Goal: Navigation & Orientation: Find specific page/section

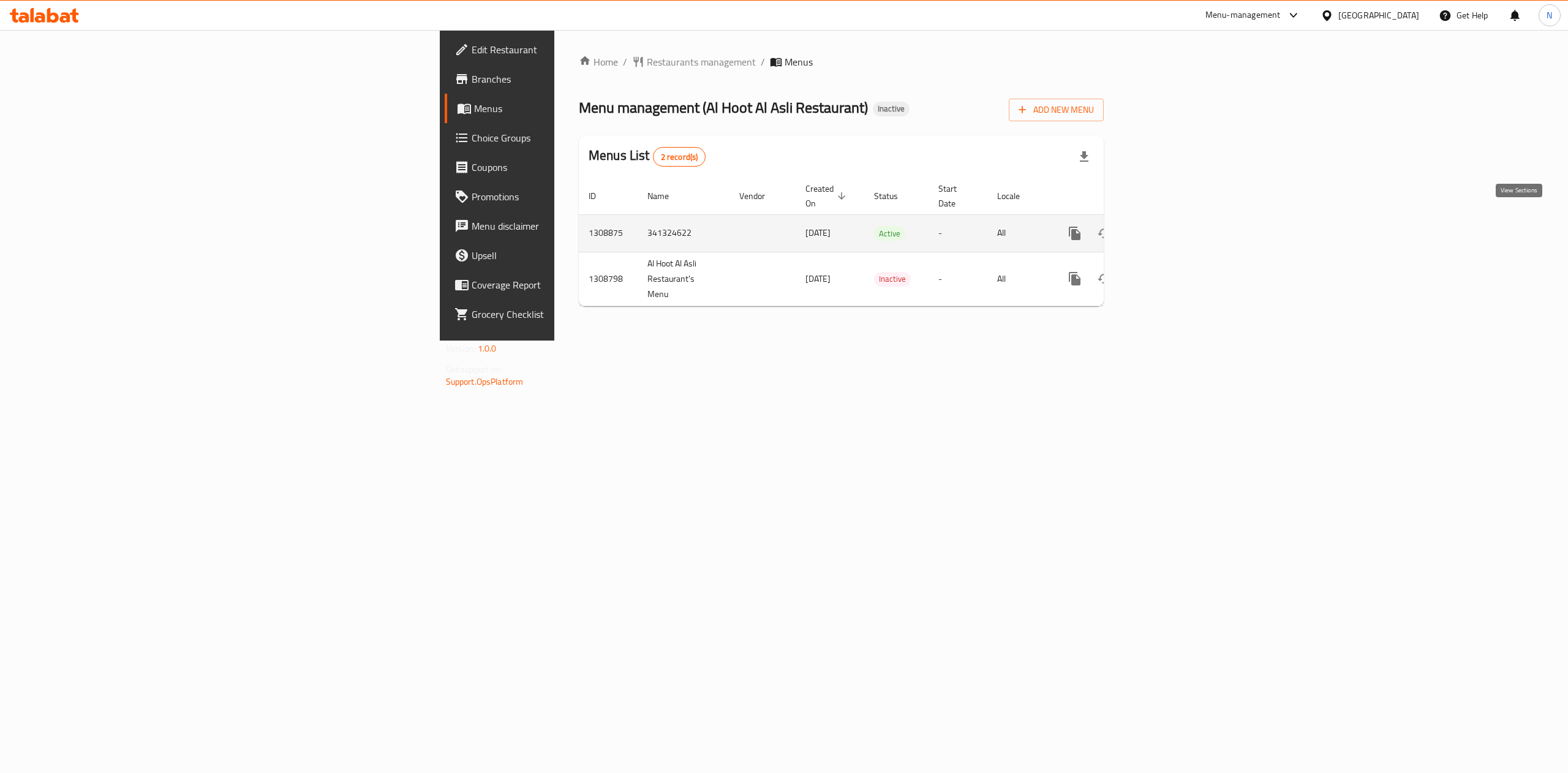
click at [1170, 226] on icon "enhanced table" at bounding box center [1163, 233] width 15 height 15
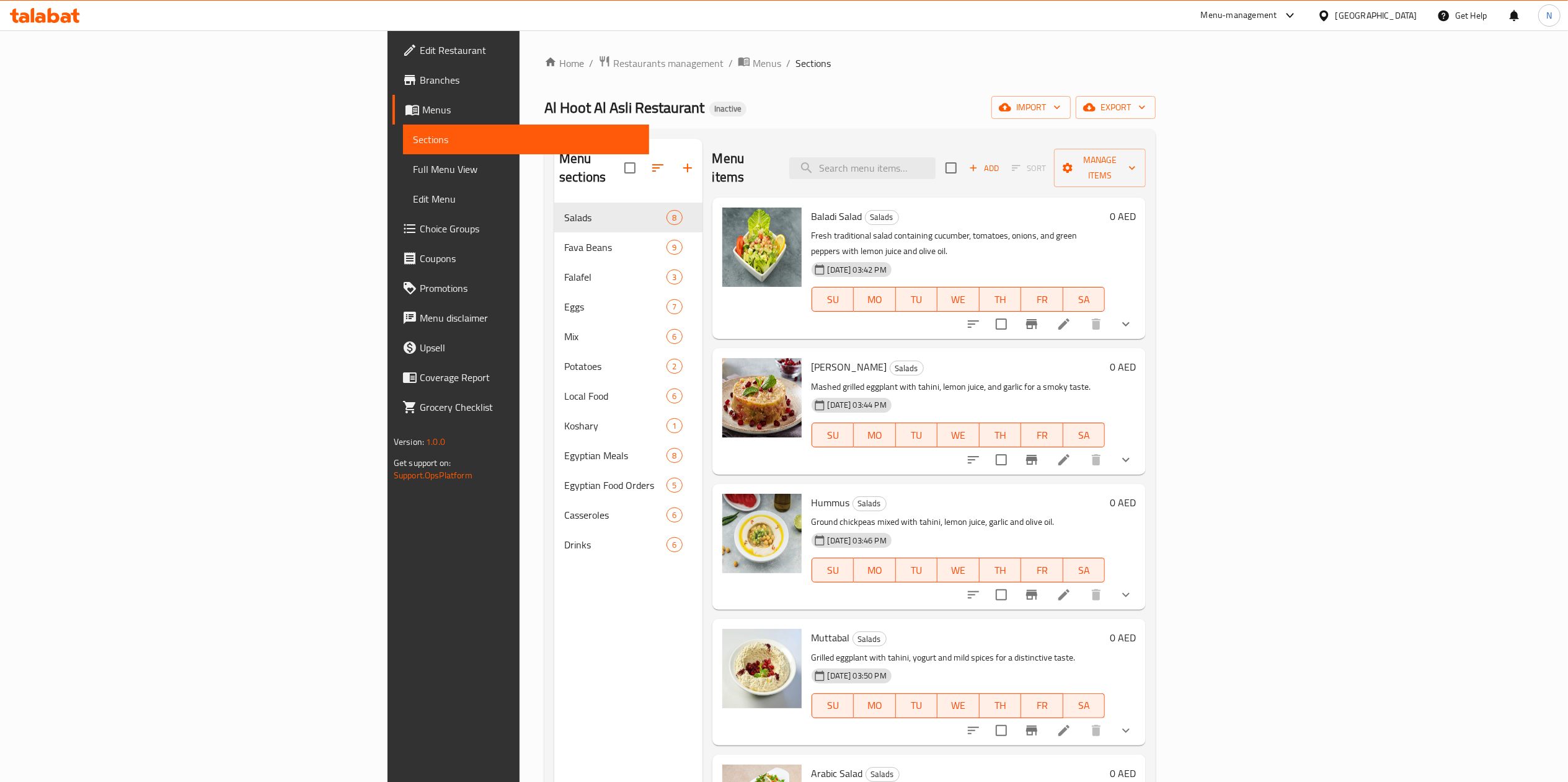
click at [413, 171] on span "Full Menu View" at bounding box center [525, 169] width 226 height 15
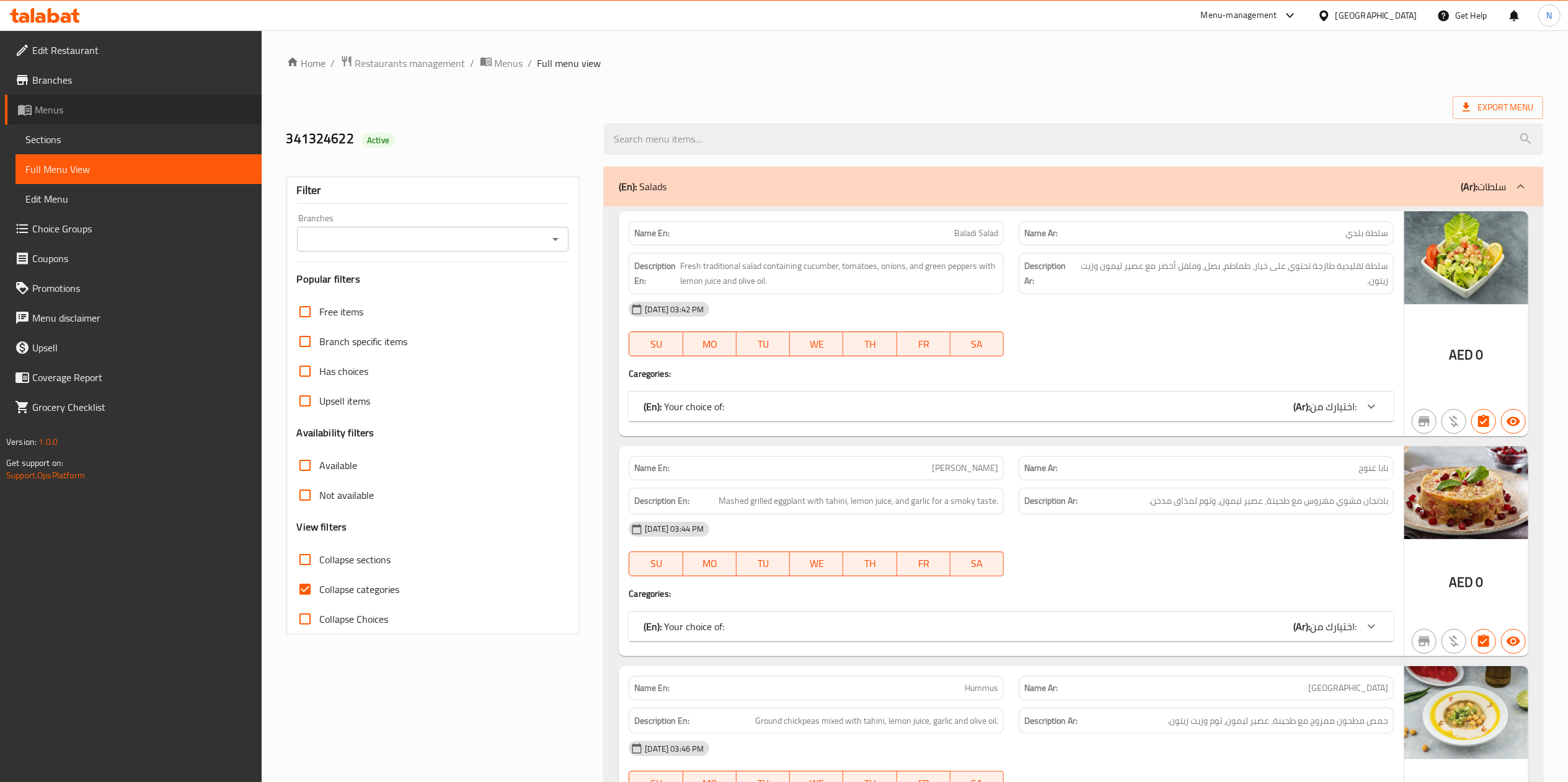
click at [100, 110] on span "Menus" at bounding box center [143, 110] width 217 height 15
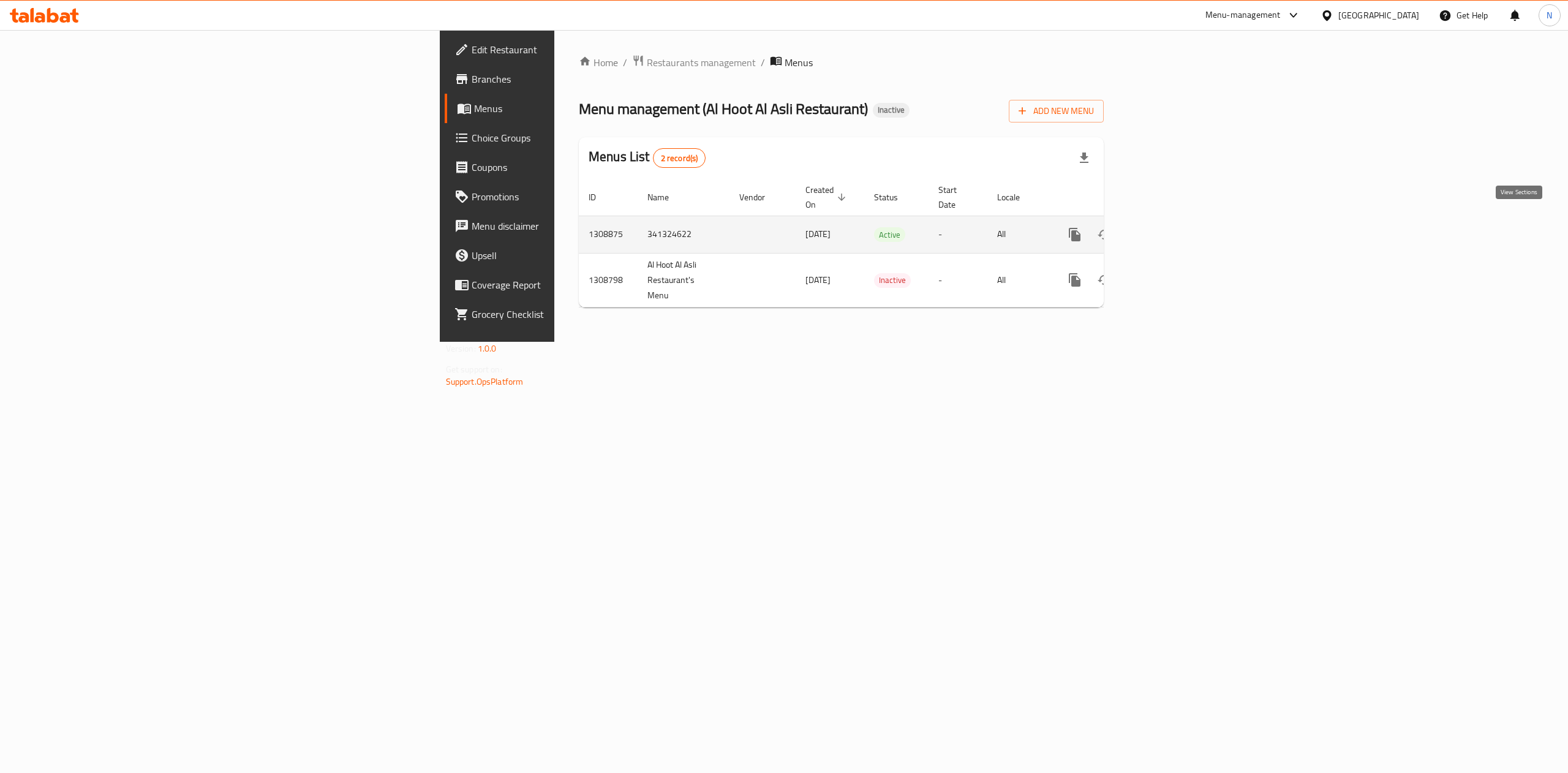
click at [1177, 220] on link "enhanced table" at bounding box center [1163, 235] width 30 height 30
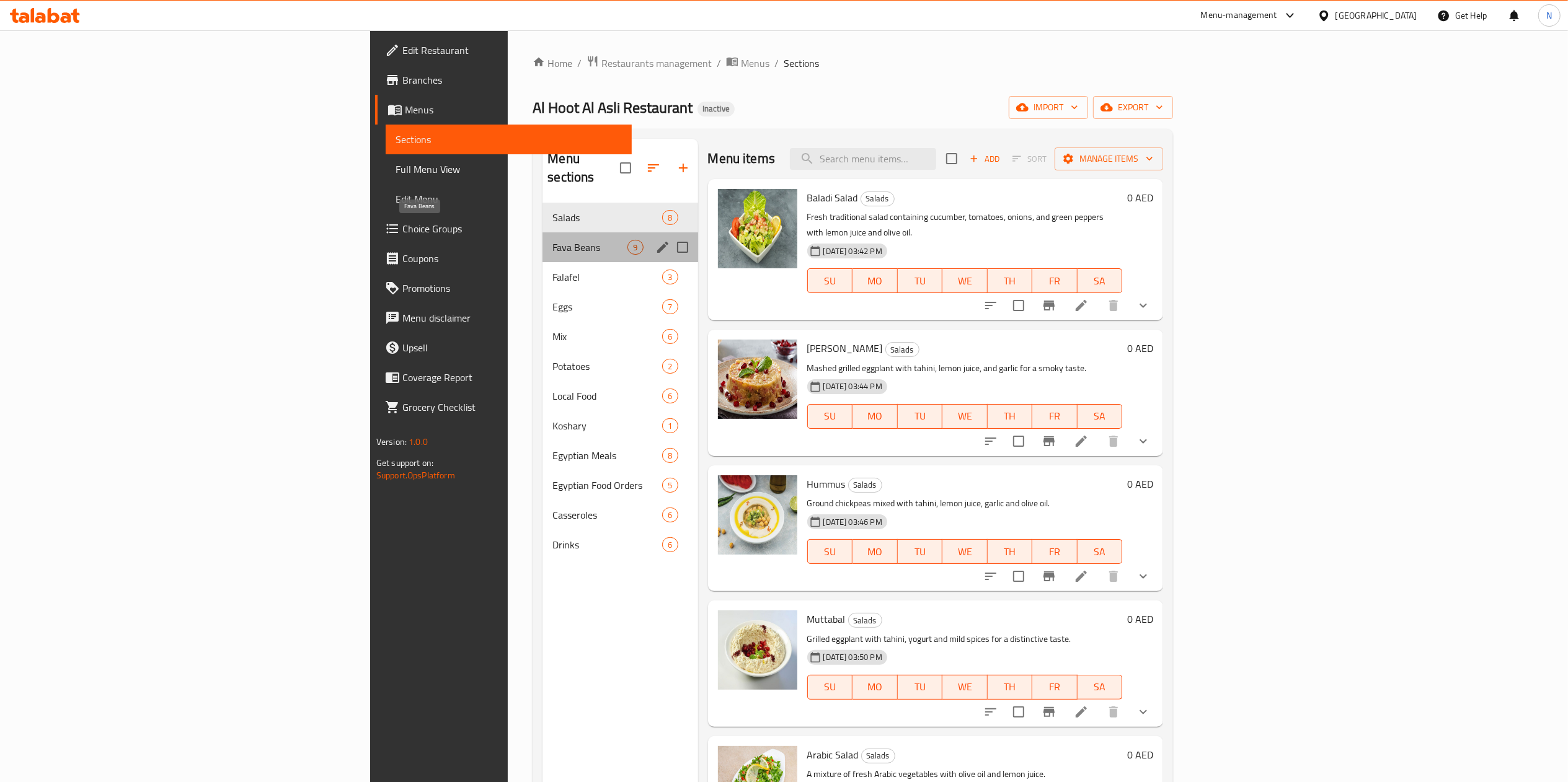
click at [552, 240] on span "Fava Beans" at bounding box center [590, 247] width 75 height 15
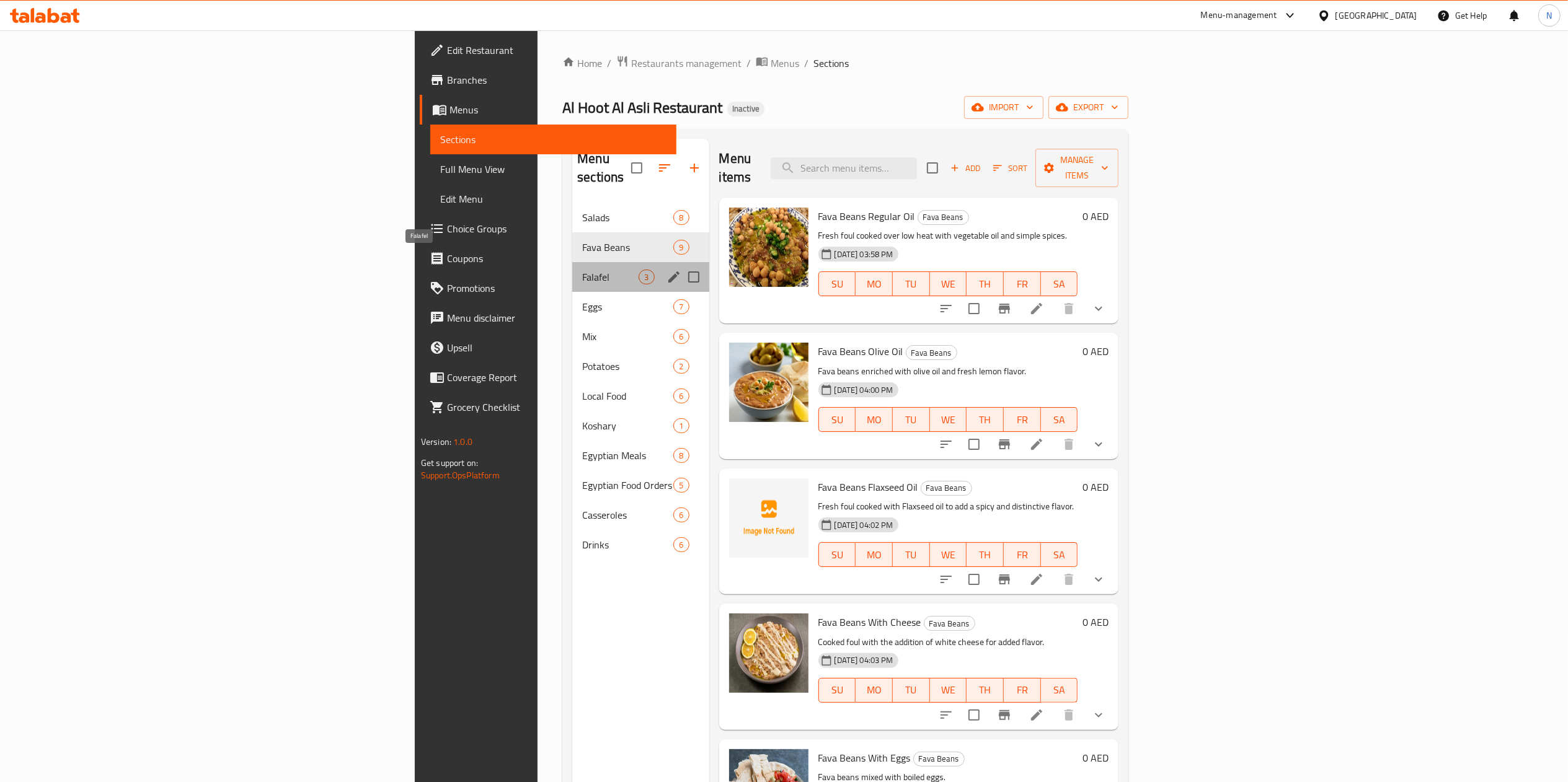
click at [583, 270] on span "Falafel" at bounding box center [610, 277] width 56 height 15
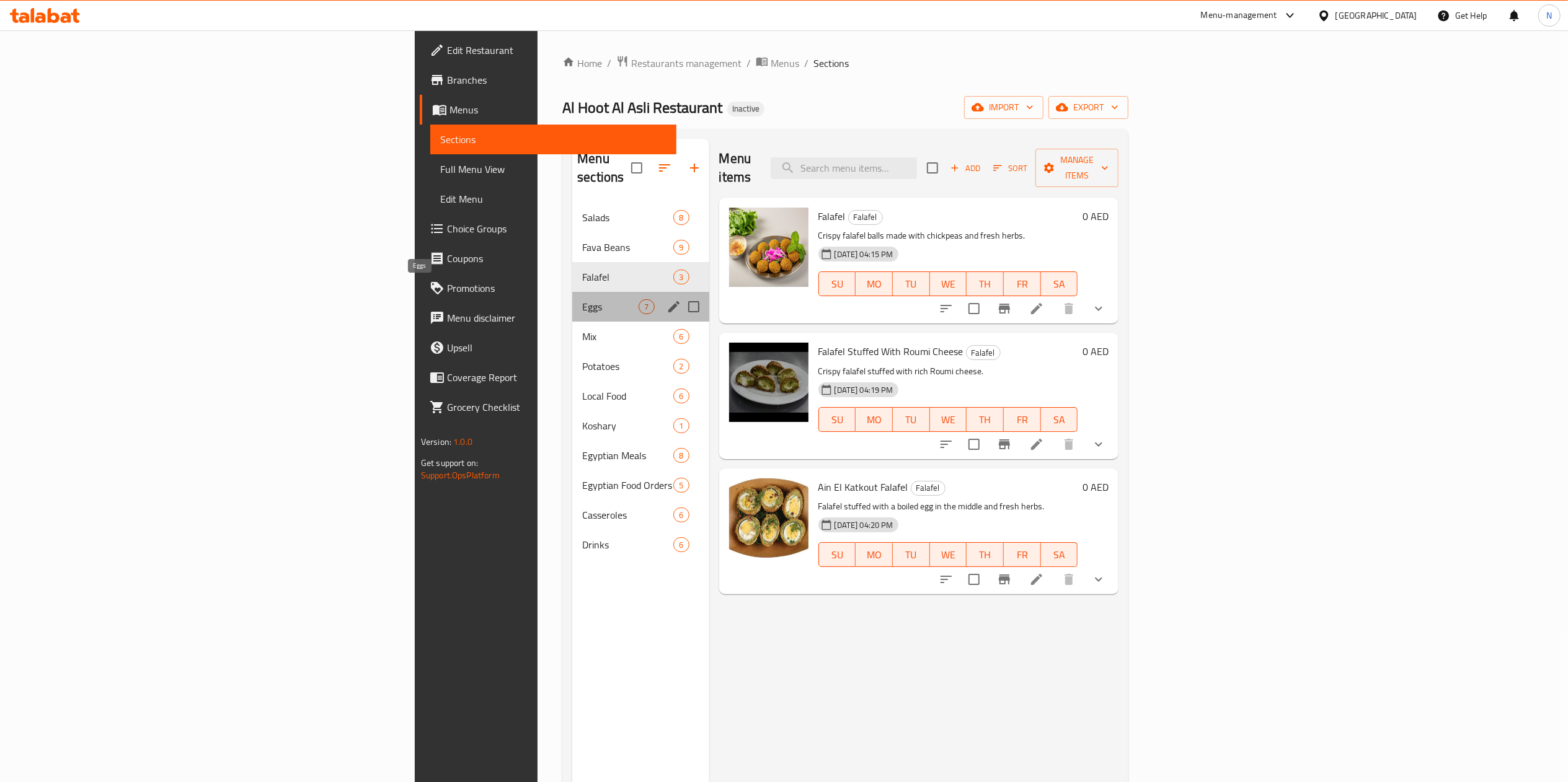
click at [583, 299] on span "Eggs" at bounding box center [610, 306] width 56 height 15
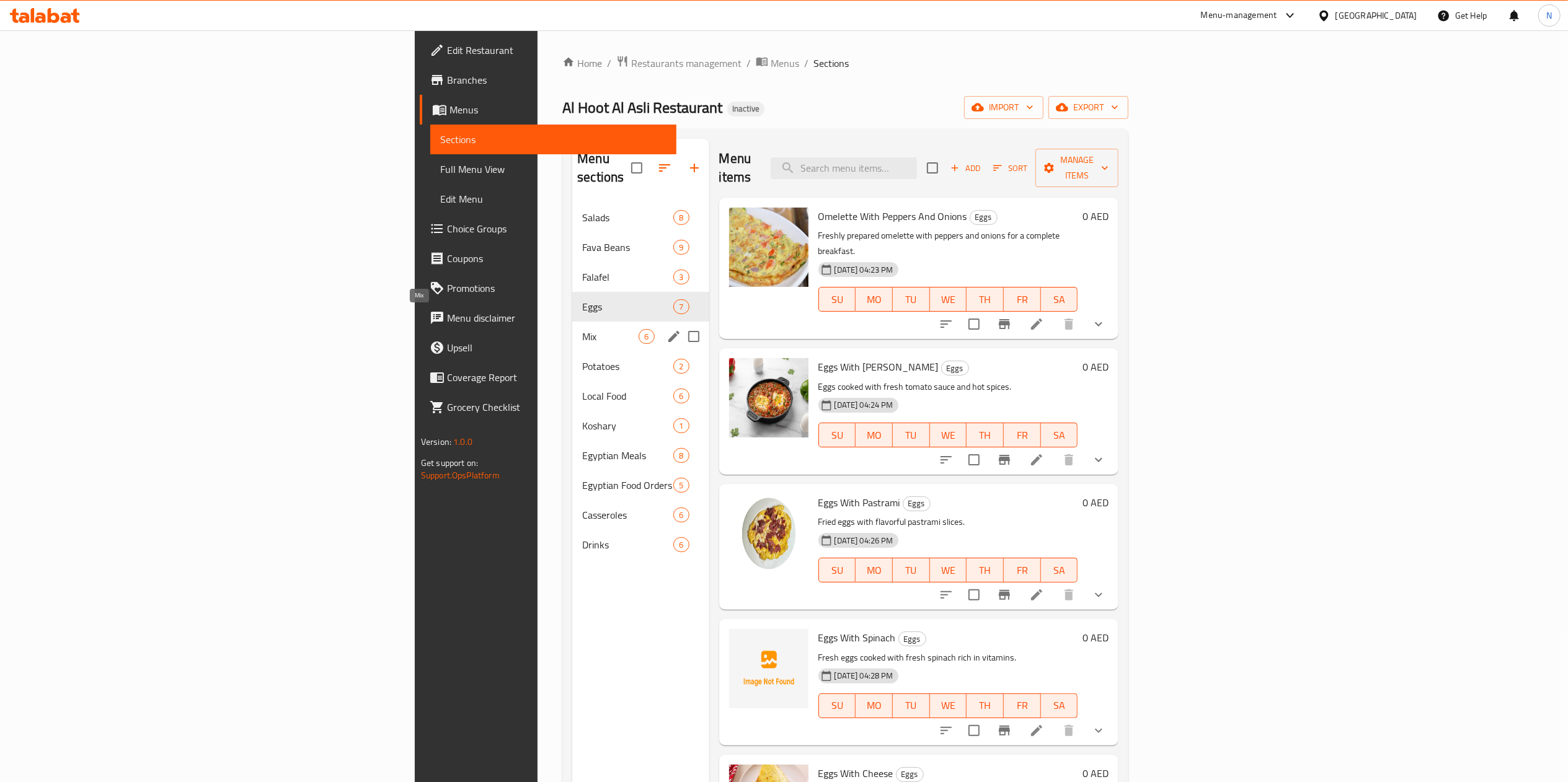
click at [583, 329] on span "Mix" at bounding box center [610, 337] width 56 height 15
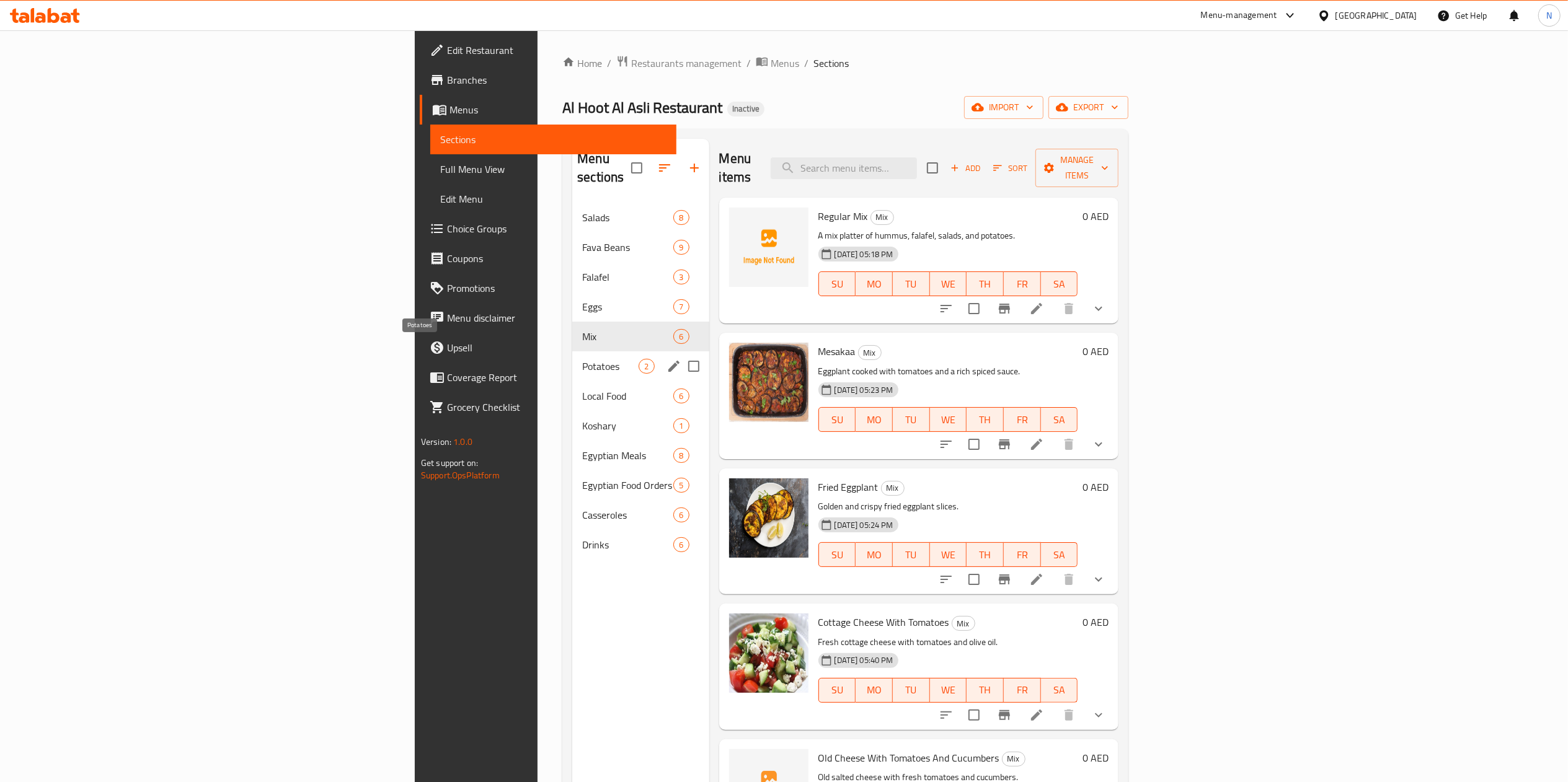
click at [583, 359] on span "Potatoes" at bounding box center [610, 367] width 56 height 15
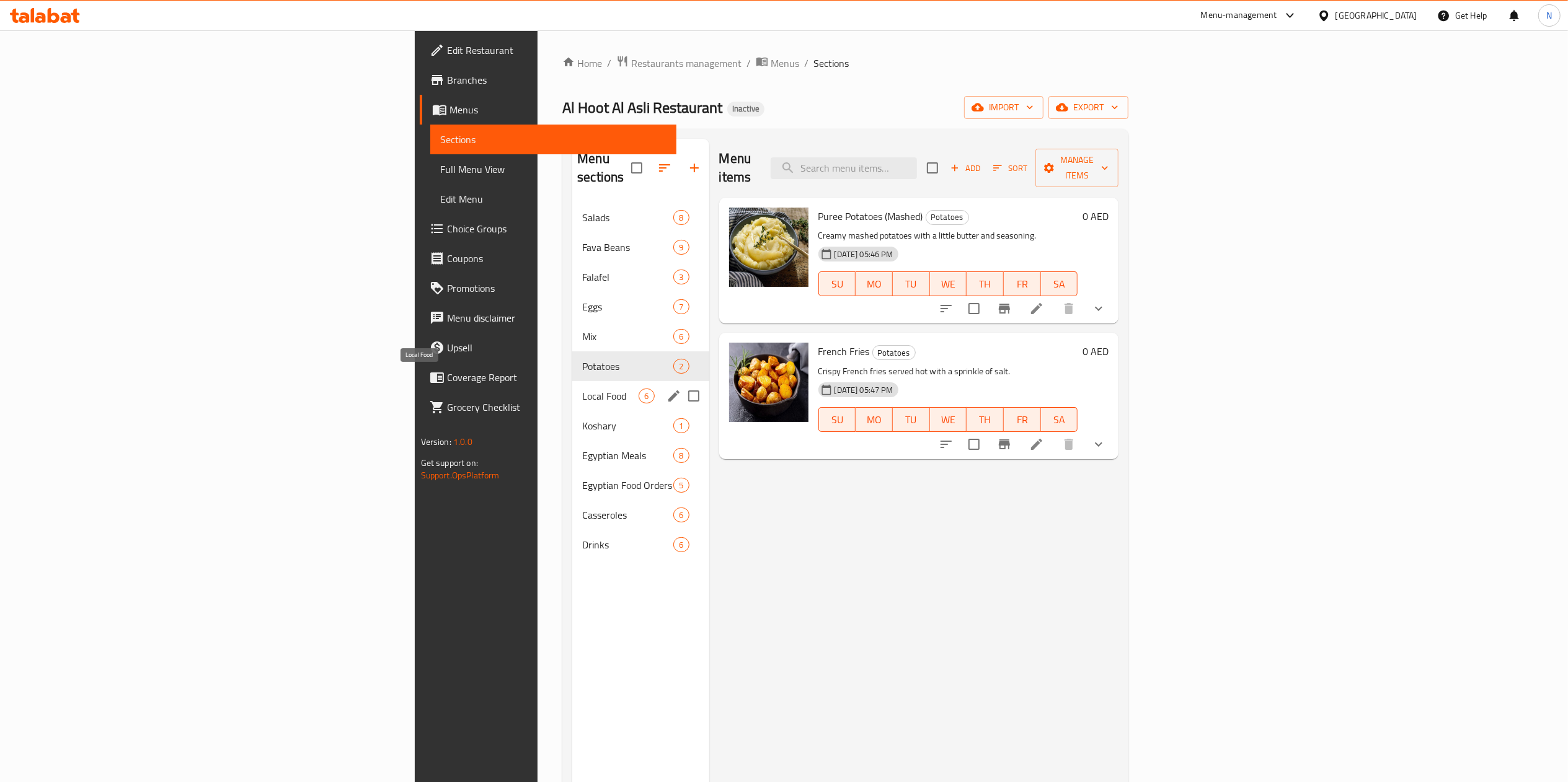
click at [583, 388] on span "Local Food" at bounding box center [610, 396] width 56 height 15
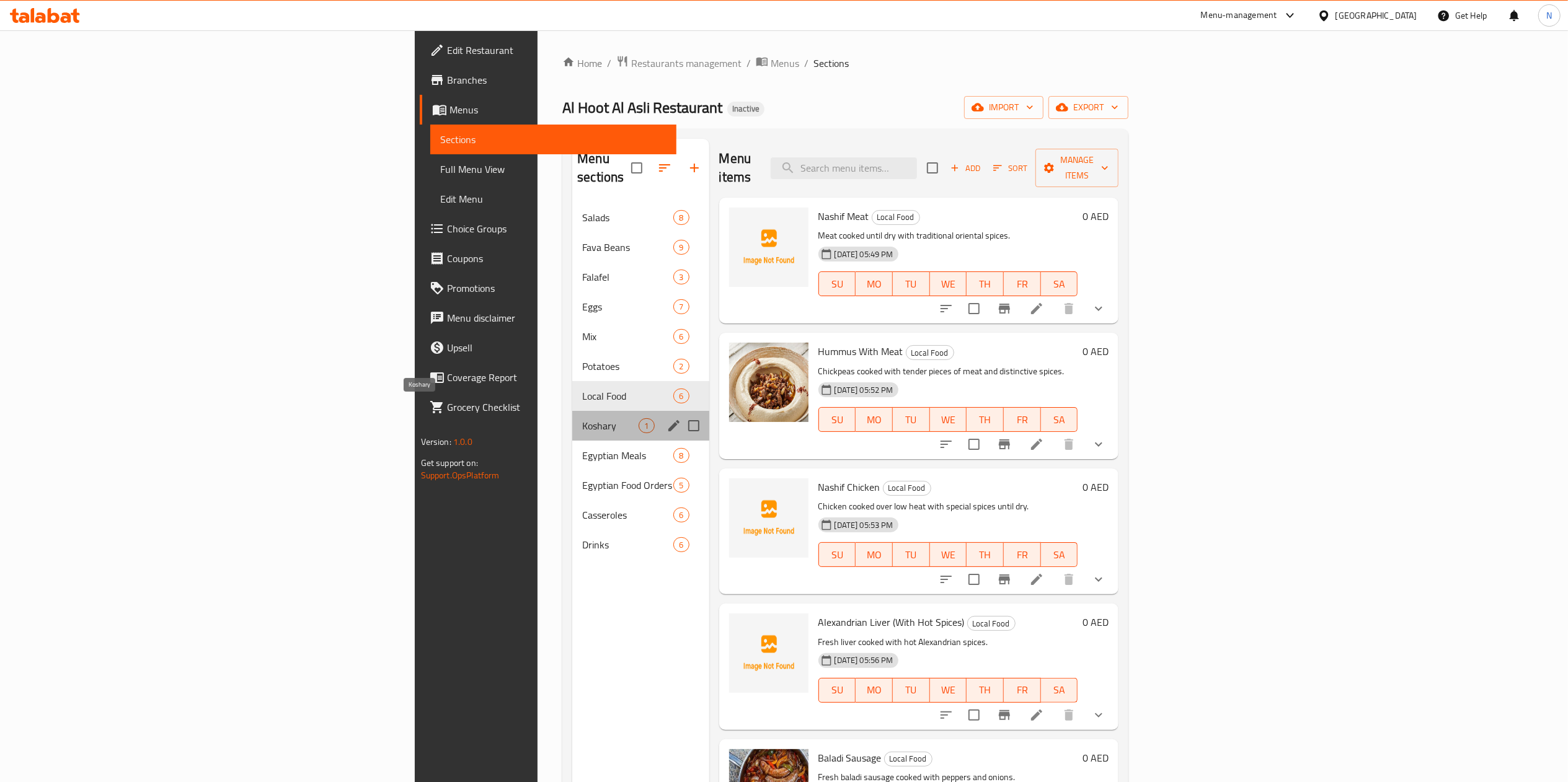
click at [583, 418] on span "Koshary" at bounding box center [610, 426] width 56 height 15
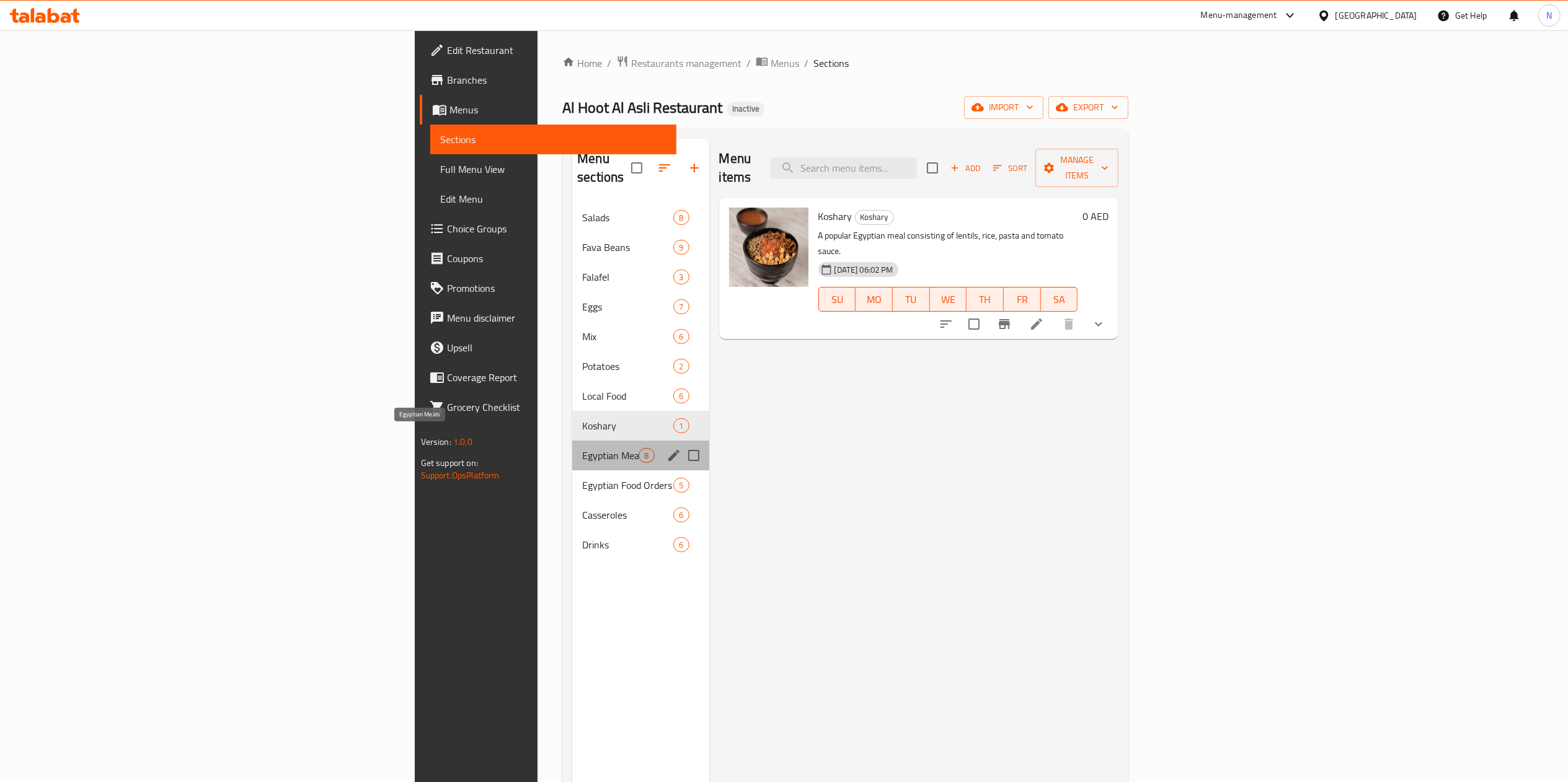
click at [583, 448] on span "Egyptian Meals" at bounding box center [610, 455] width 56 height 15
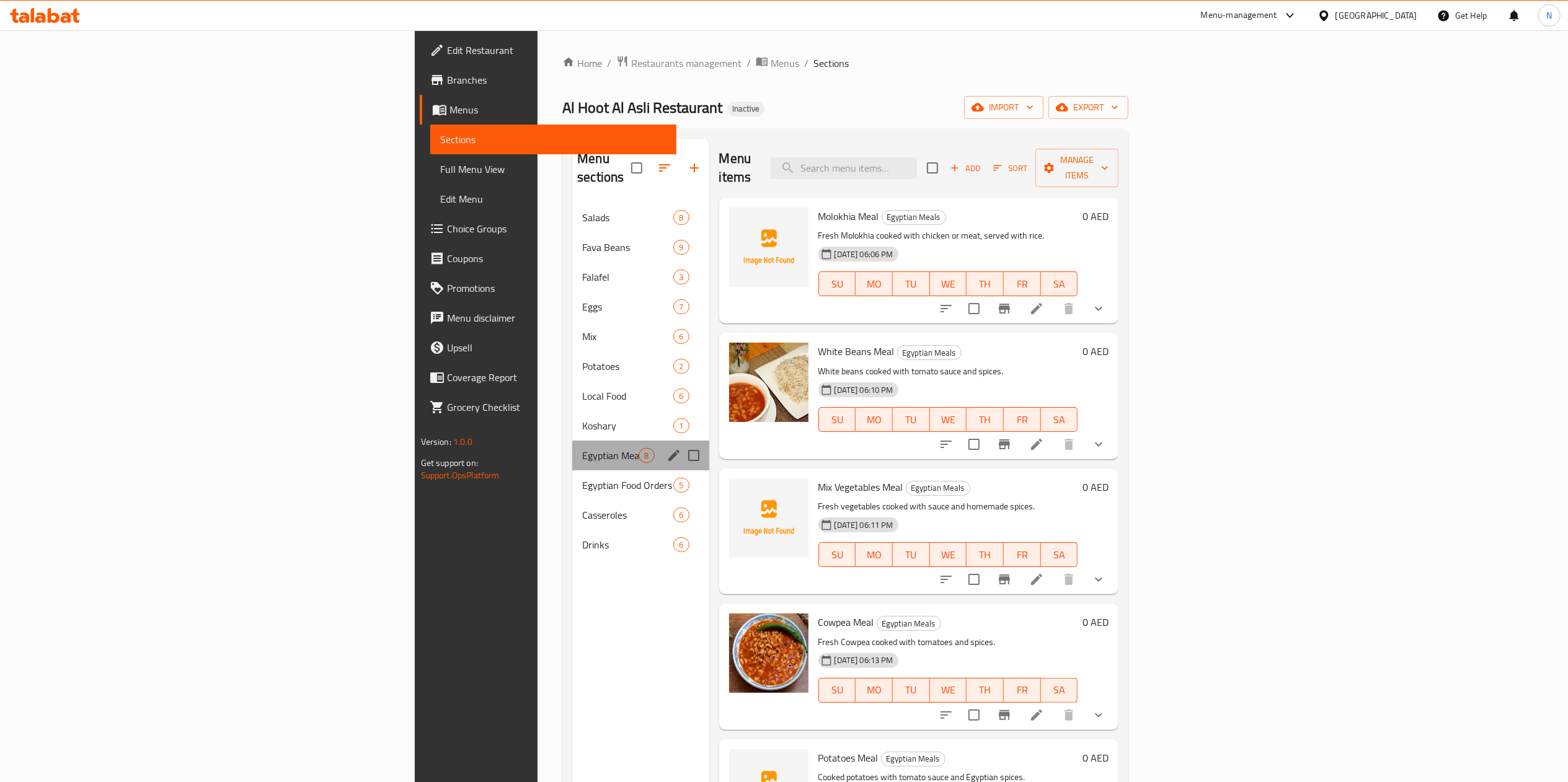
click at [572, 450] on div "Egyptian Meals 8" at bounding box center [640, 455] width 136 height 30
click at [583, 478] on span "Egyptian Food Orders" at bounding box center [610, 485] width 56 height 15
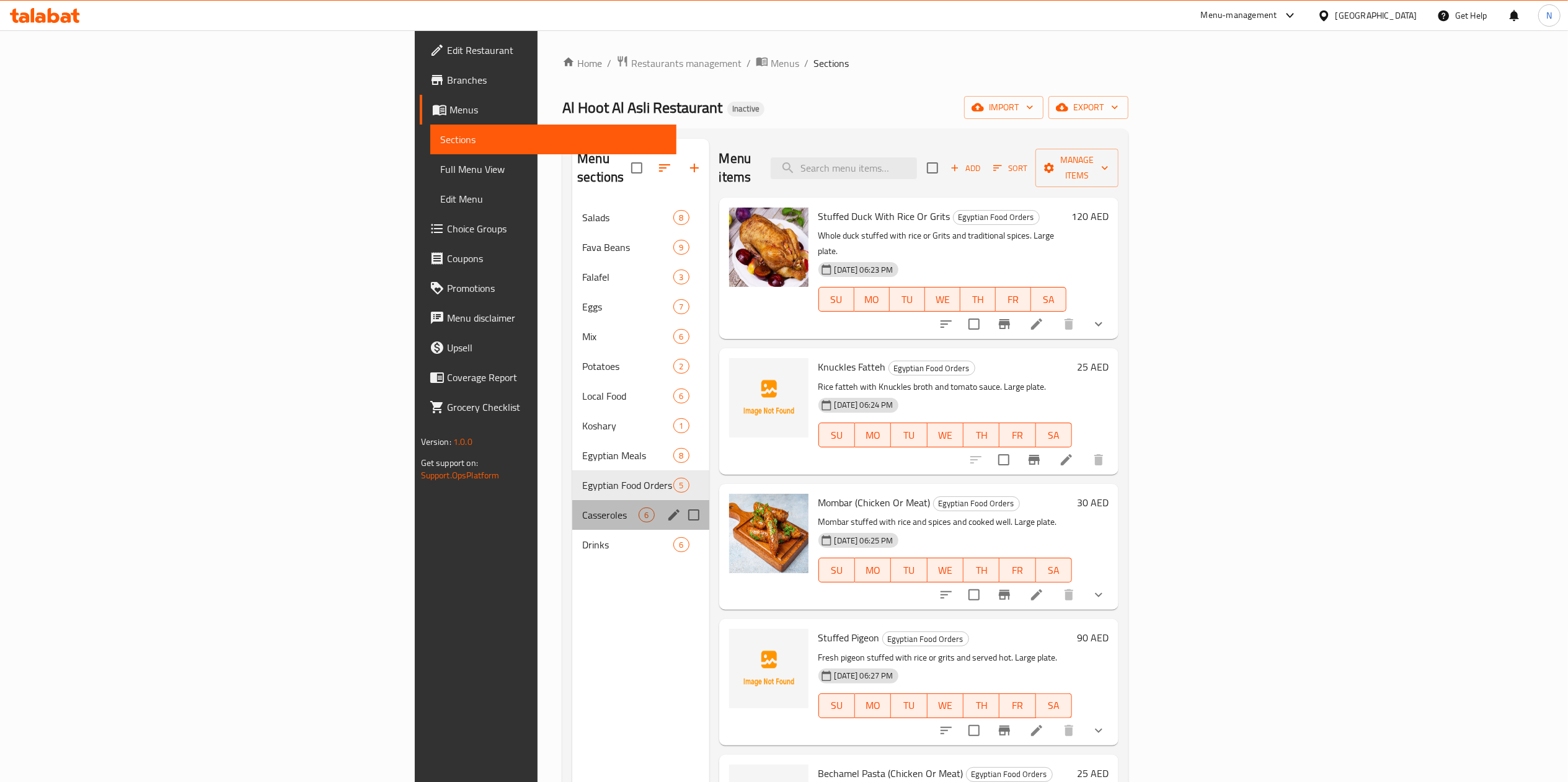
click at [572, 500] on div "Casseroles 6" at bounding box center [640, 515] width 136 height 30
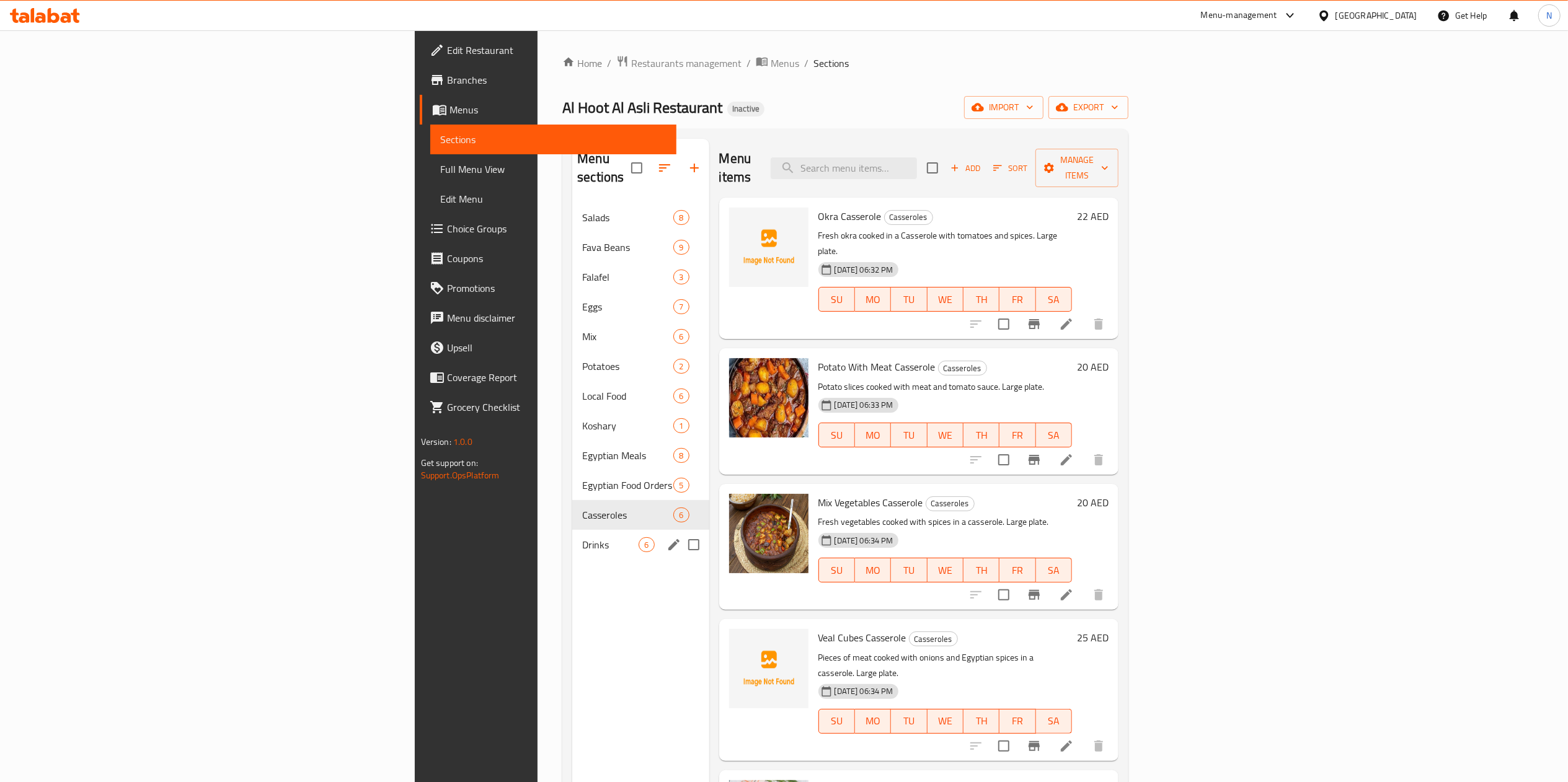
click at [572, 530] on div "Drinks 6" at bounding box center [640, 545] width 136 height 30
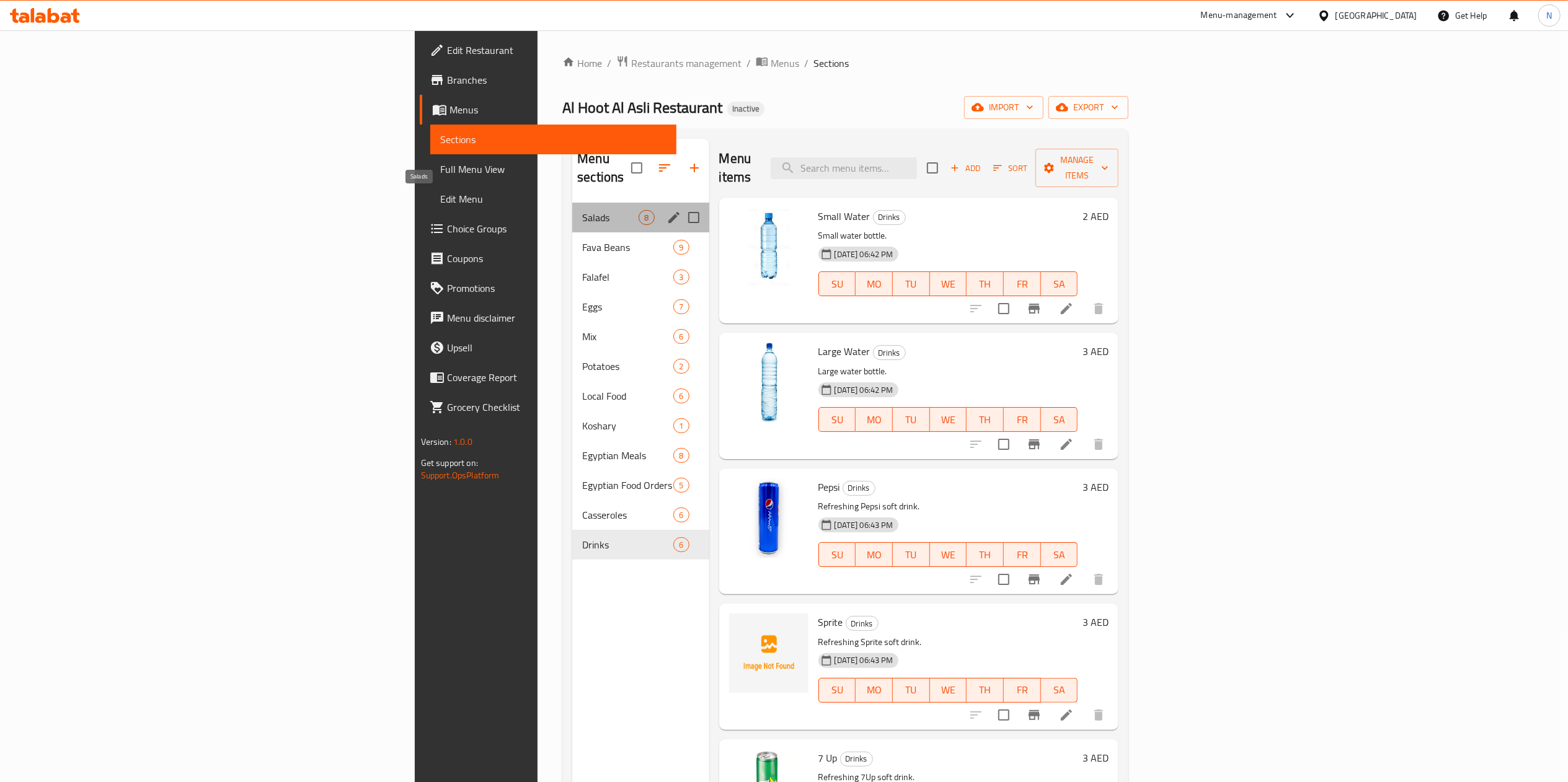
click at [583, 210] on span "Salads" at bounding box center [610, 218] width 56 height 15
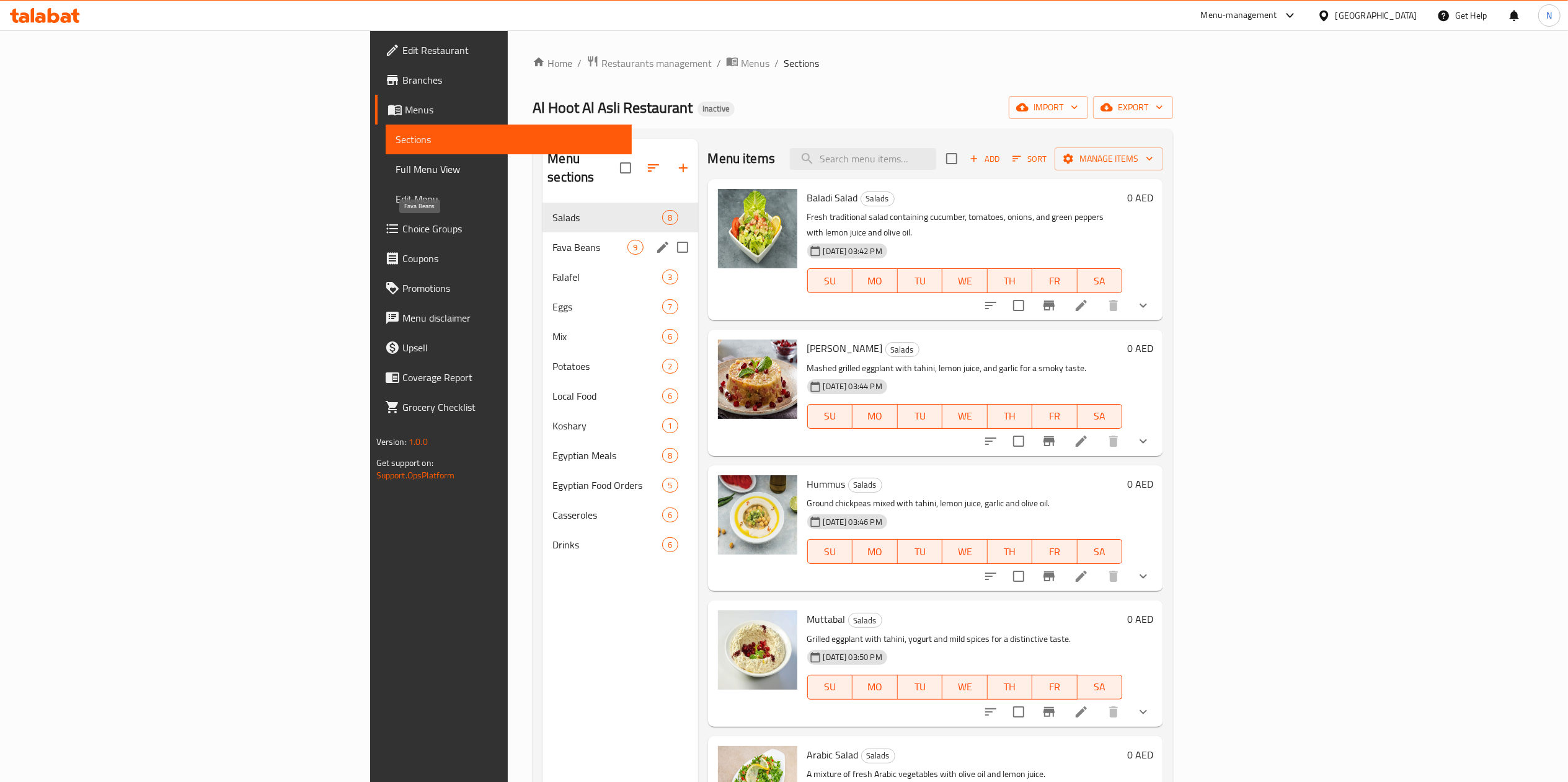
click at [552, 240] on span "Fava Beans" at bounding box center [590, 247] width 75 height 15
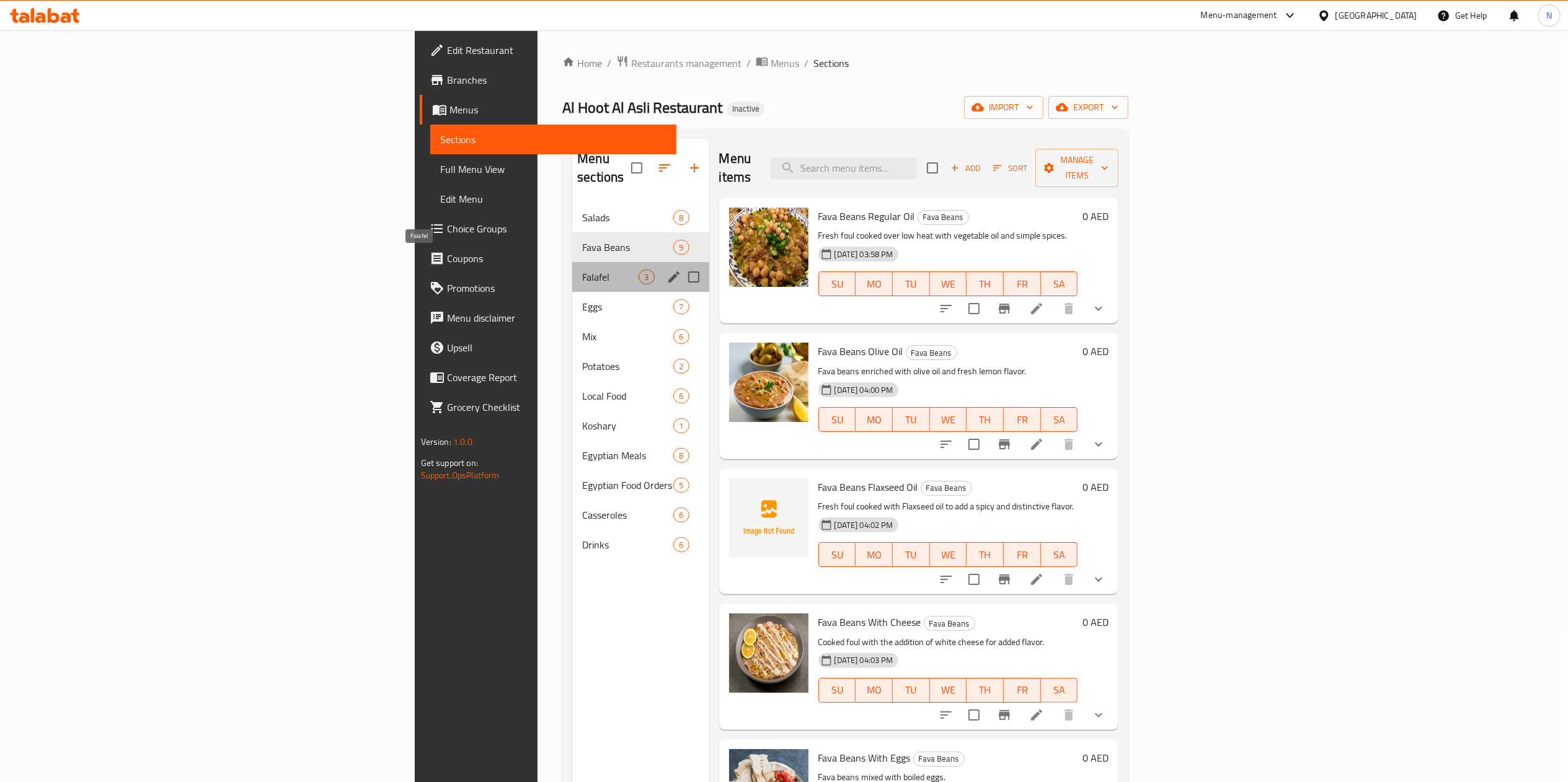
click at [583, 270] on span "Falafel" at bounding box center [610, 277] width 56 height 15
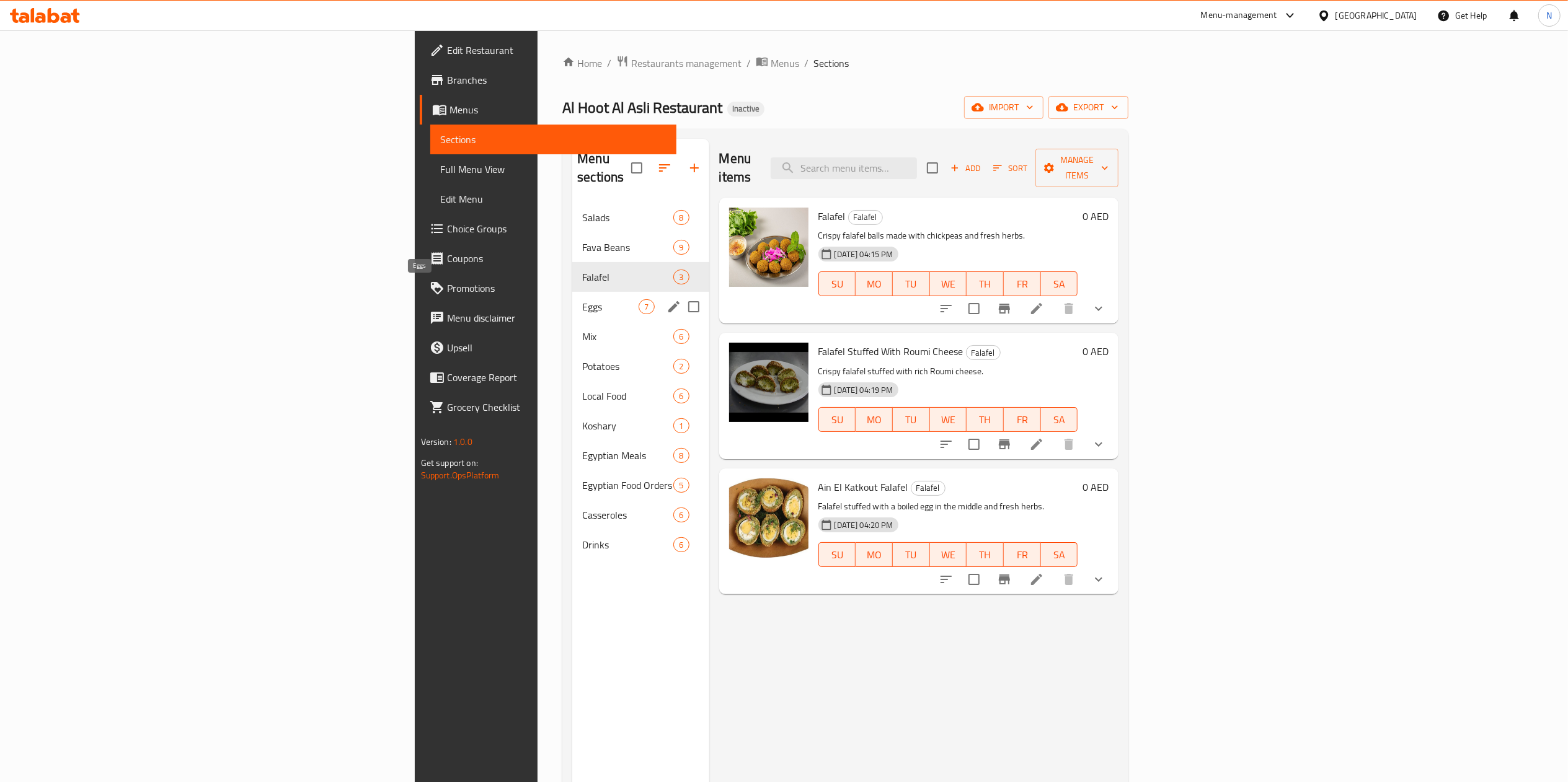
click at [583, 299] on span "Eggs" at bounding box center [610, 306] width 56 height 15
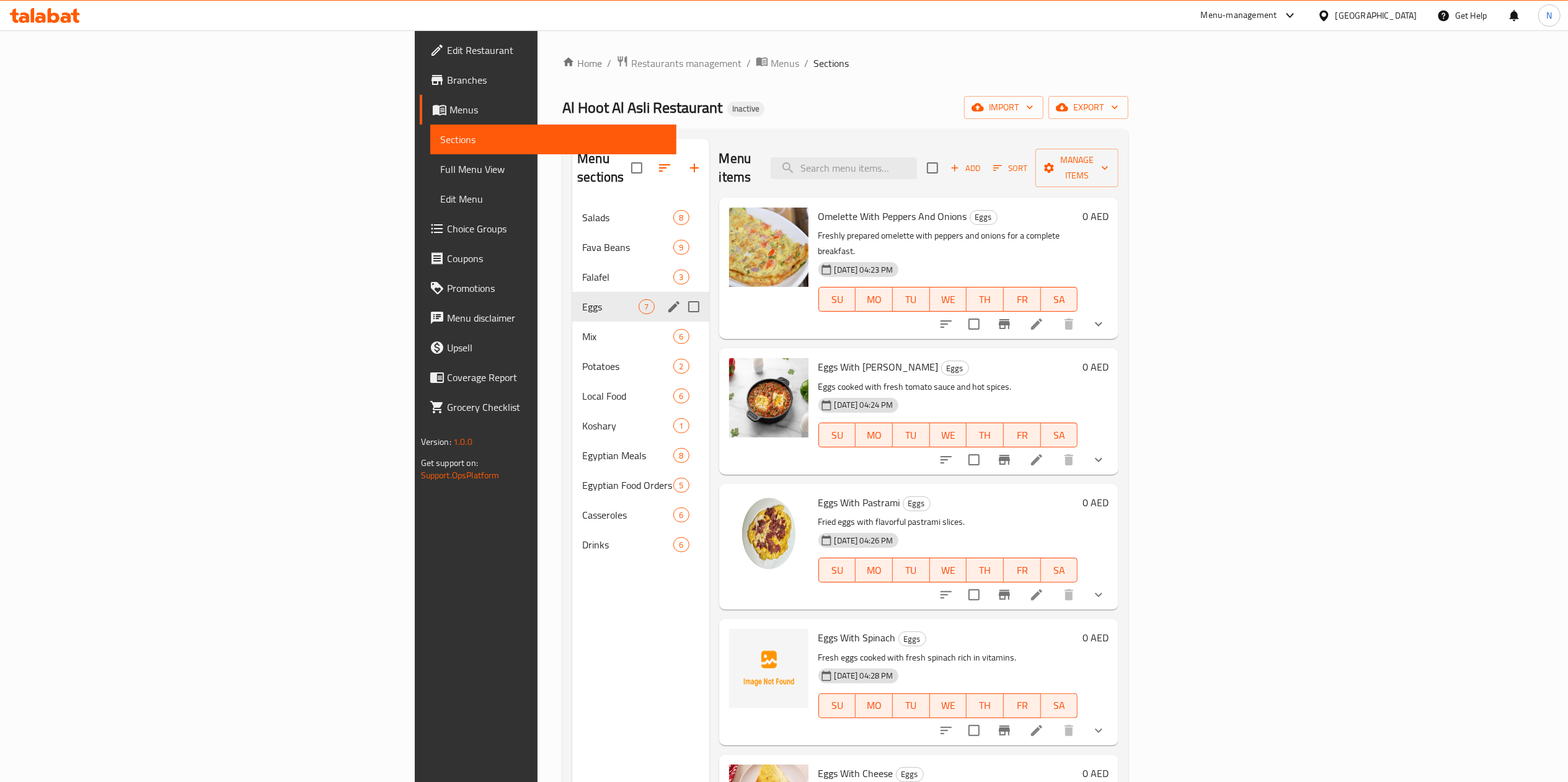
click at [572, 301] on div "Eggs 7" at bounding box center [640, 307] width 136 height 30
click at [583, 329] on span "Mix" at bounding box center [610, 337] width 56 height 15
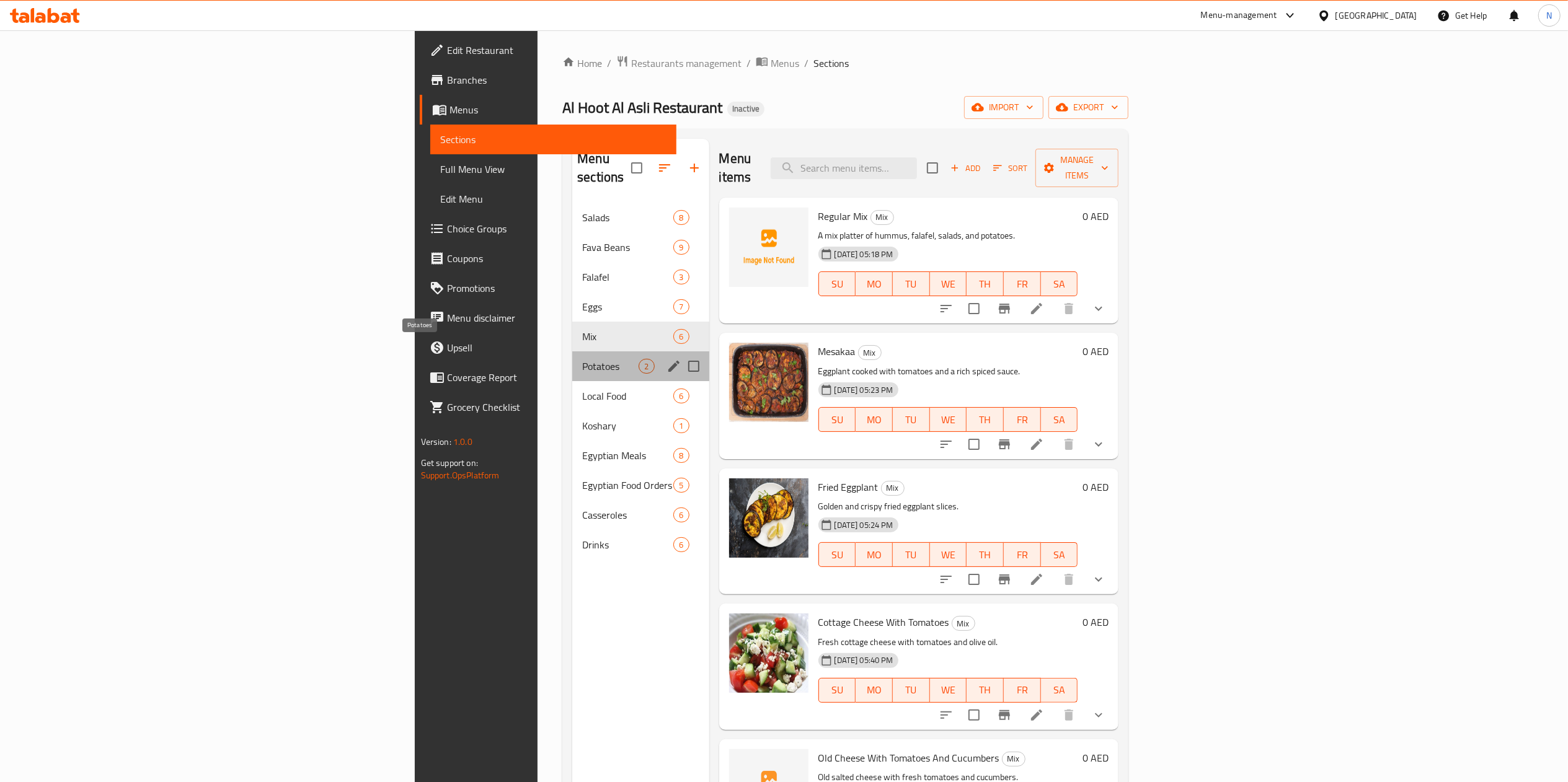
click at [583, 359] on span "Potatoes" at bounding box center [610, 367] width 56 height 15
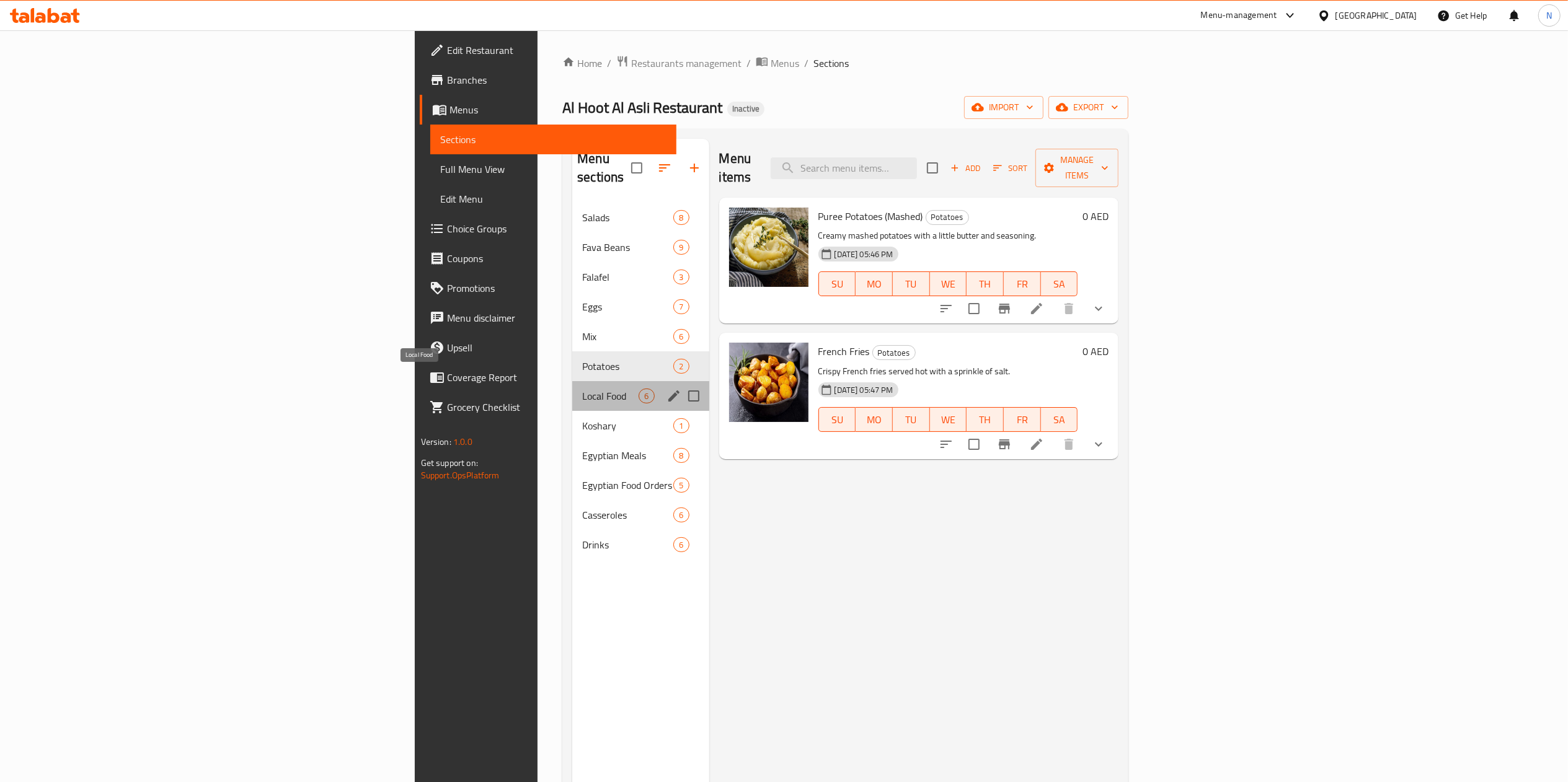
click at [583, 388] on span "Local Food" at bounding box center [610, 396] width 56 height 15
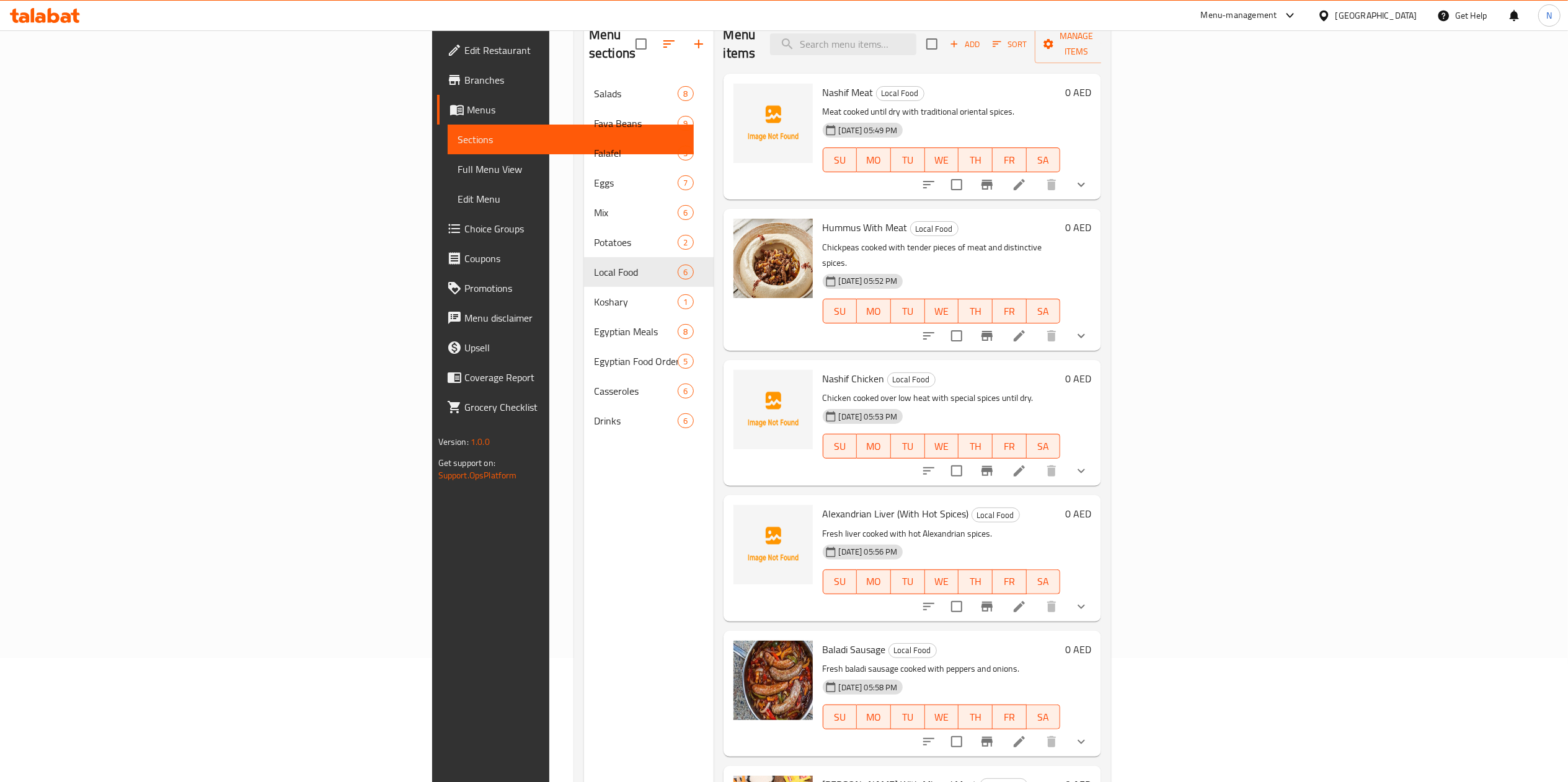
scroll to position [60, 0]
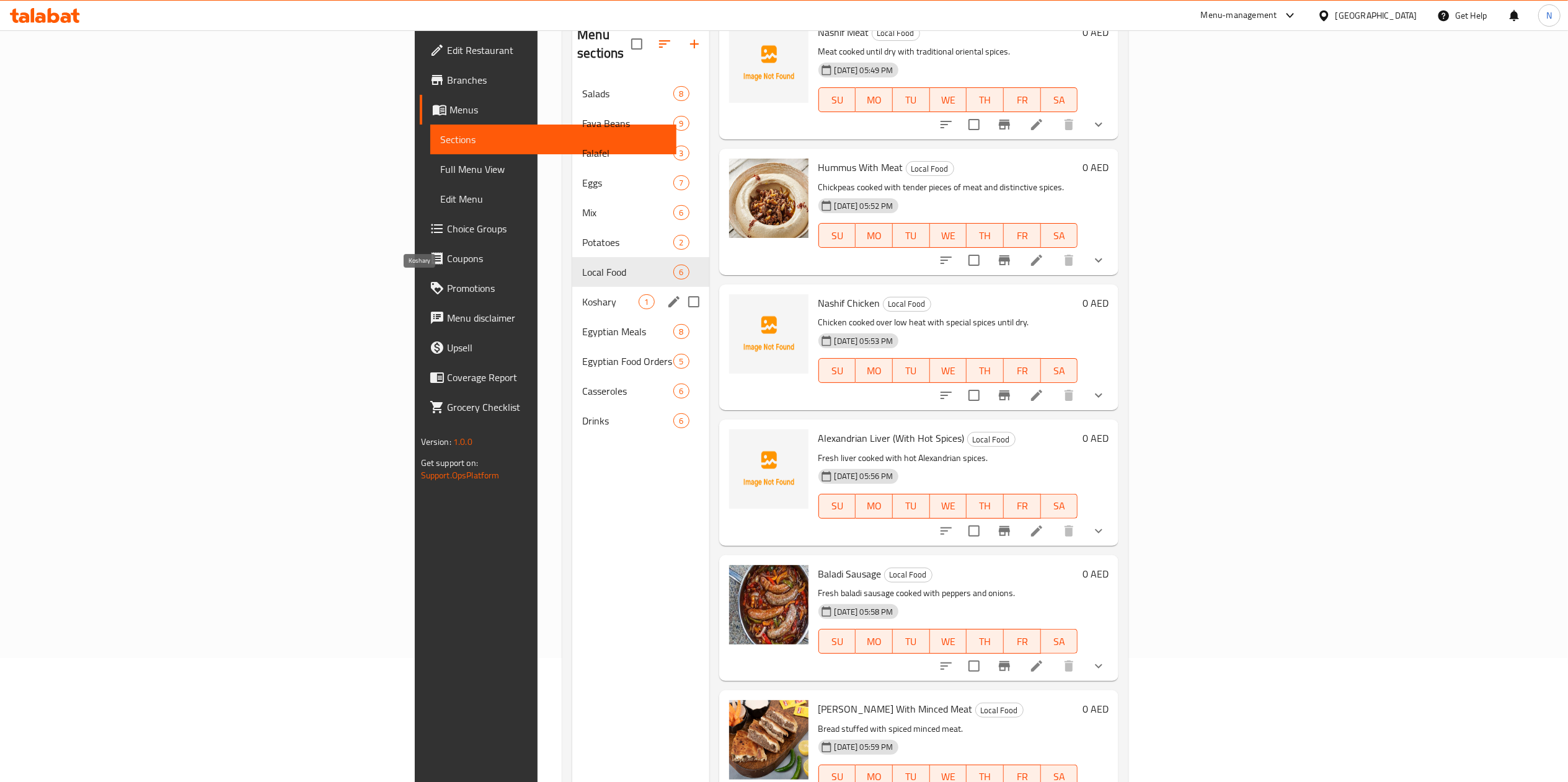
click at [583, 294] on span "Koshary" at bounding box center [610, 302] width 56 height 15
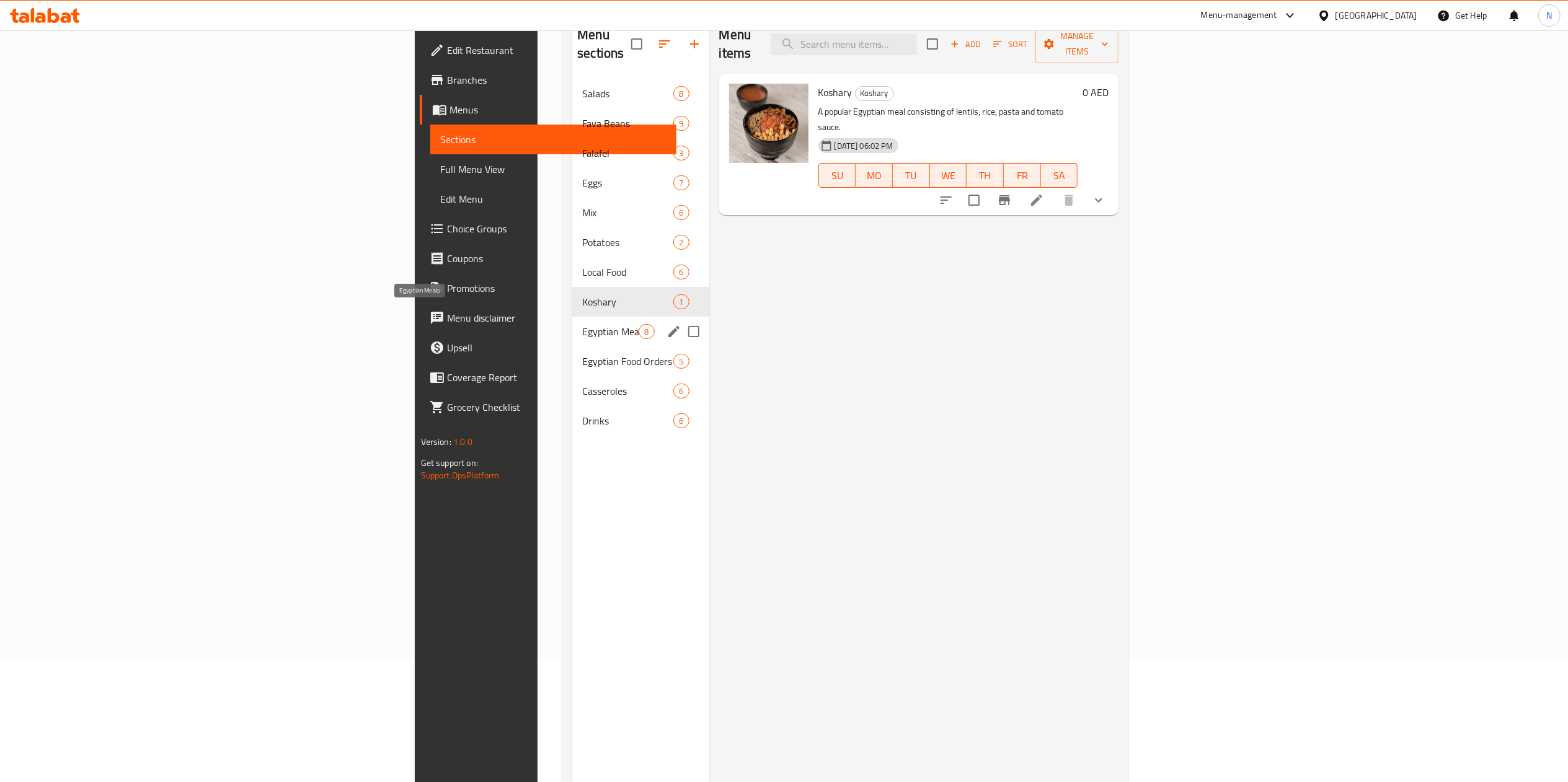
click at [583, 324] on span "Egyptian Meals" at bounding box center [610, 331] width 56 height 15
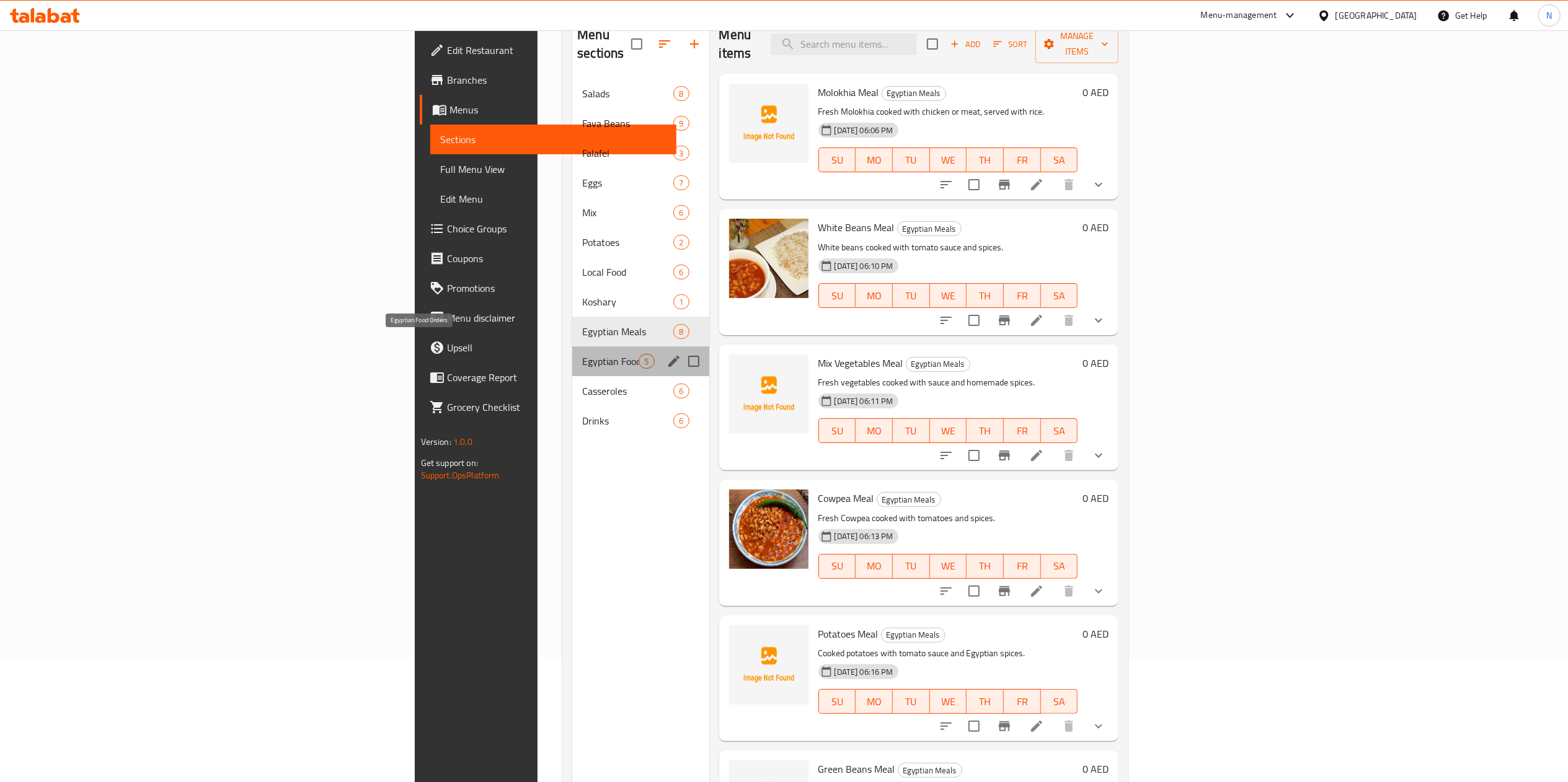
click at [583, 354] on span "Egyptian Food Orders" at bounding box center [610, 361] width 56 height 15
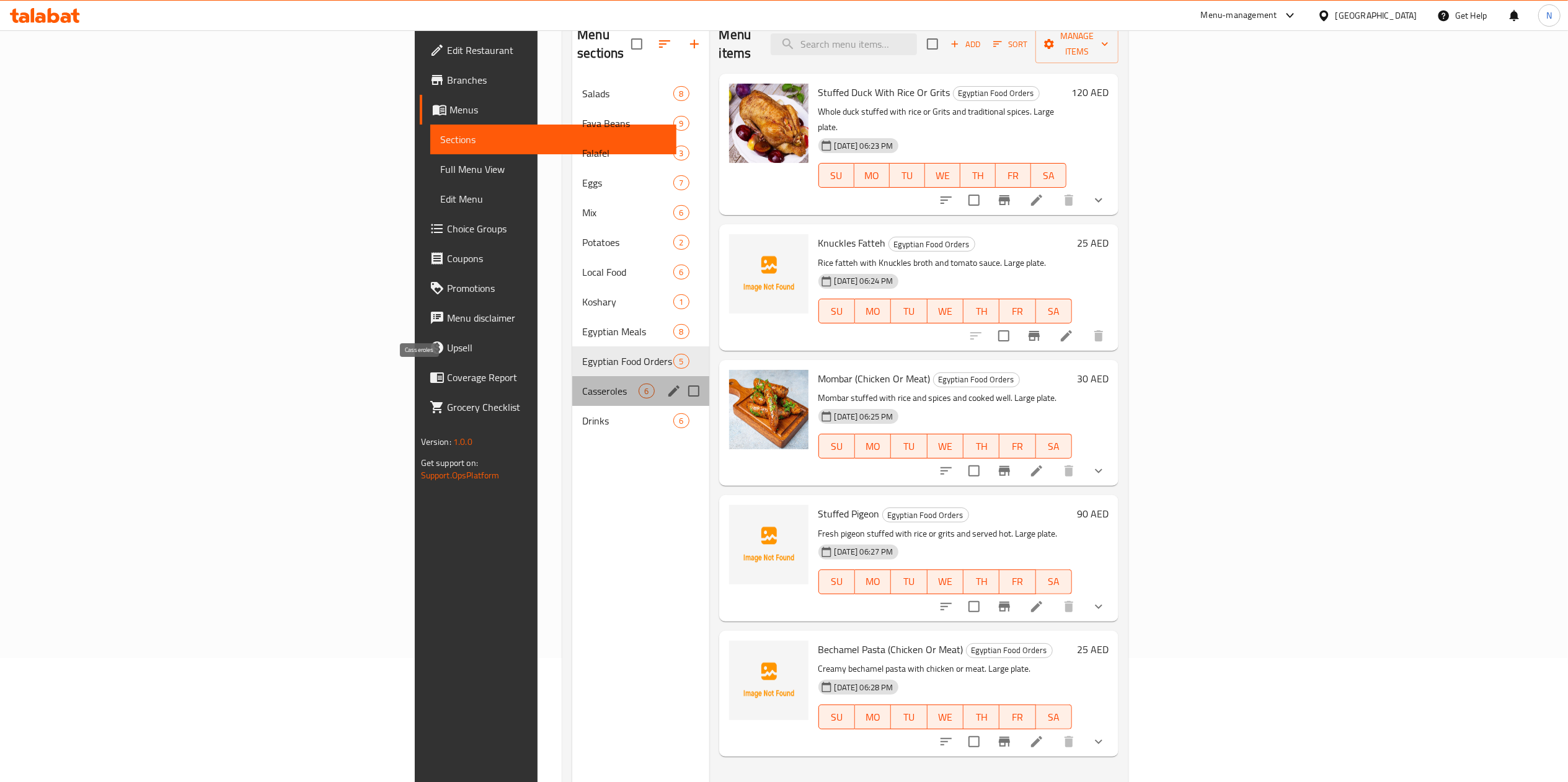
click at [583, 384] on span "Casseroles" at bounding box center [610, 391] width 56 height 15
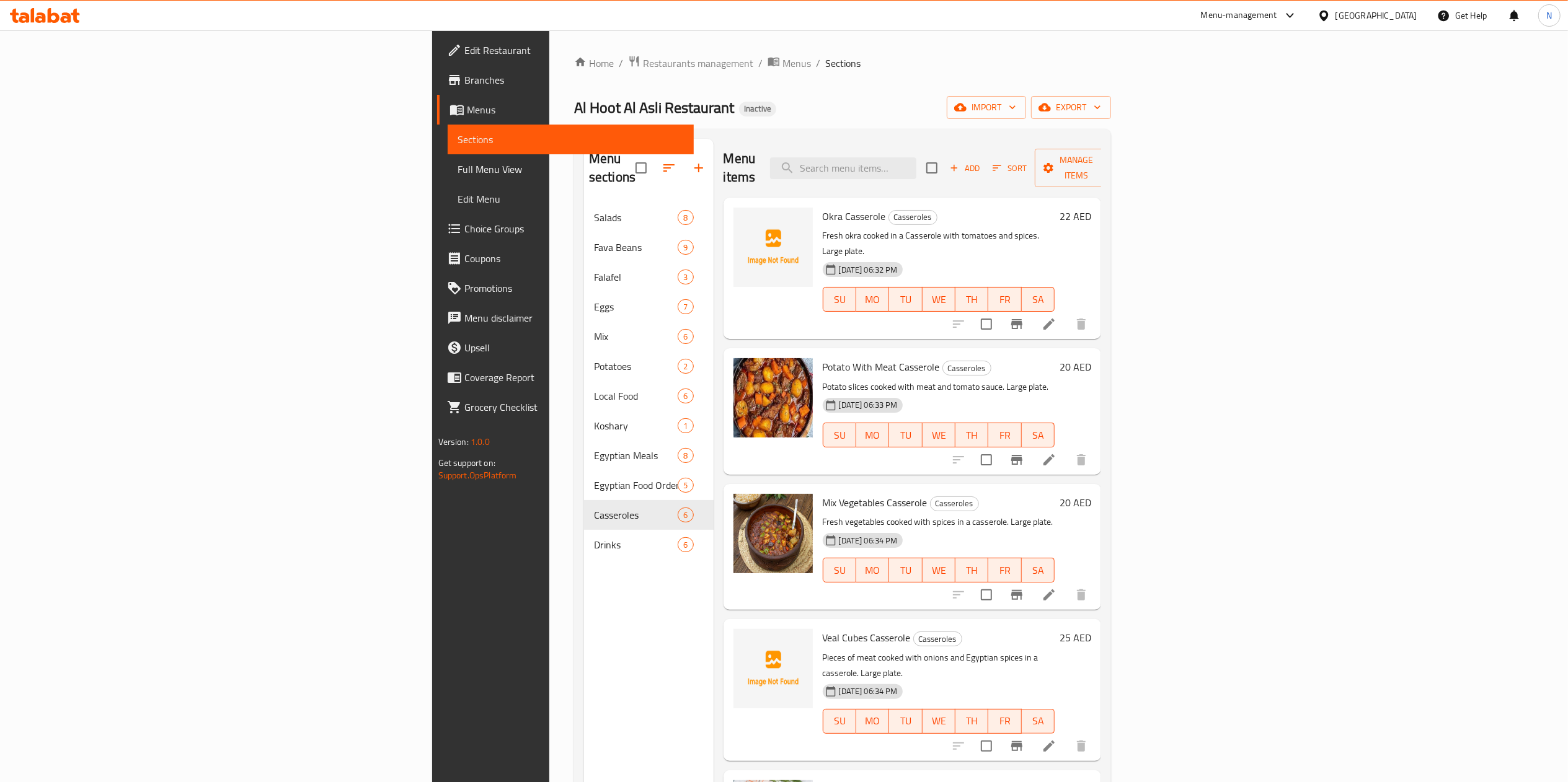
scroll to position [60, 0]
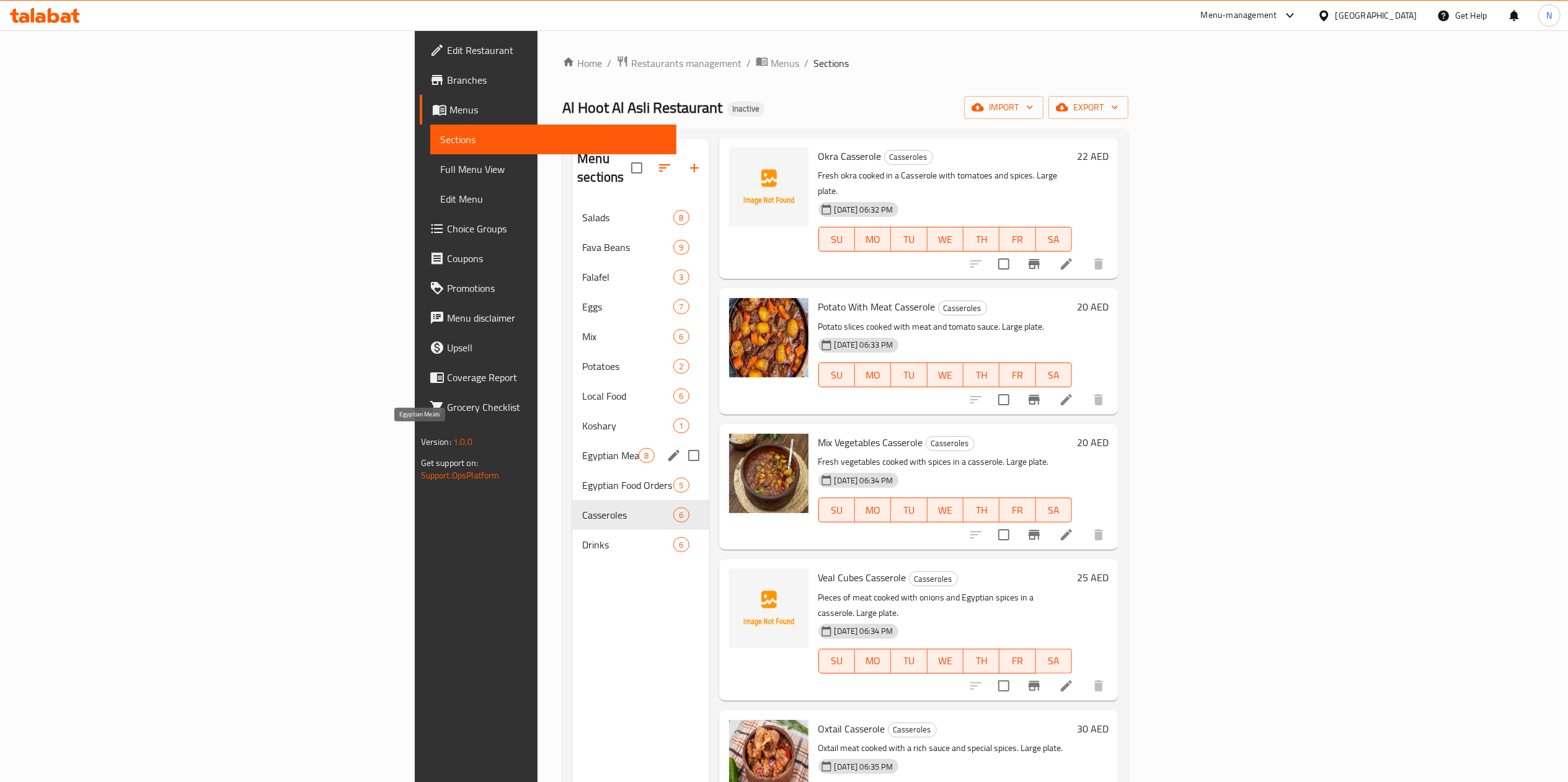
click at [583, 448] on span "Egyptian Meals" at bounding box center [610, 455] width 56 height 15
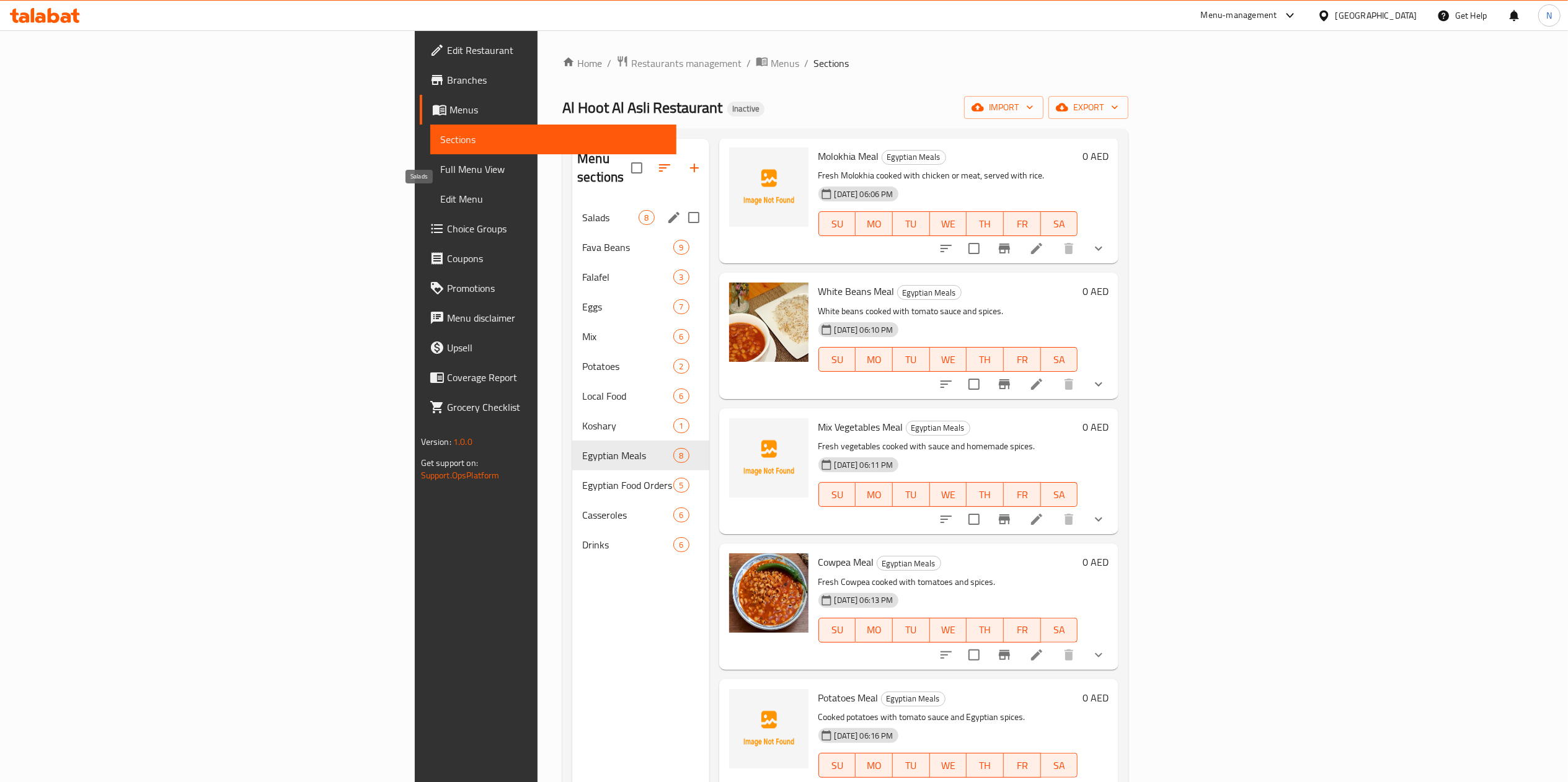
click at [583, 210] on span "Salads" at bounding box center [610, 218] width 56 height 15
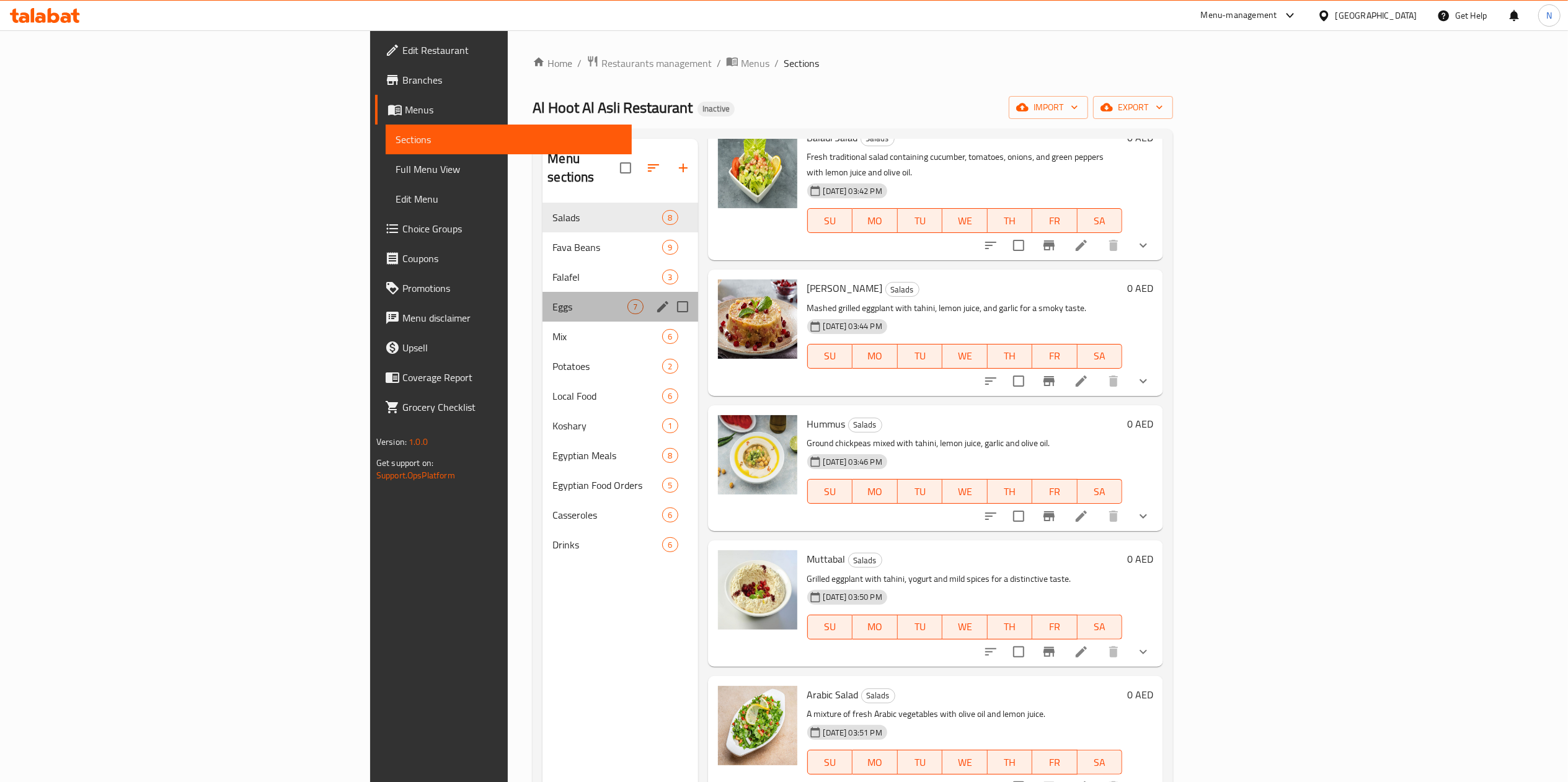
click at [543, 303] on div "Eggs 7" at bounding box center [620, 307] width 155 height 30
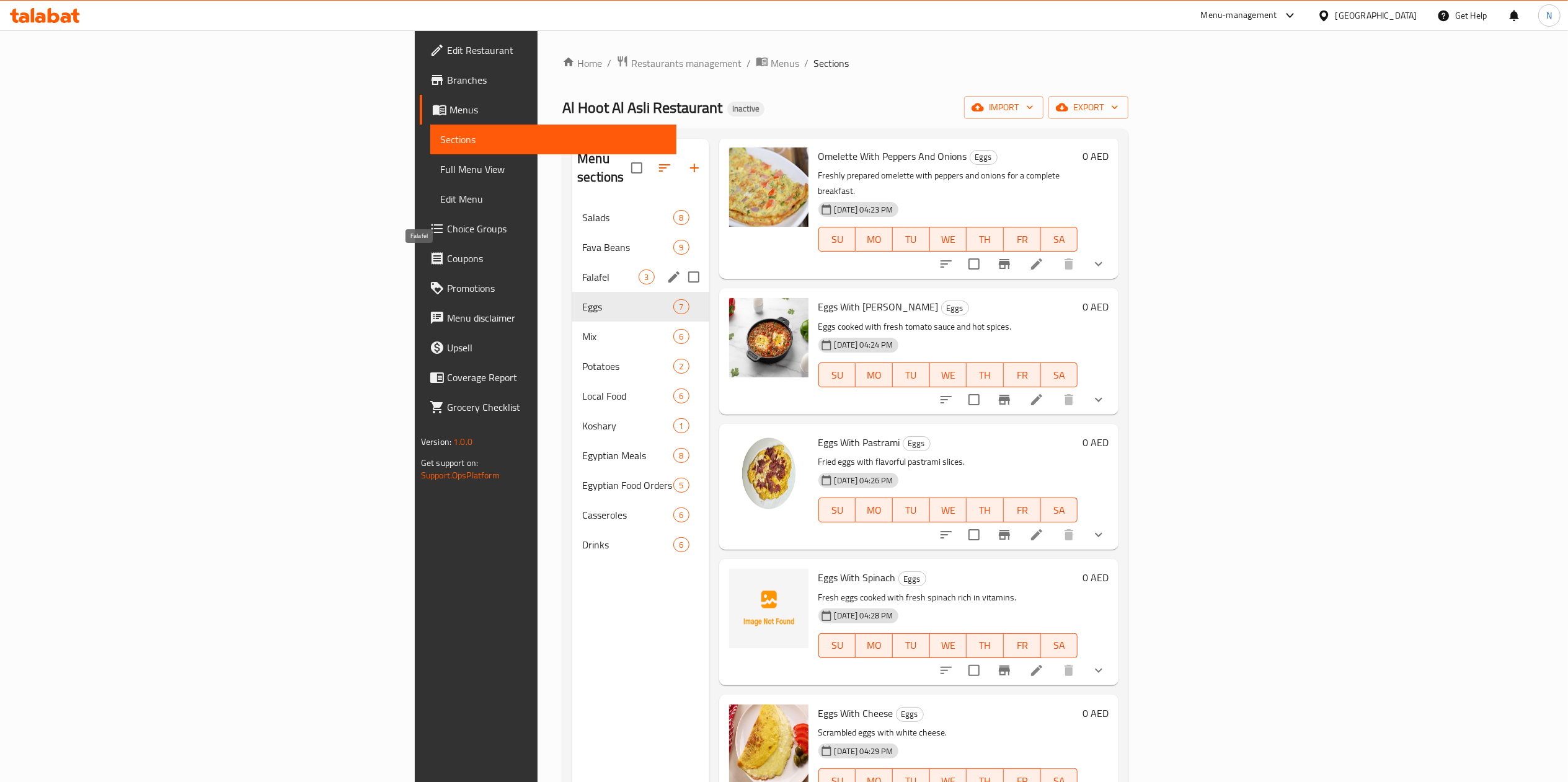
click at [583, 270] on span "Falafel" at bounding box center [610, 277] width 56 height 15
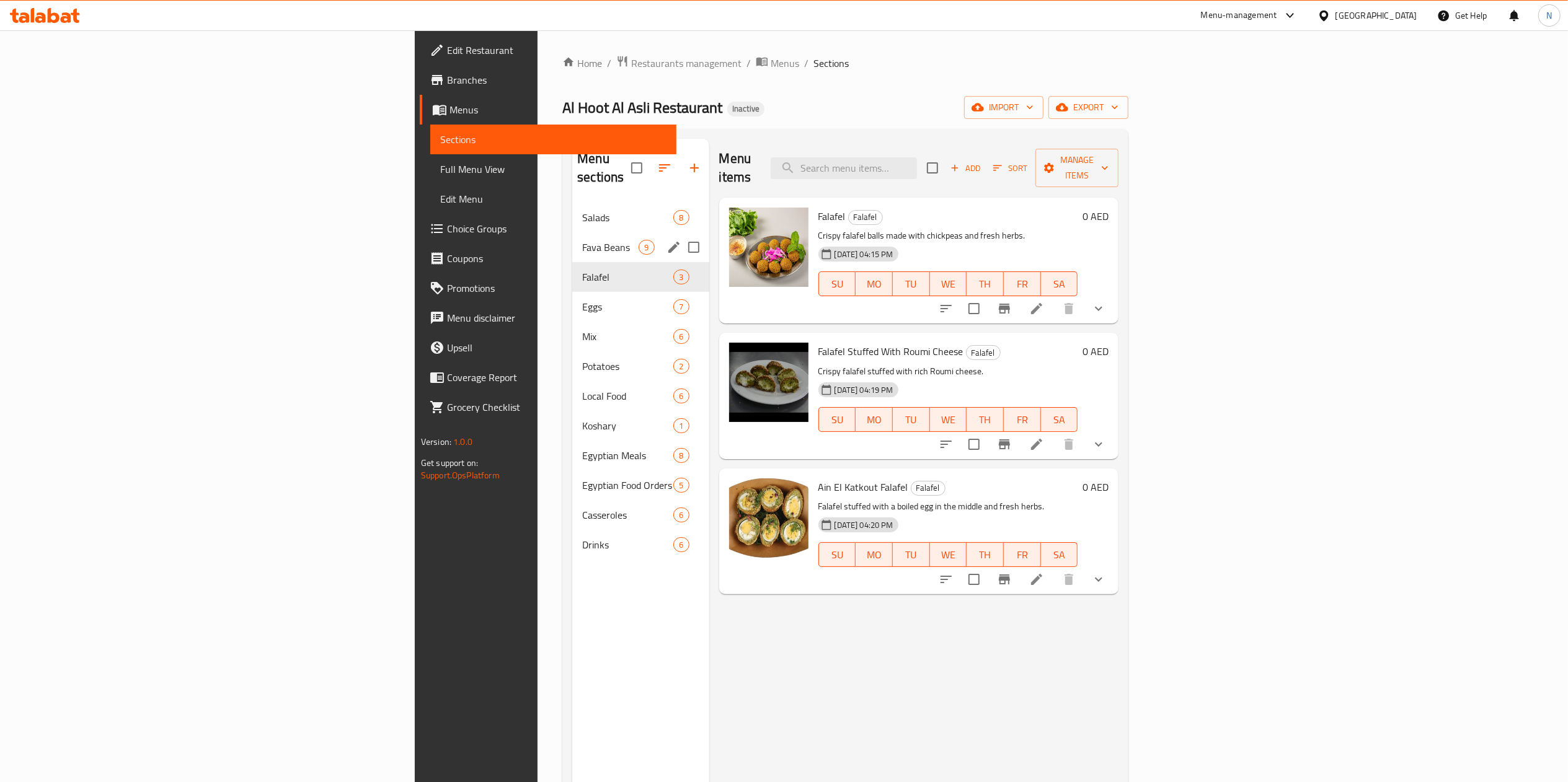
click at [572, 213] on div "Salads 8" at bounding box center [640, 218] width 136 height 30
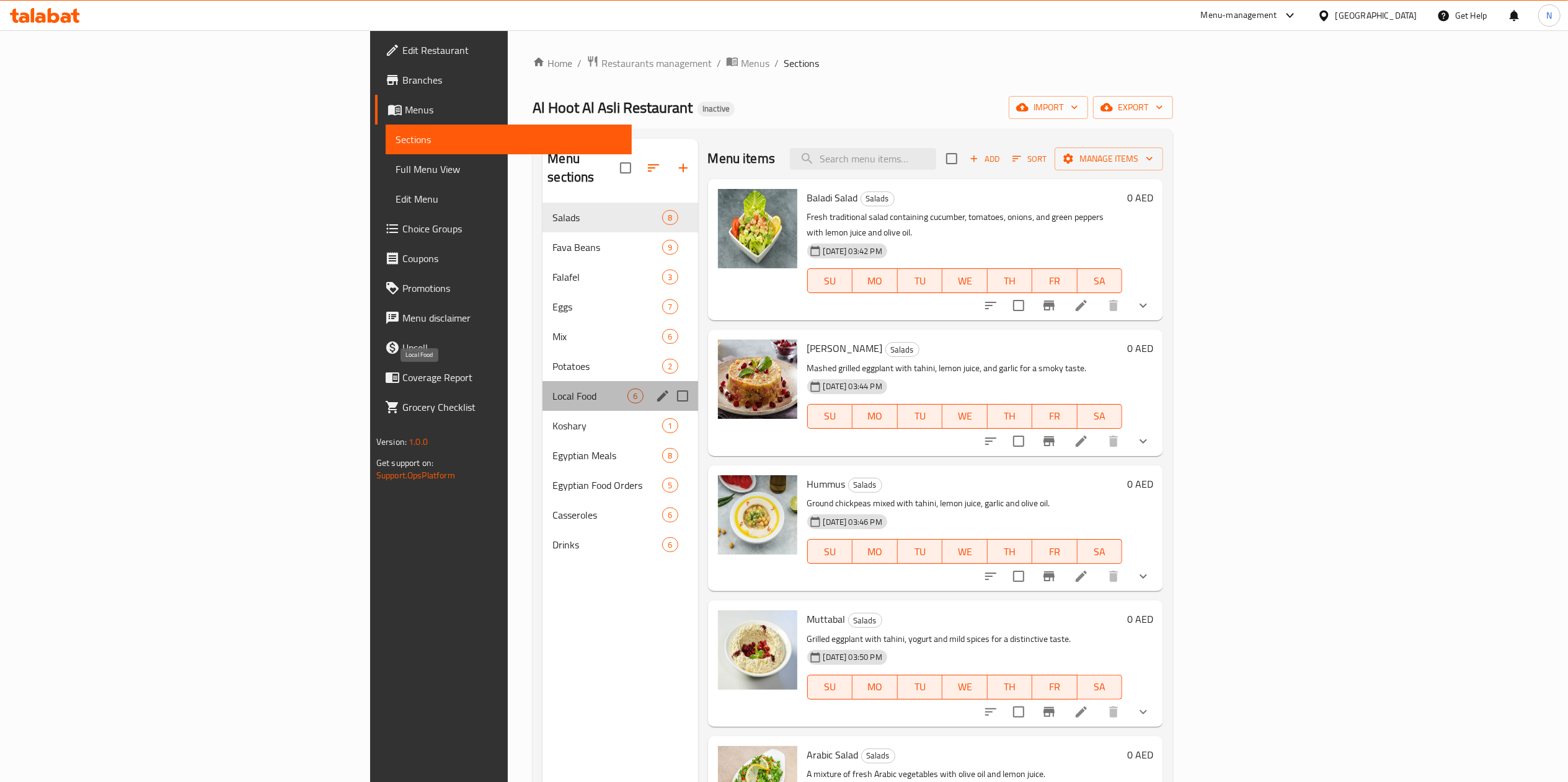
click at [552, 388] on span "Local Food" at bounding box center [590, 396] width 75 height 15
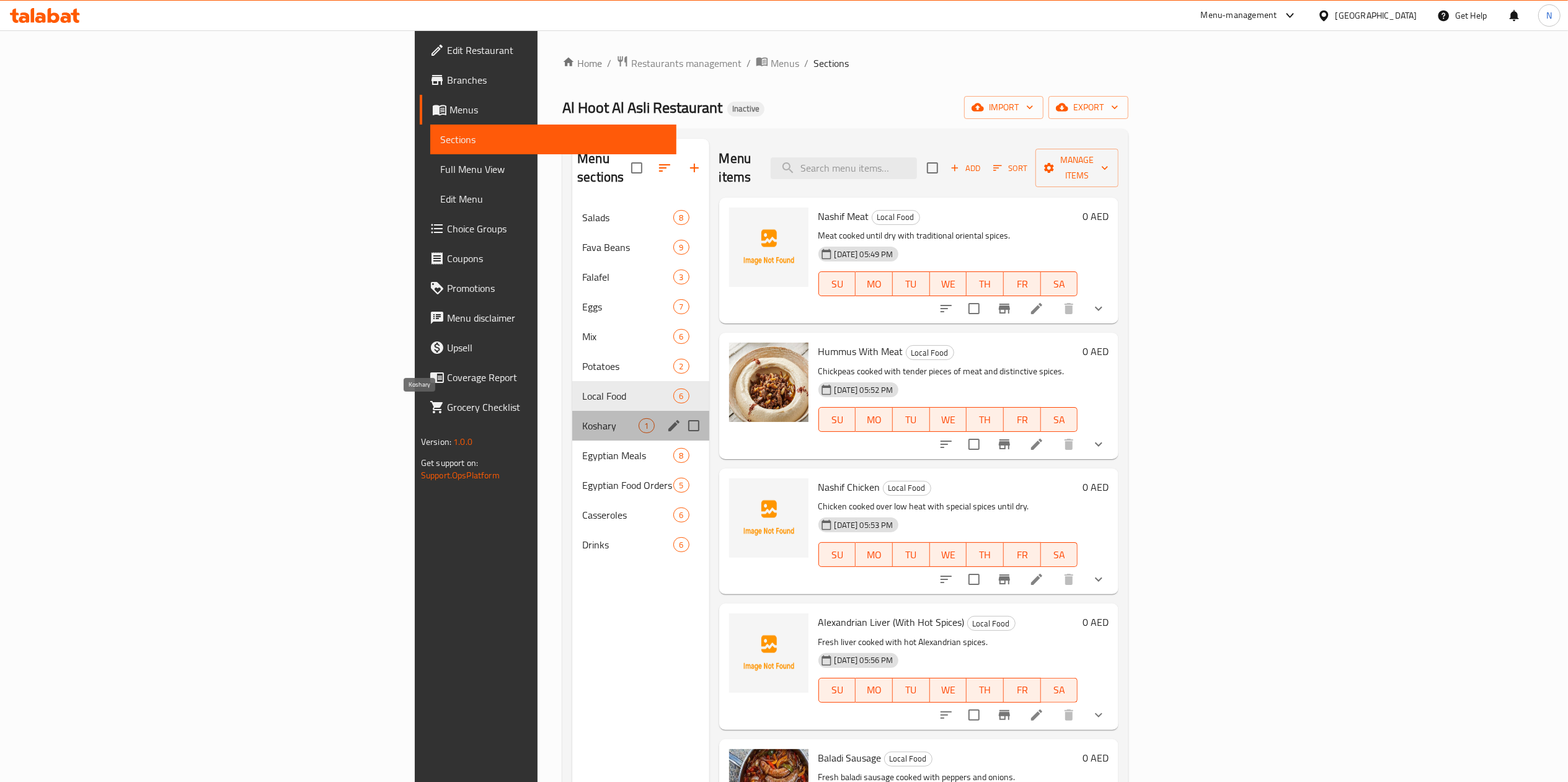
click at [583, 418] on span "Koshary" at bounding box center [610, 426] width 56 height 15
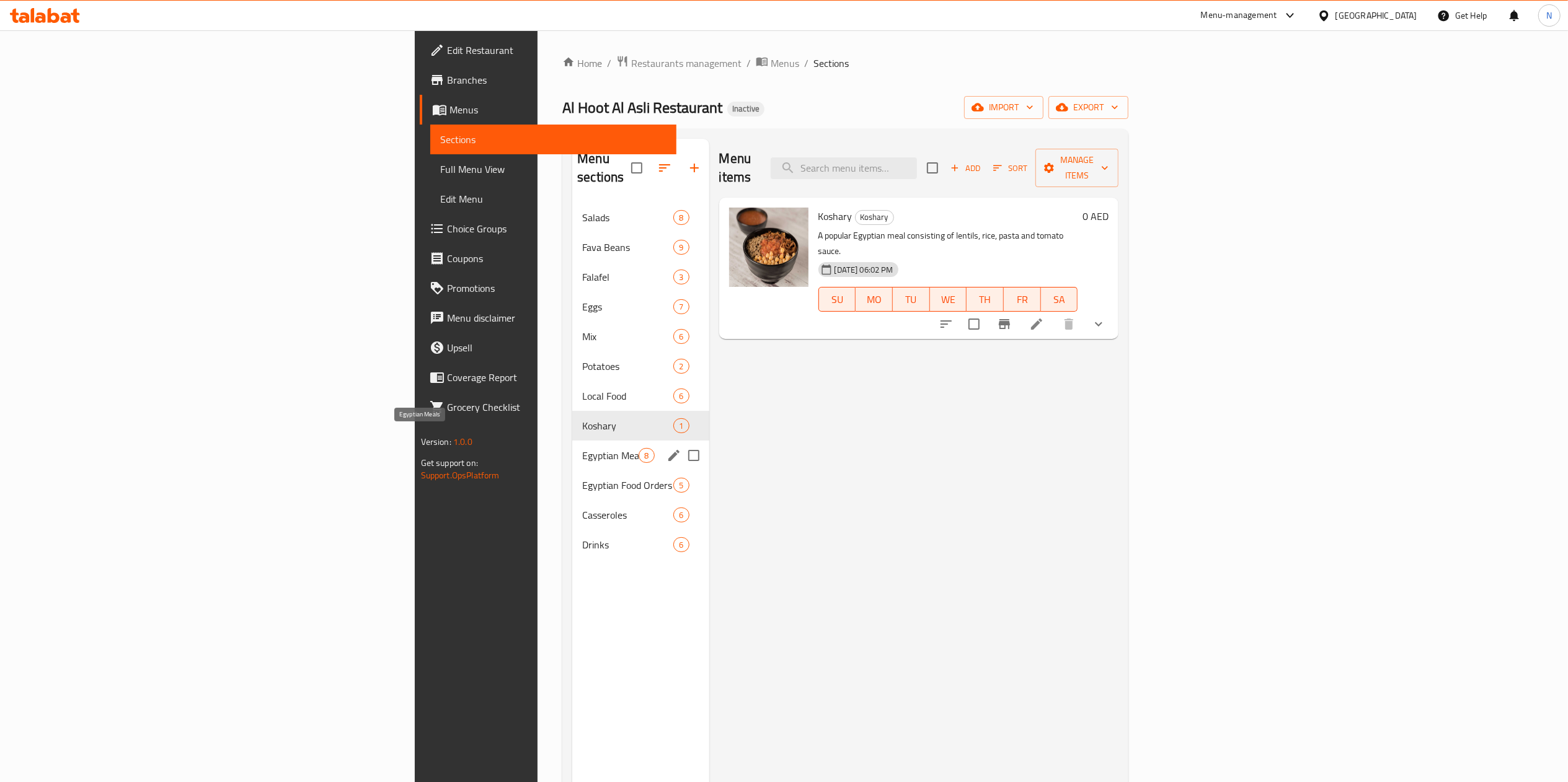
click at [583, 448] on span "Egyptian Meals" at bounding box center [610, 455] width 56 height 15
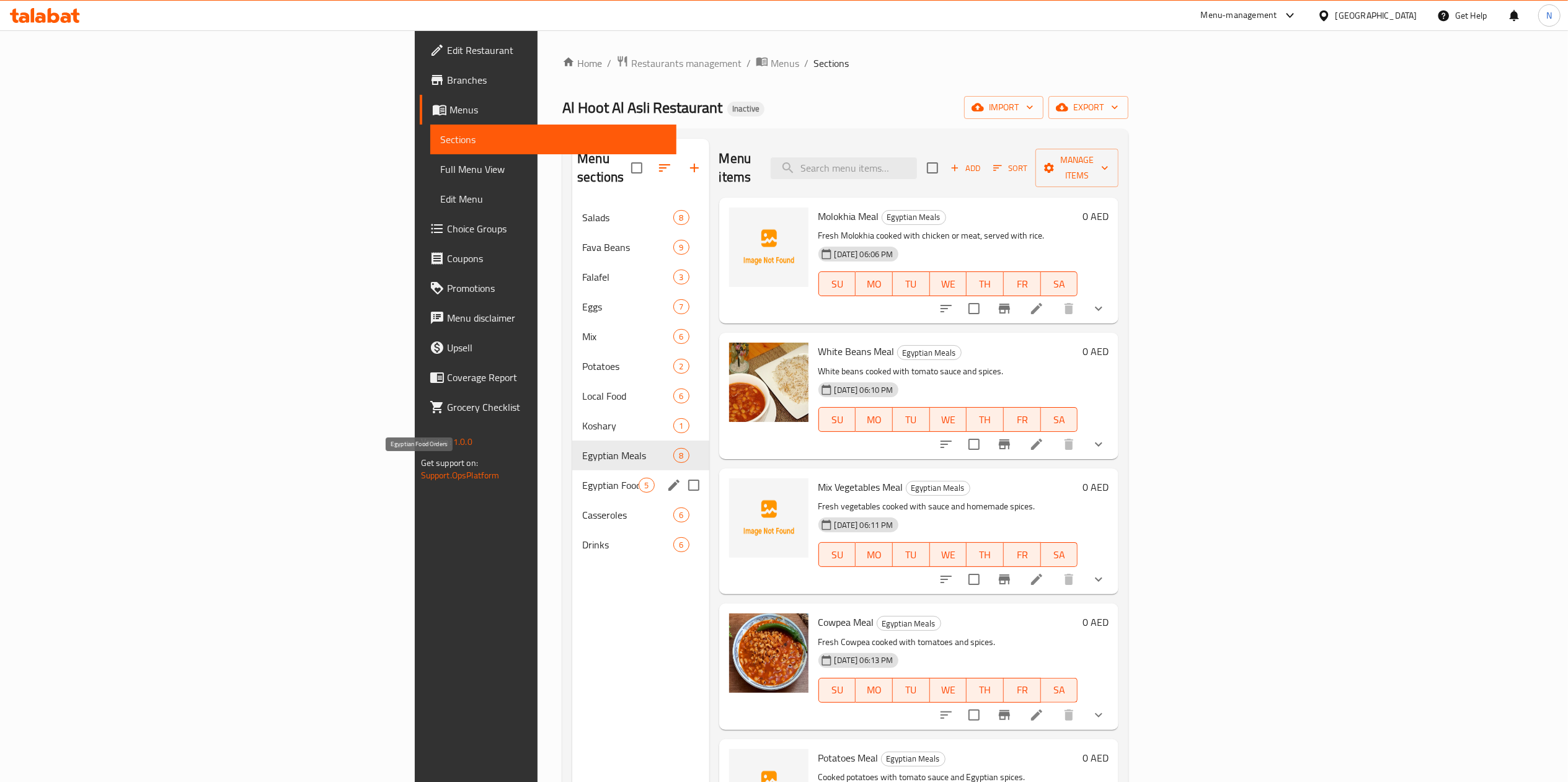
click at [583, 478] on span "Egyptian Food Orders" at bounding box center [610, 485] width 56 height 15
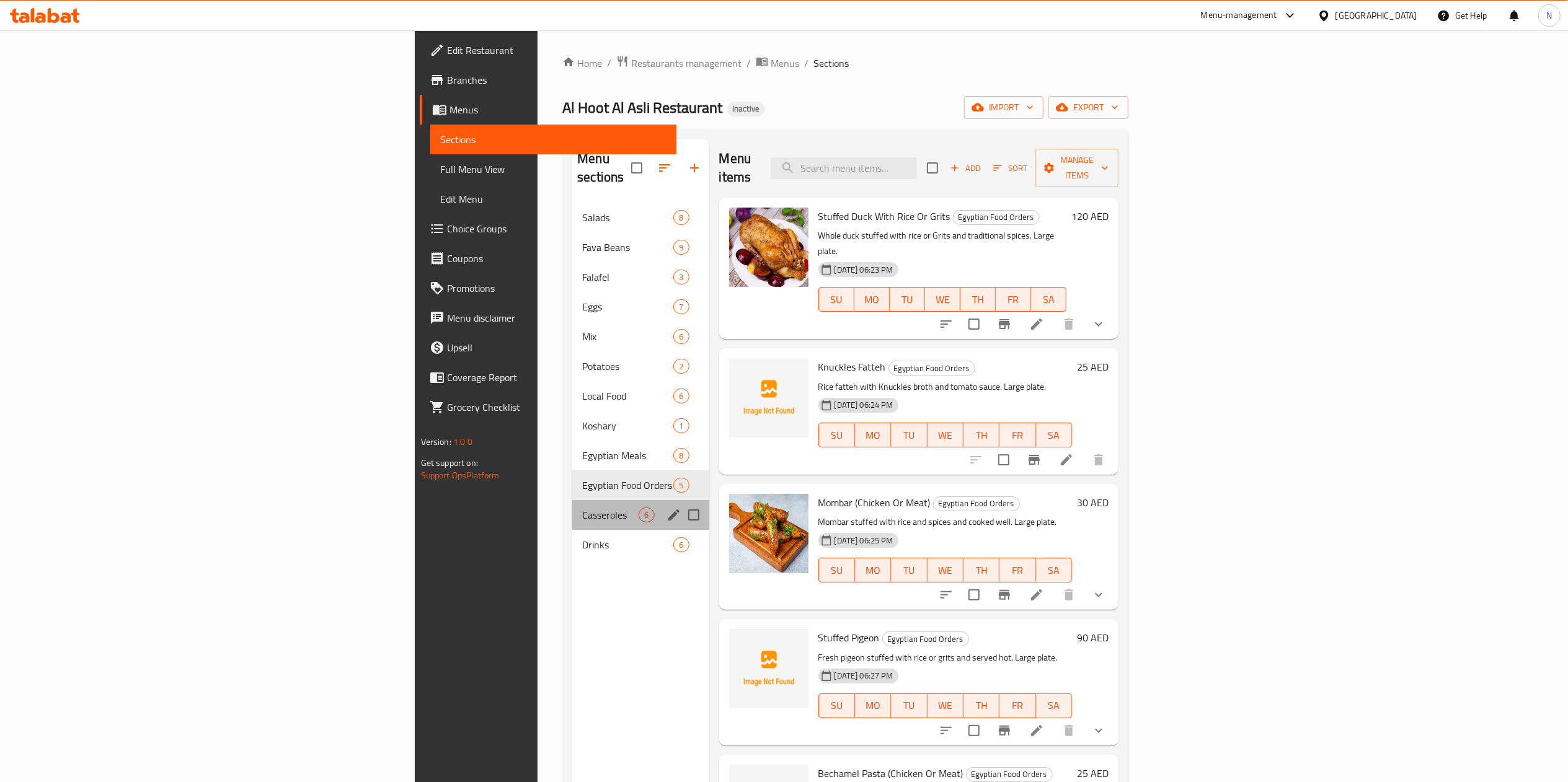
click at [572, 500] on div "Casseroles 6" at bounding box center [640, 515] width 136 height 30
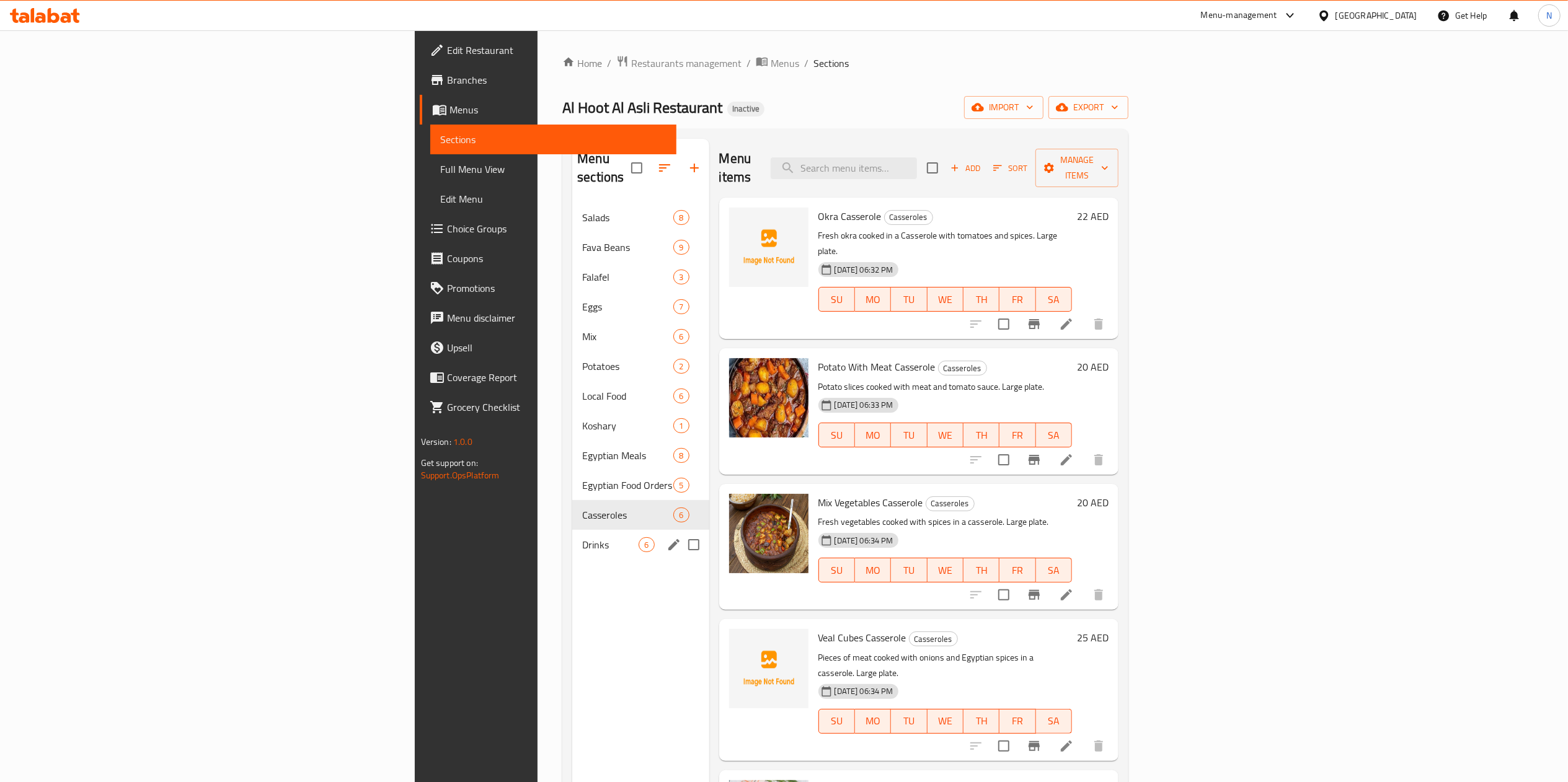
click at [572, 530] on div "Drinks 6" at bounding box center [640, 545] width 136 height 30
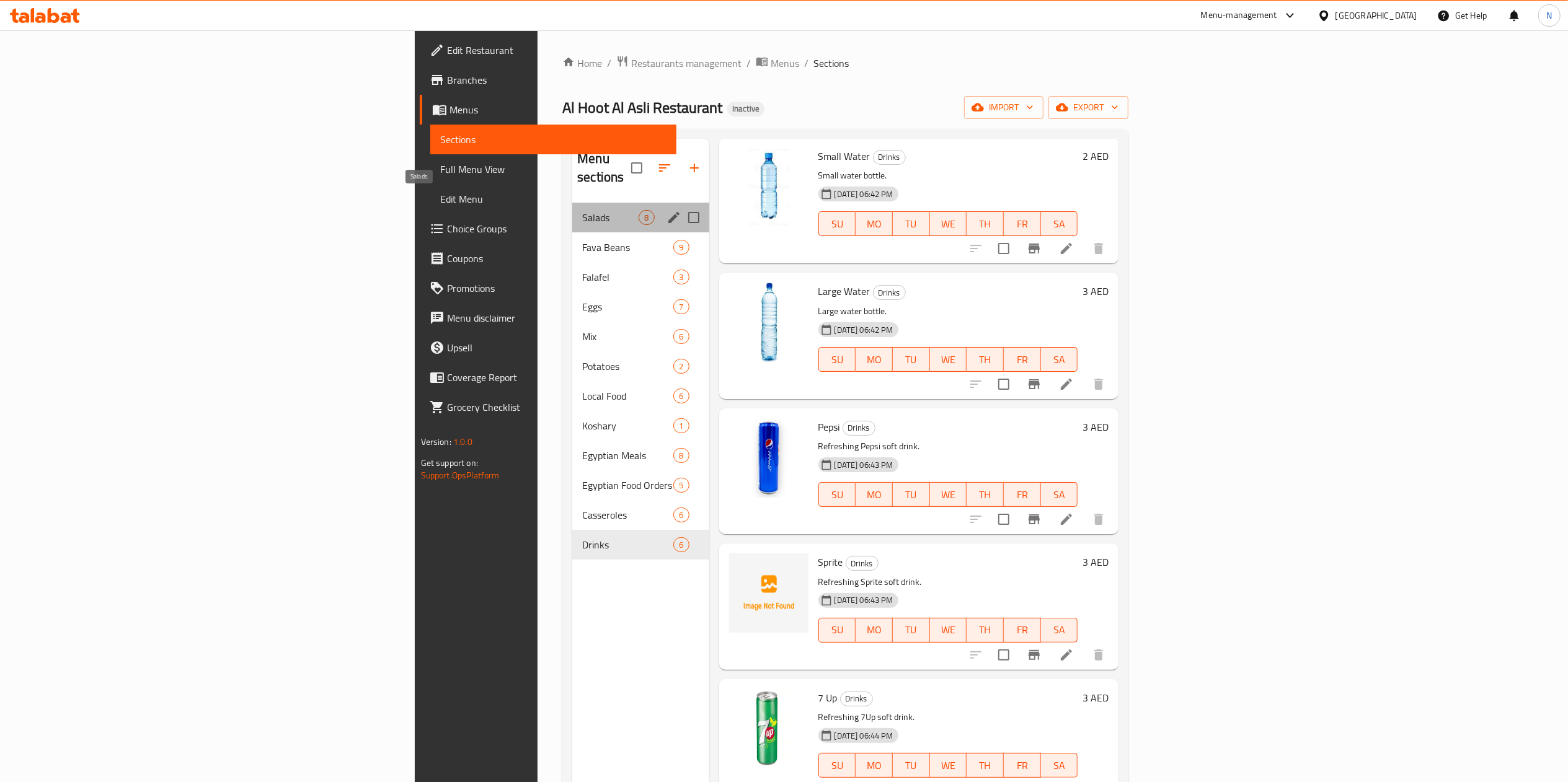
click at [583, 210] on span "Salads" at bounding box center [610, 218] width 56 height 15
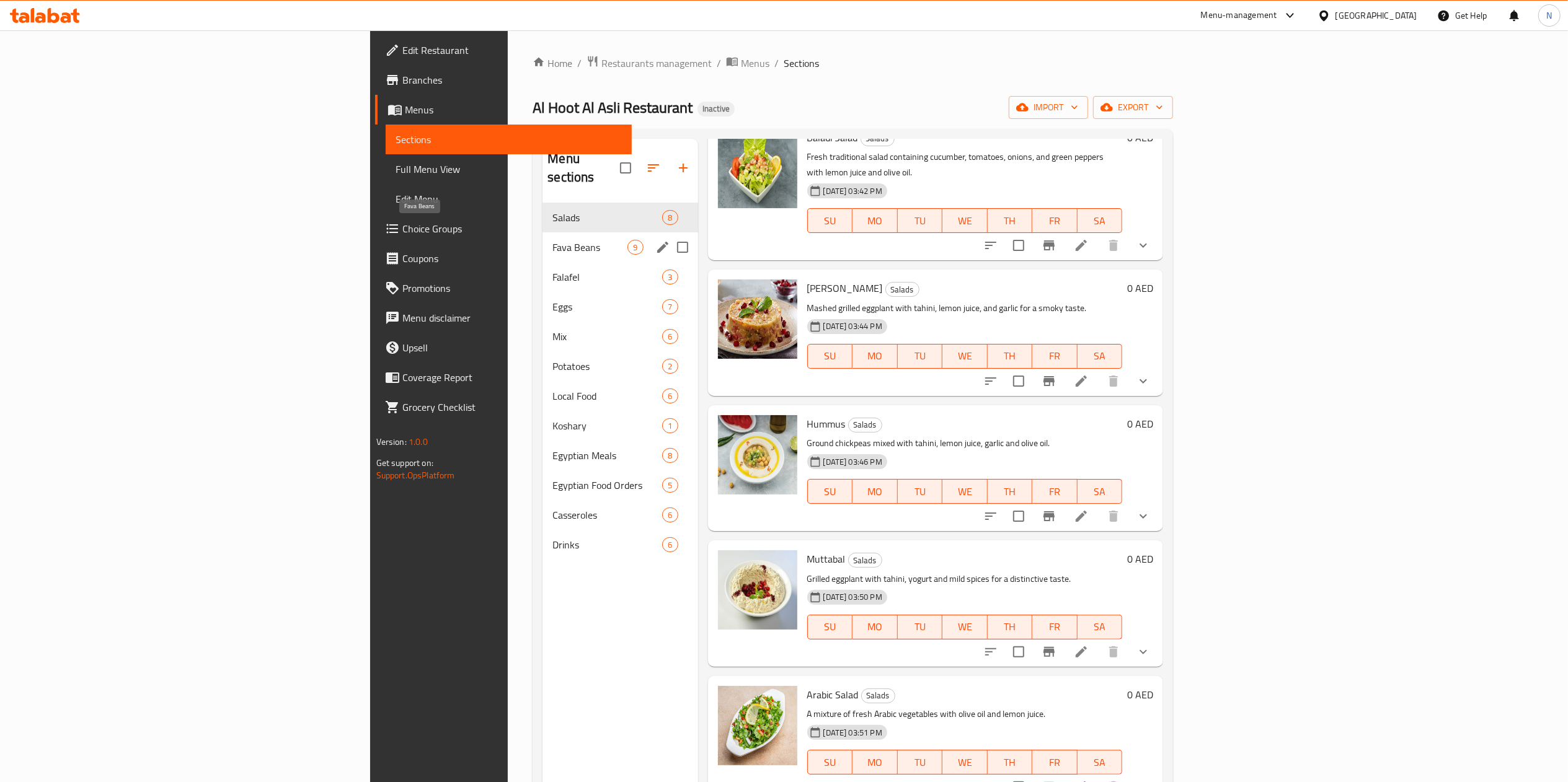
click at [552, 240] on span "Fava Beans" at bounding box center [590, 247] width 75 height 15
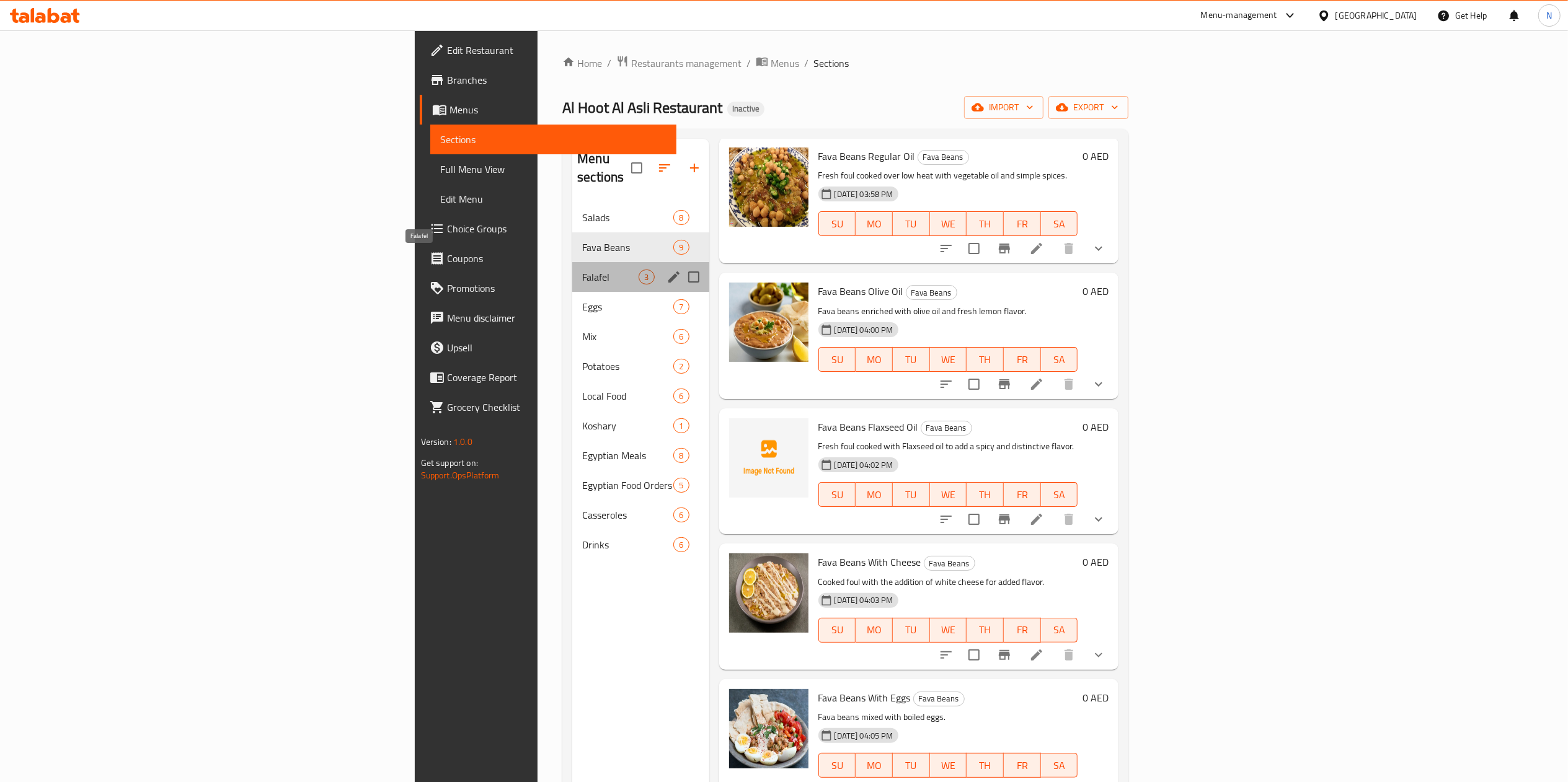
click at [583, 270] on span "Falafel" at bounding box center [610, 277] width 56 height 15
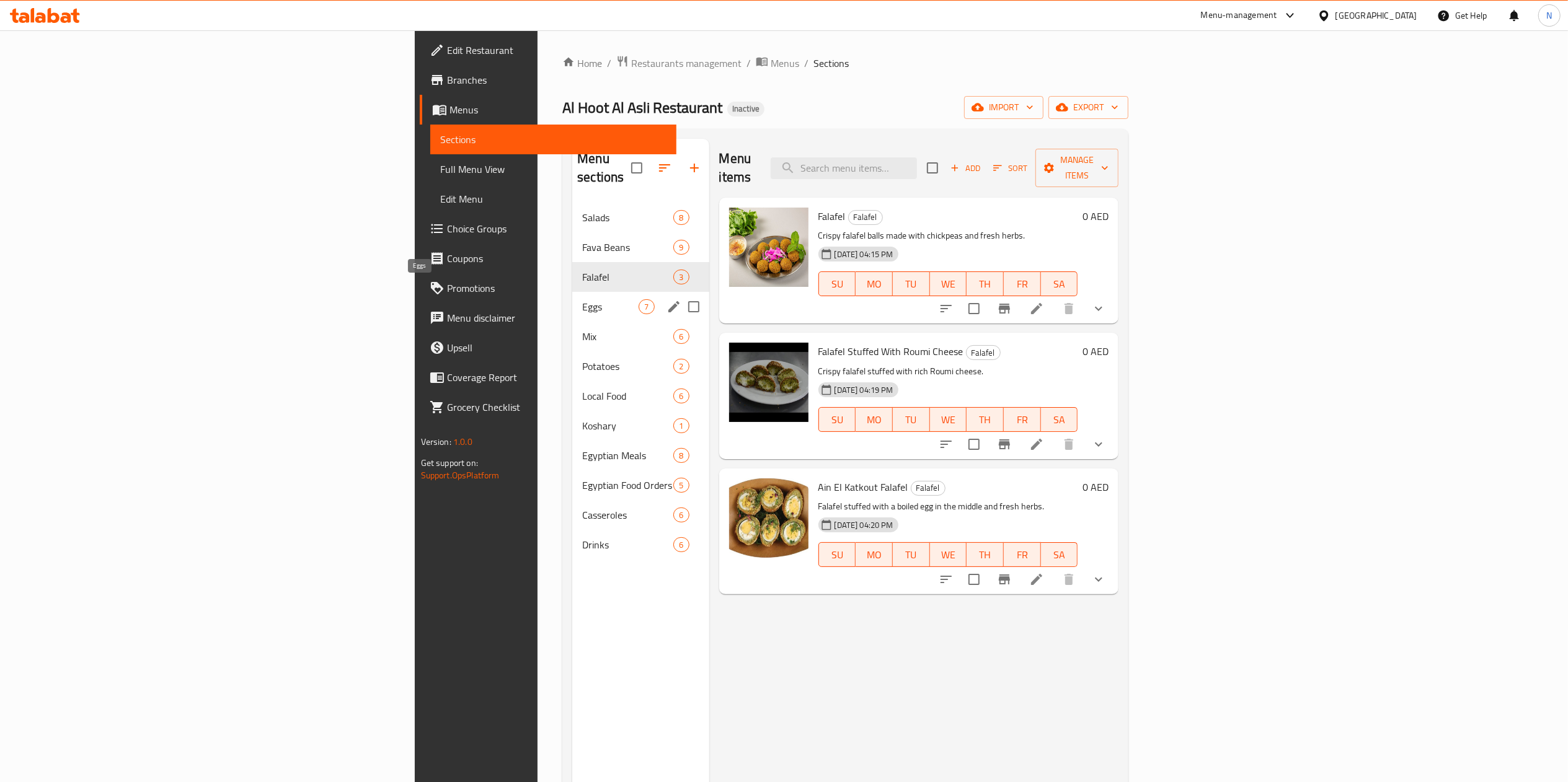
click at [583, 299] on span "Eggs" at bounding box center [610, 306] width 56 height 15
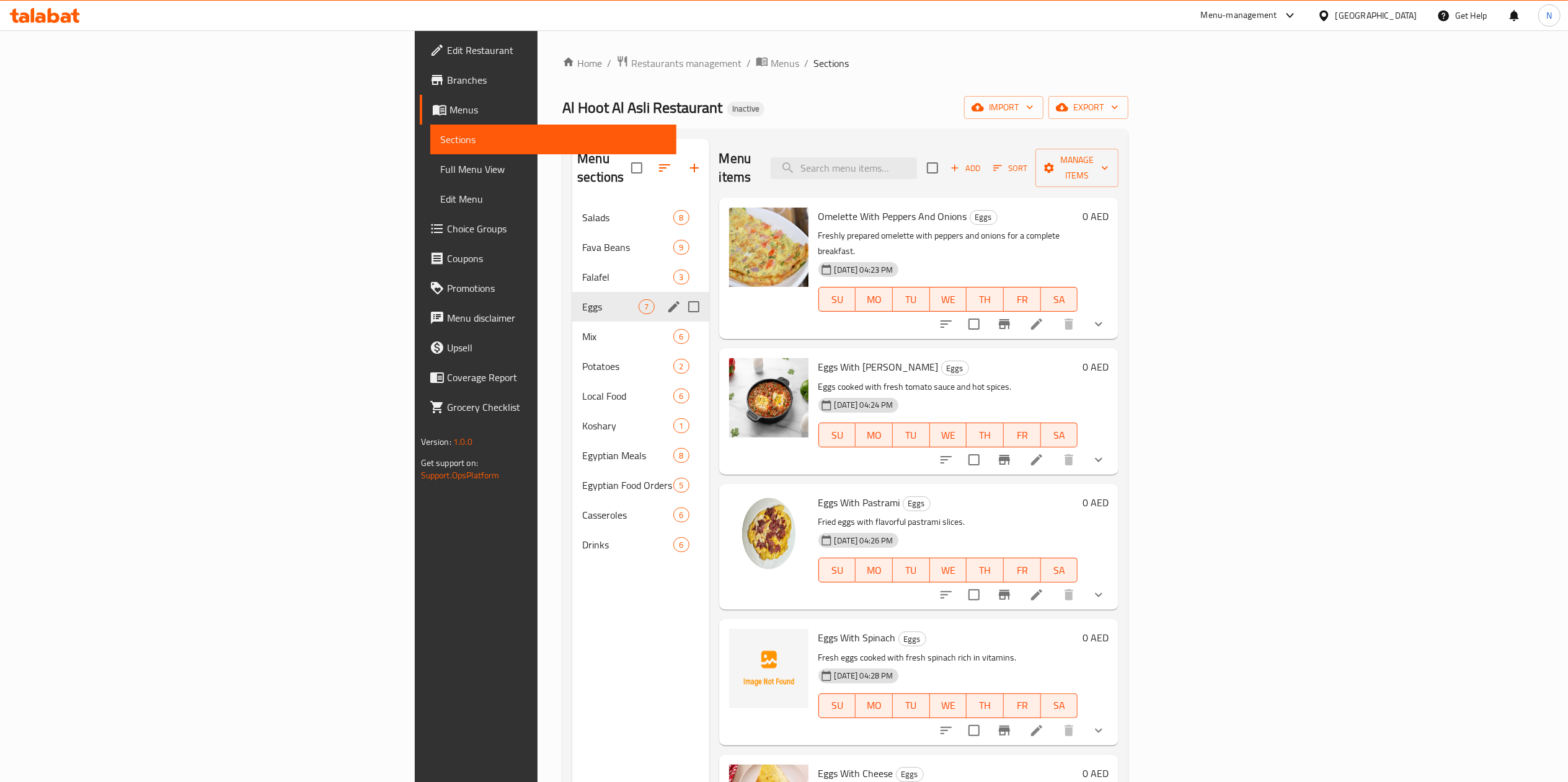
click at [572, 303] on div "Eggs 7" at bounding box center [640, 307] width 136 height 30
click at [572, 328] on div "Mix 6" at bounding box center [640, 337] width 136 height 30
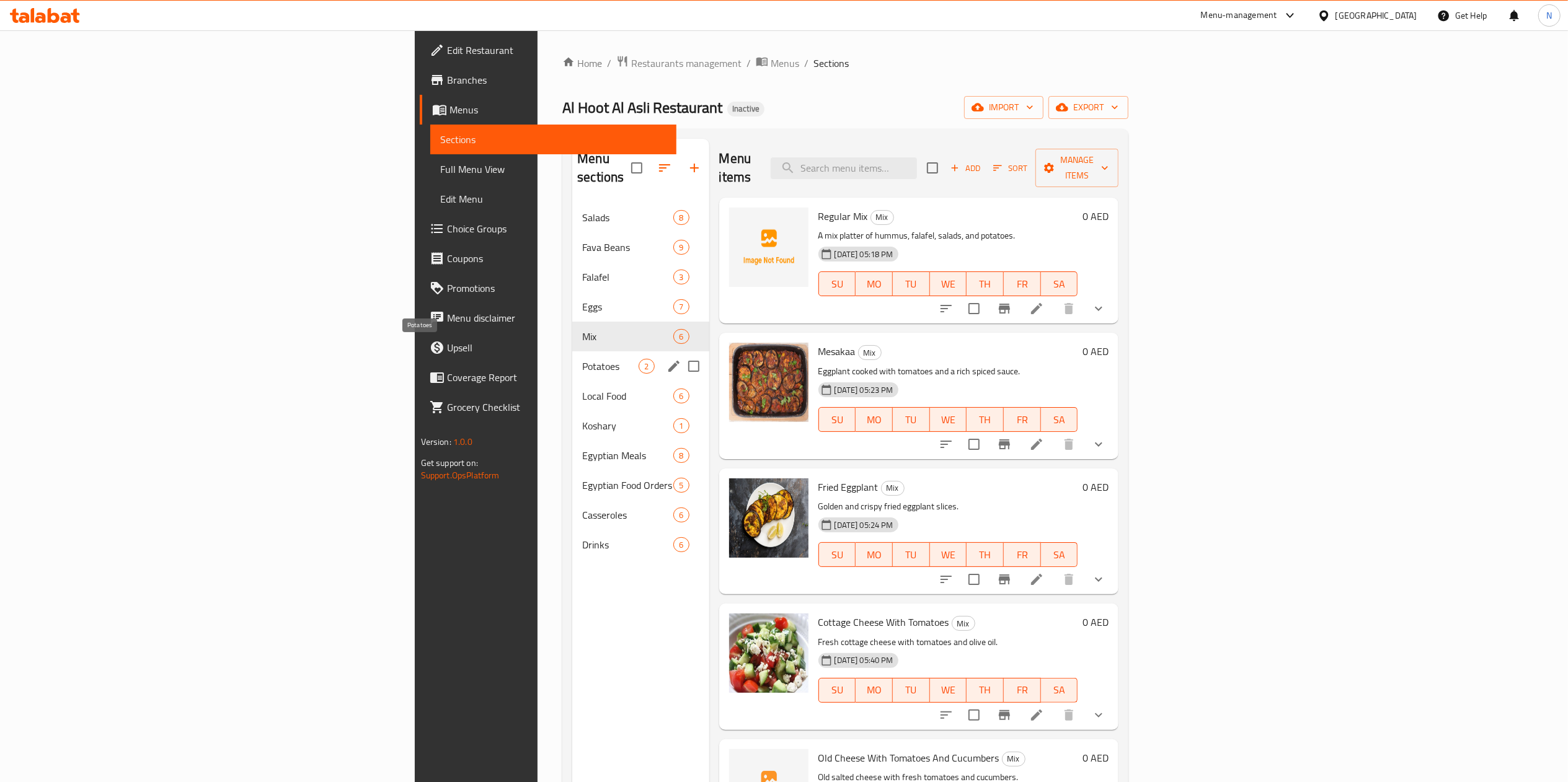
click at [583, 359] on span "Potatoes" at bounding box center [610, 367] width 56 height 15
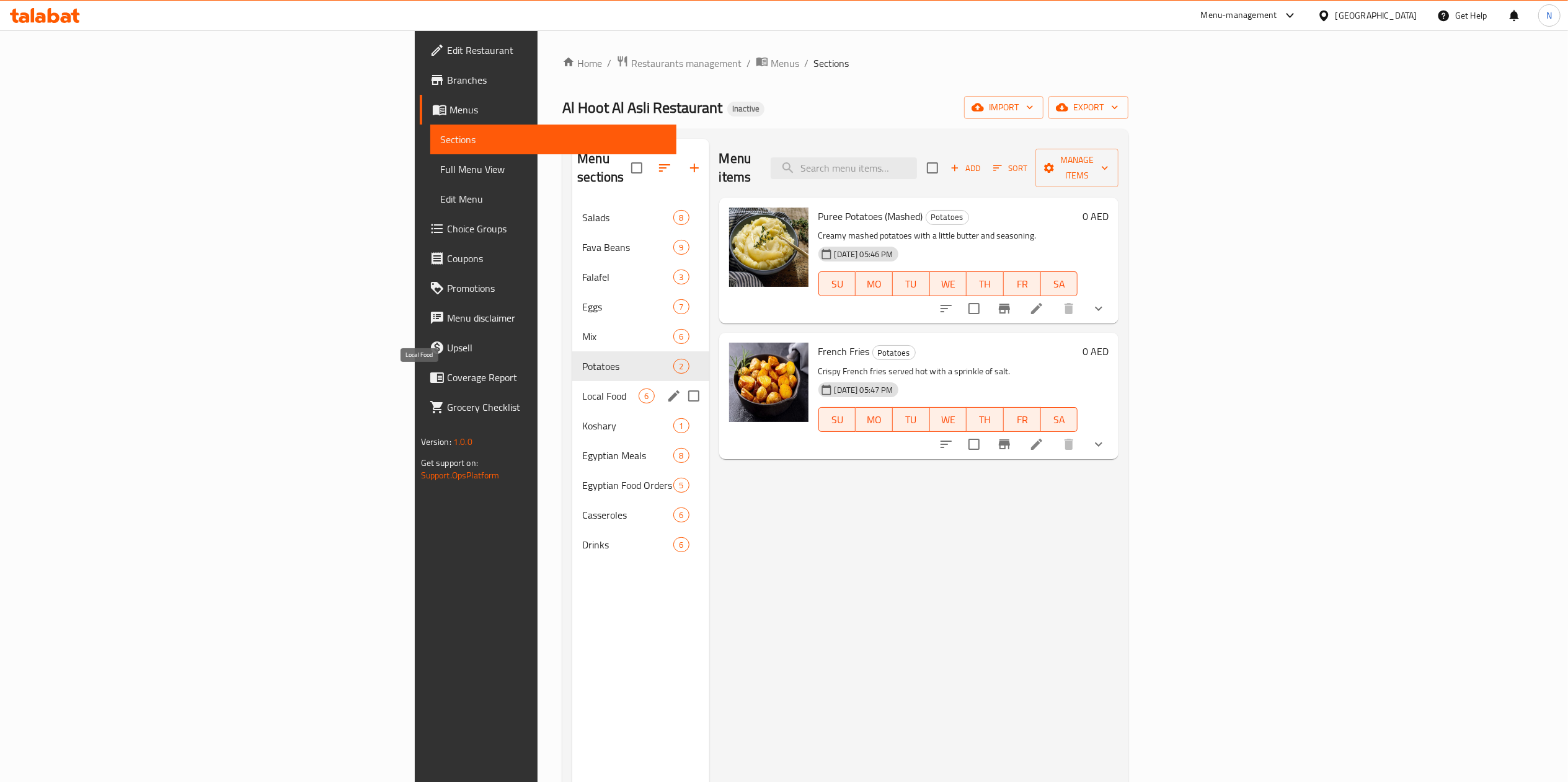
click at [583, 388] on span "Local Food" at bounding box center [610, 396] width 56 height 15
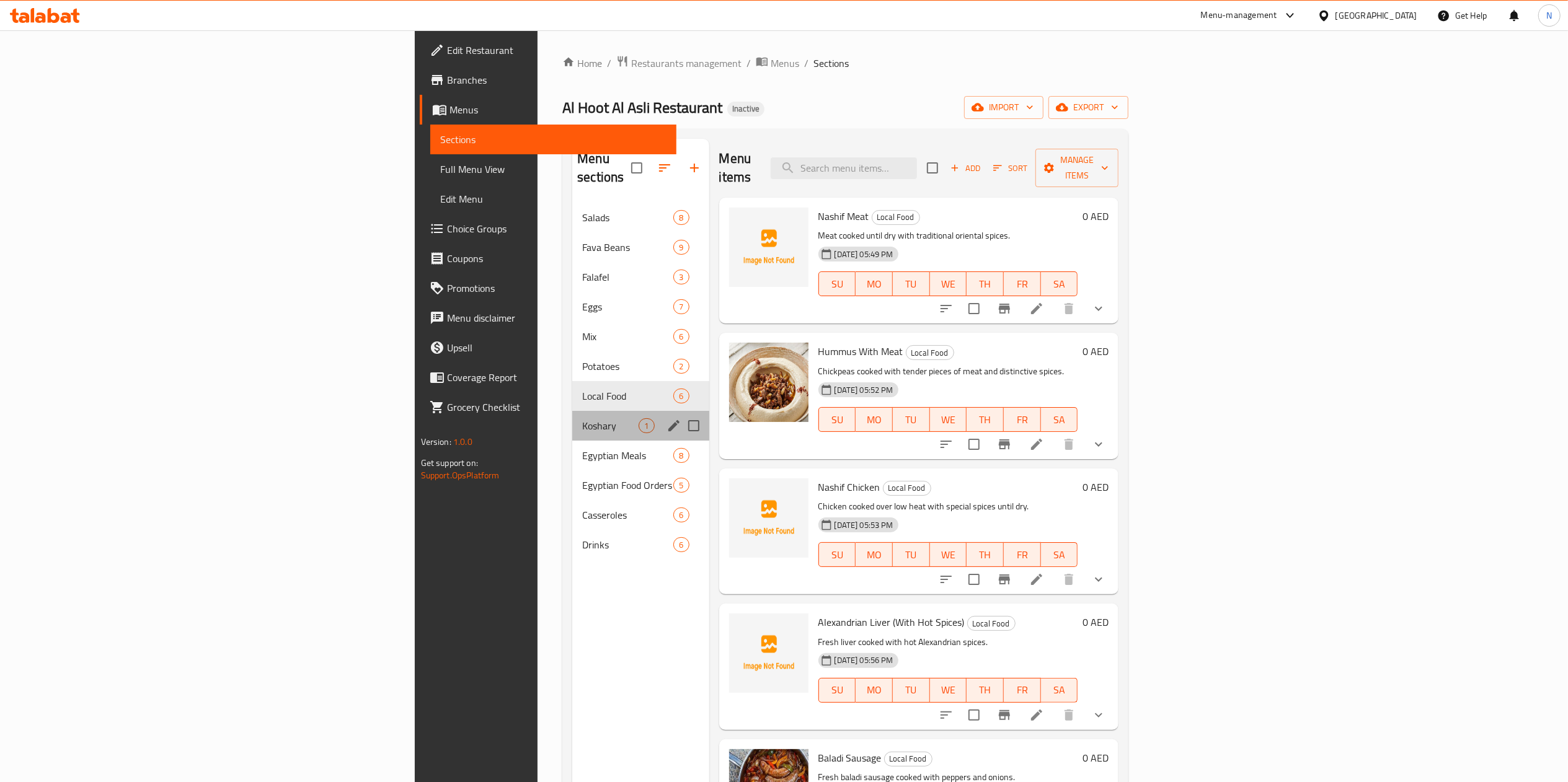
click at [572, 411] on div "Koshary 1" at bounding box center [640, 426] width 136 height 30
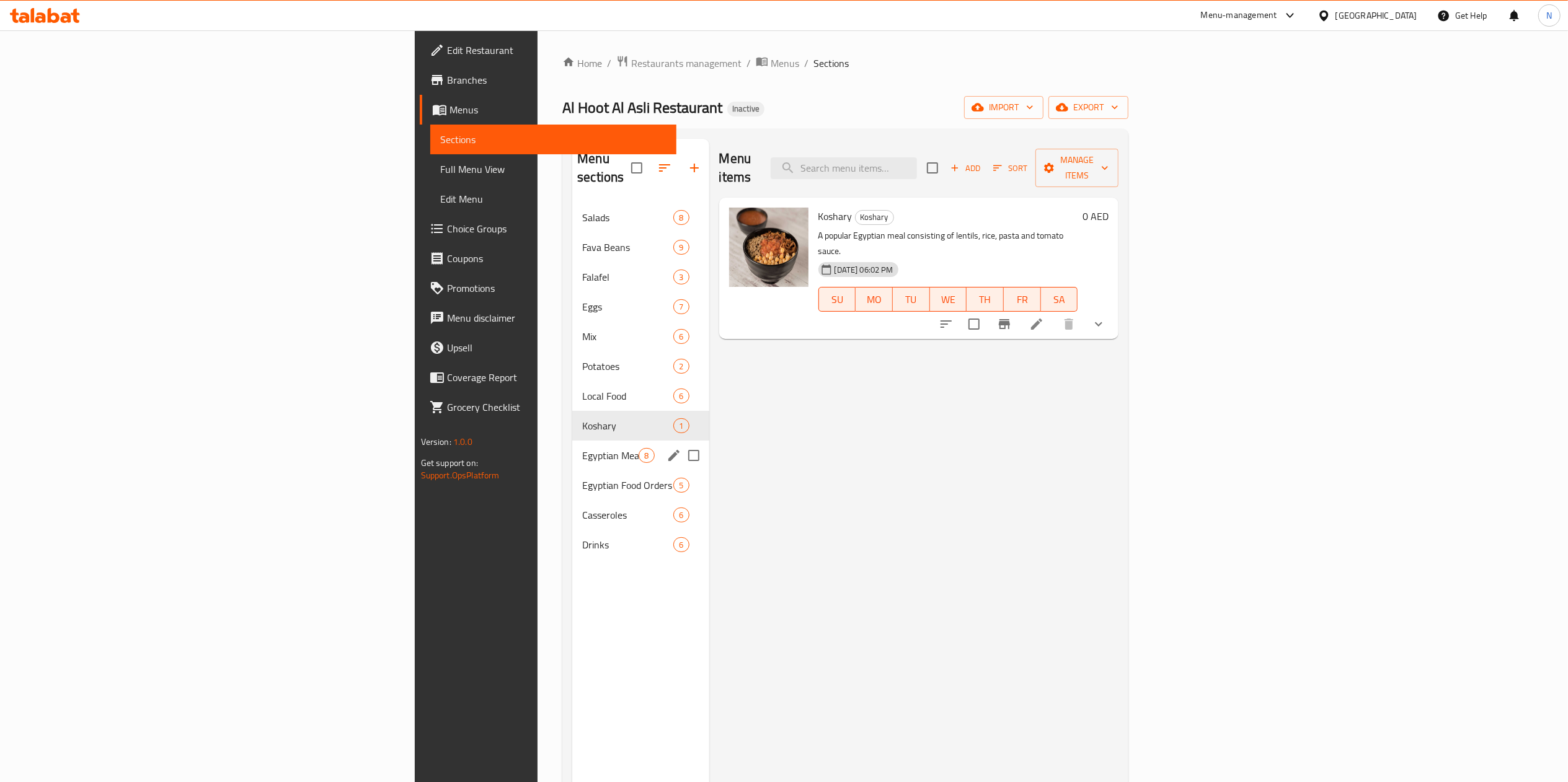
click at [583, 448] on span "Egyptian Meals" at bounding box center [610, 455] width 56 height 15
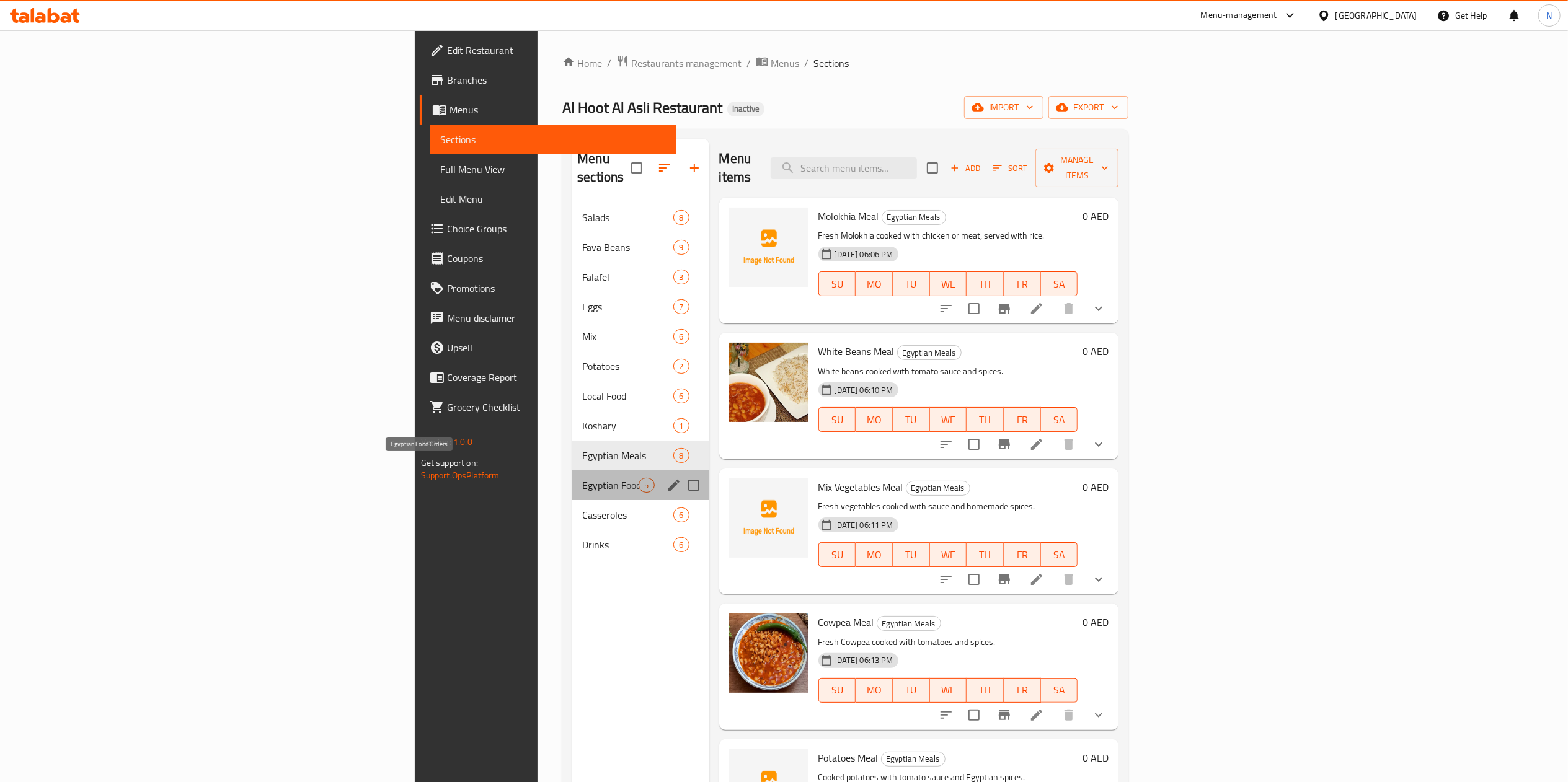
click at [583, 478] on span "Egyptian Food Orders" at bounding box center [610, 485] width 56 height 15
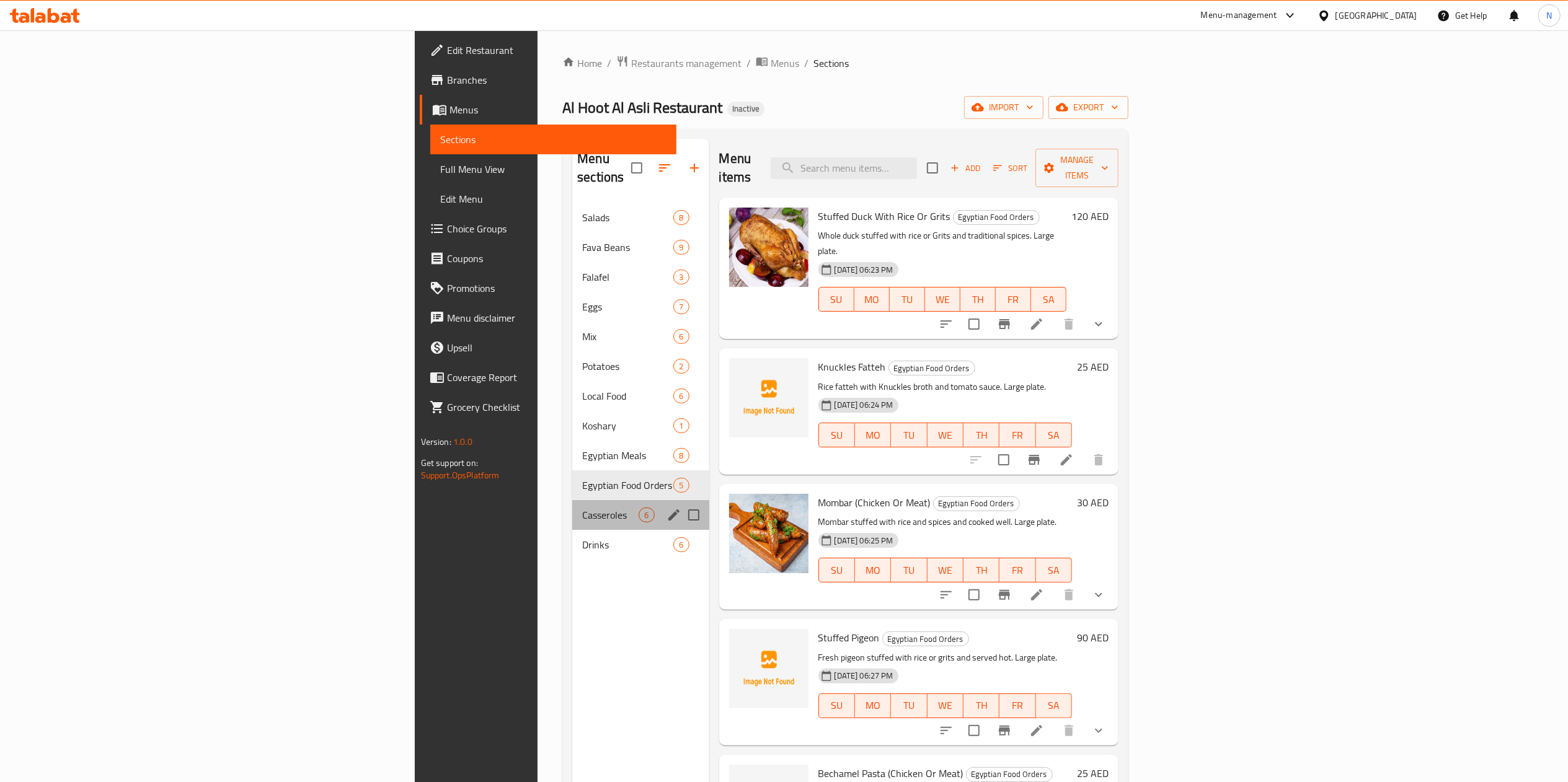
click at [572, 500] on div "Casseroles 6" at bounding box center [640, 515] width 136 height 30
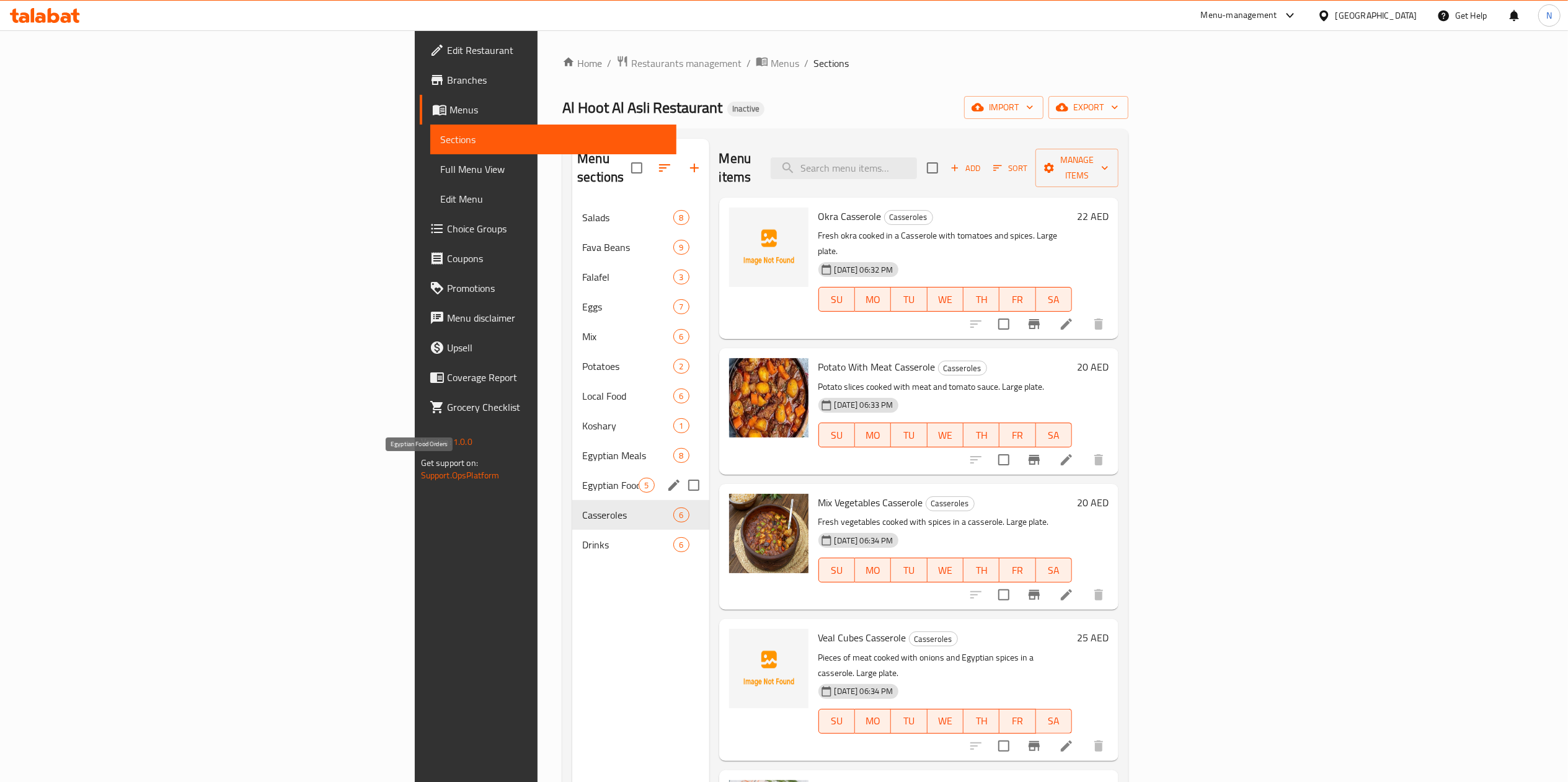
click at [583, 478] on span "Egyptian Food Orders" at bounding box center [610, 485] width 56 height 15
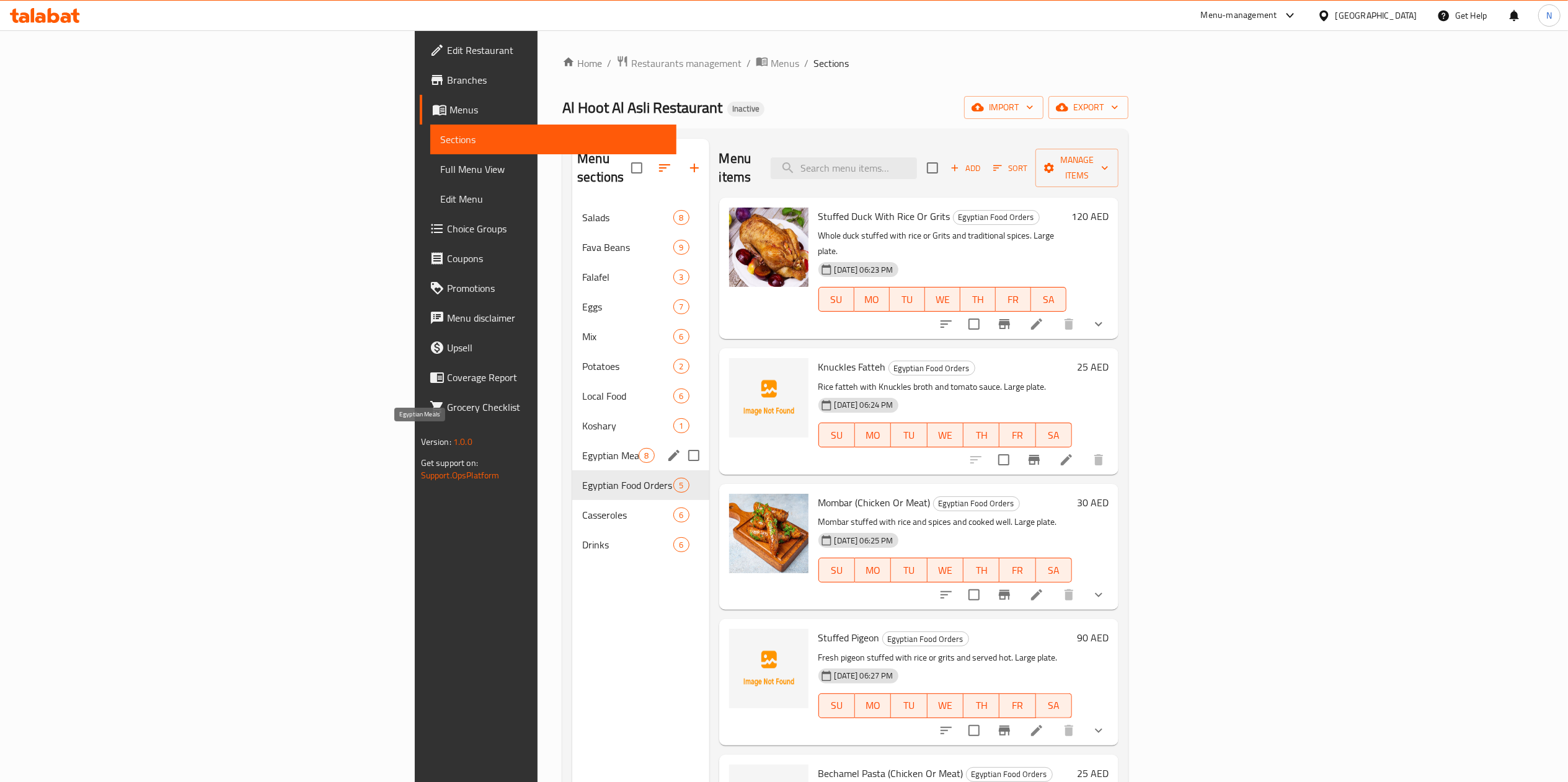
click at [583, 448] on span "Egyptian Meals" at bounding box center [610, 455] width 56 height 15
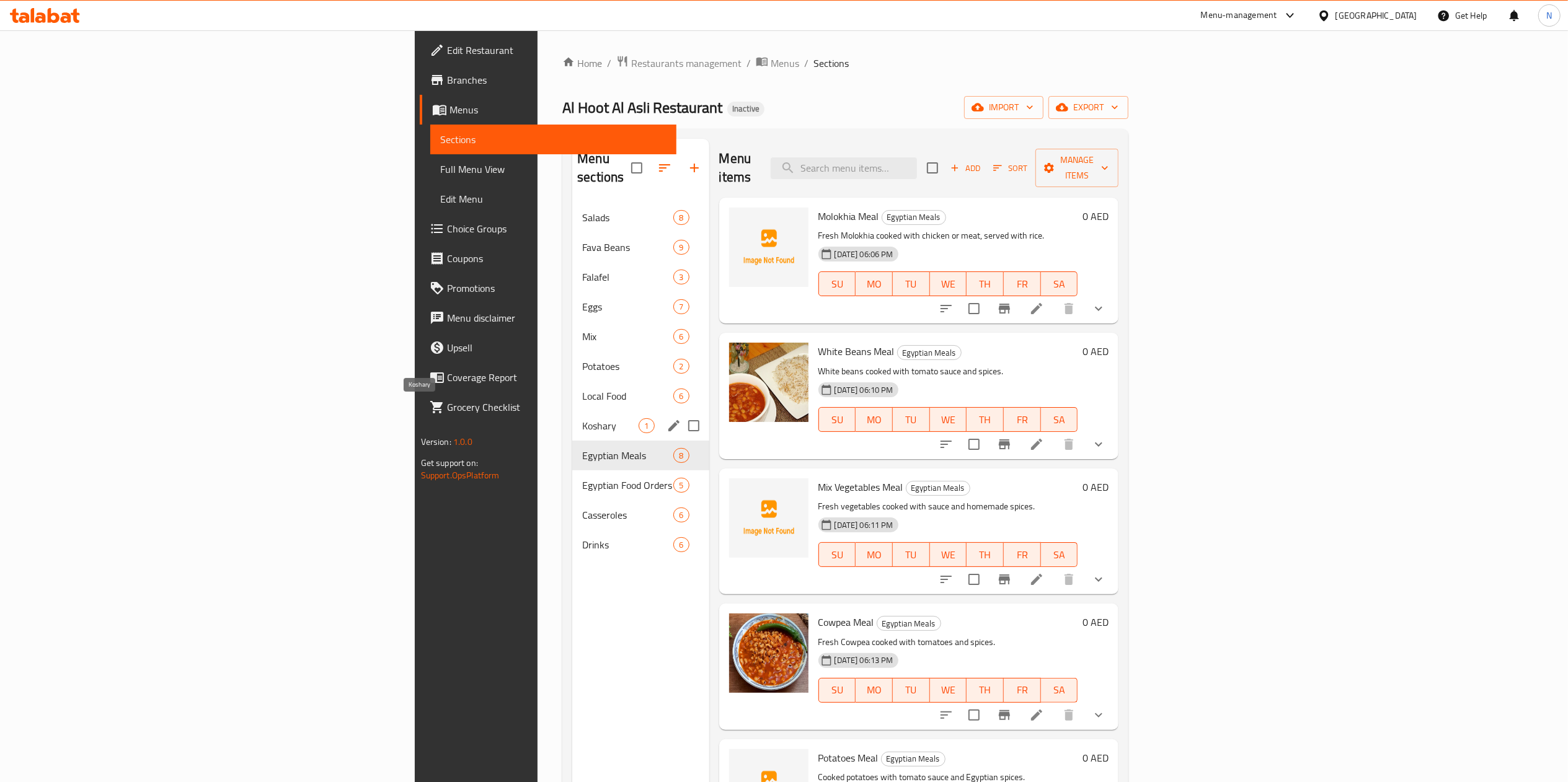
click at [583, 418] on span "Koshary" at bounding box center [610, 426] width 56 height 15
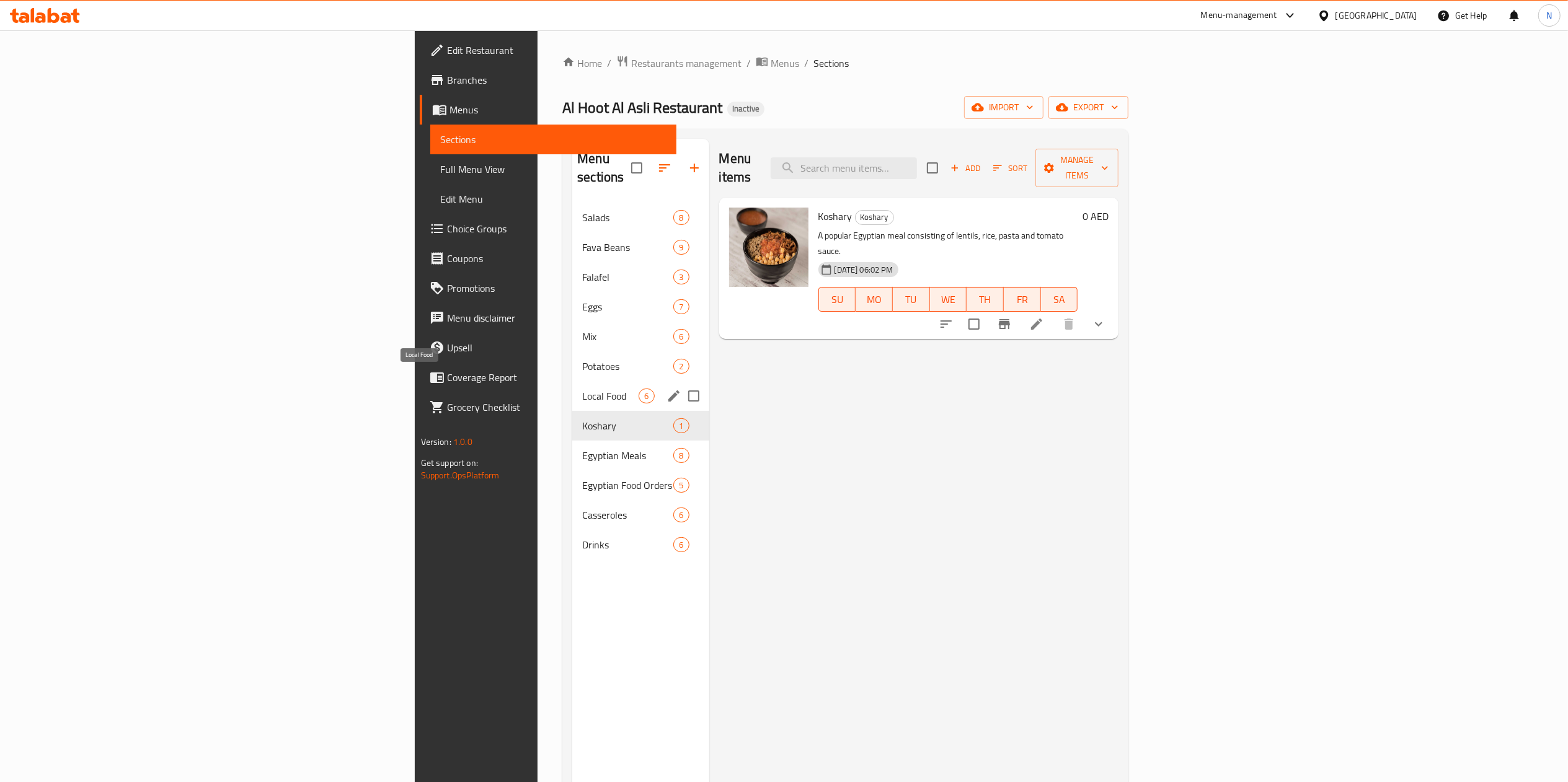
click at [583, 388] on span "Local Food" at bounding box center [610, 396] width 56 height 15
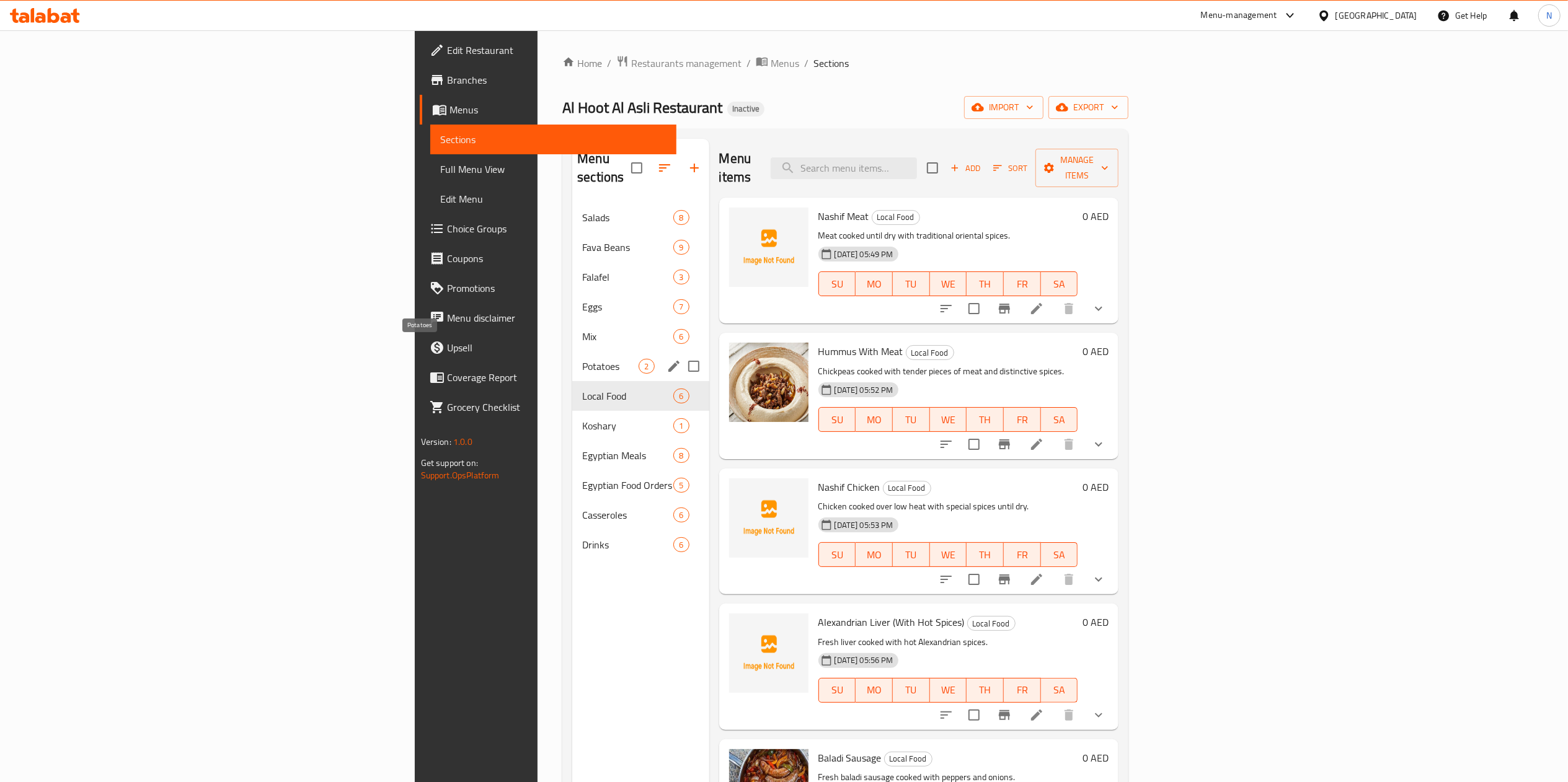
click at [583, 359] on span "Potatoes" at bounding box center [610, 367] width 56 height 15
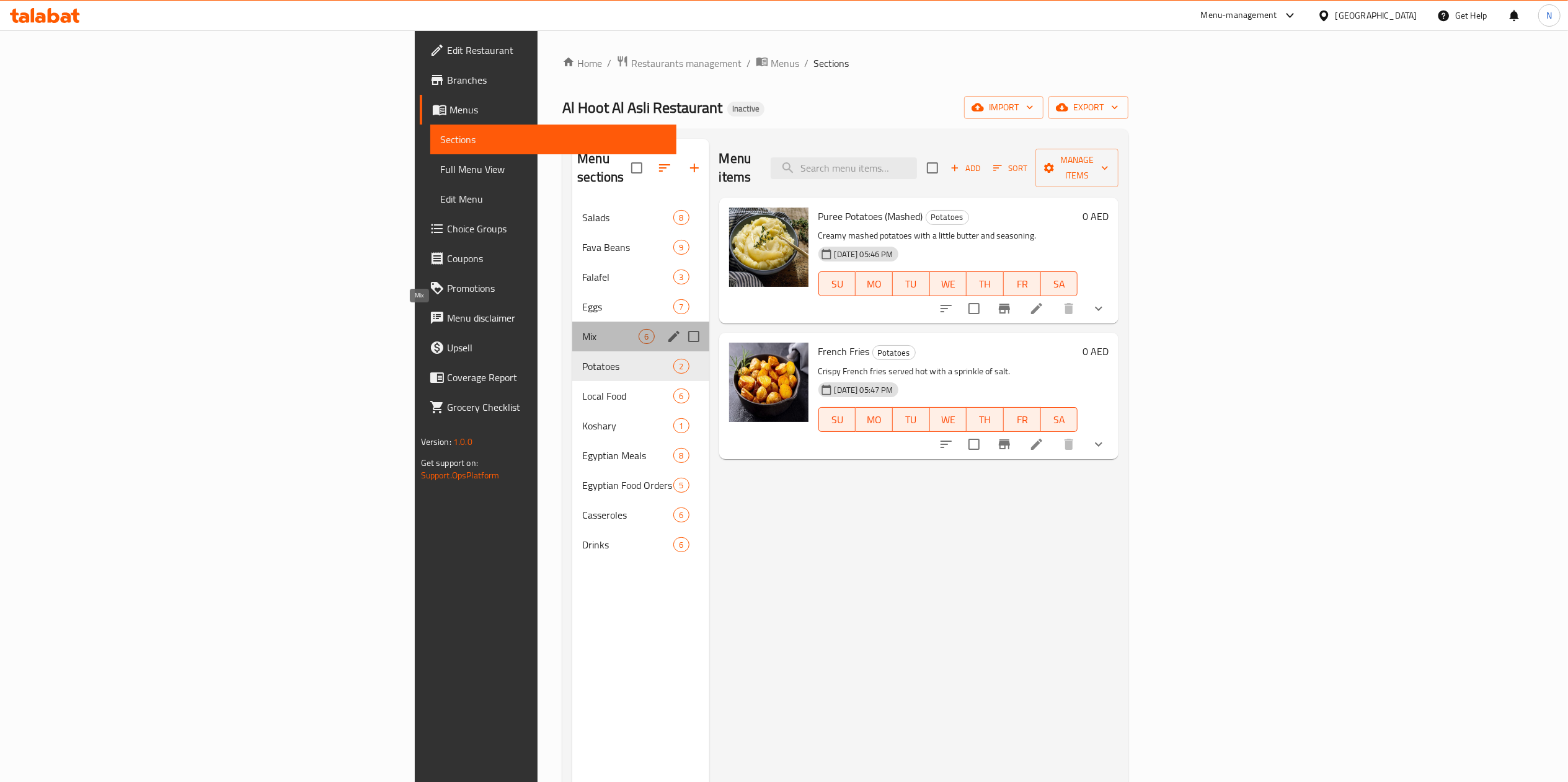
click at [583, 329] on span "Mix" at bounding box center [610, 337] width 56 height 15
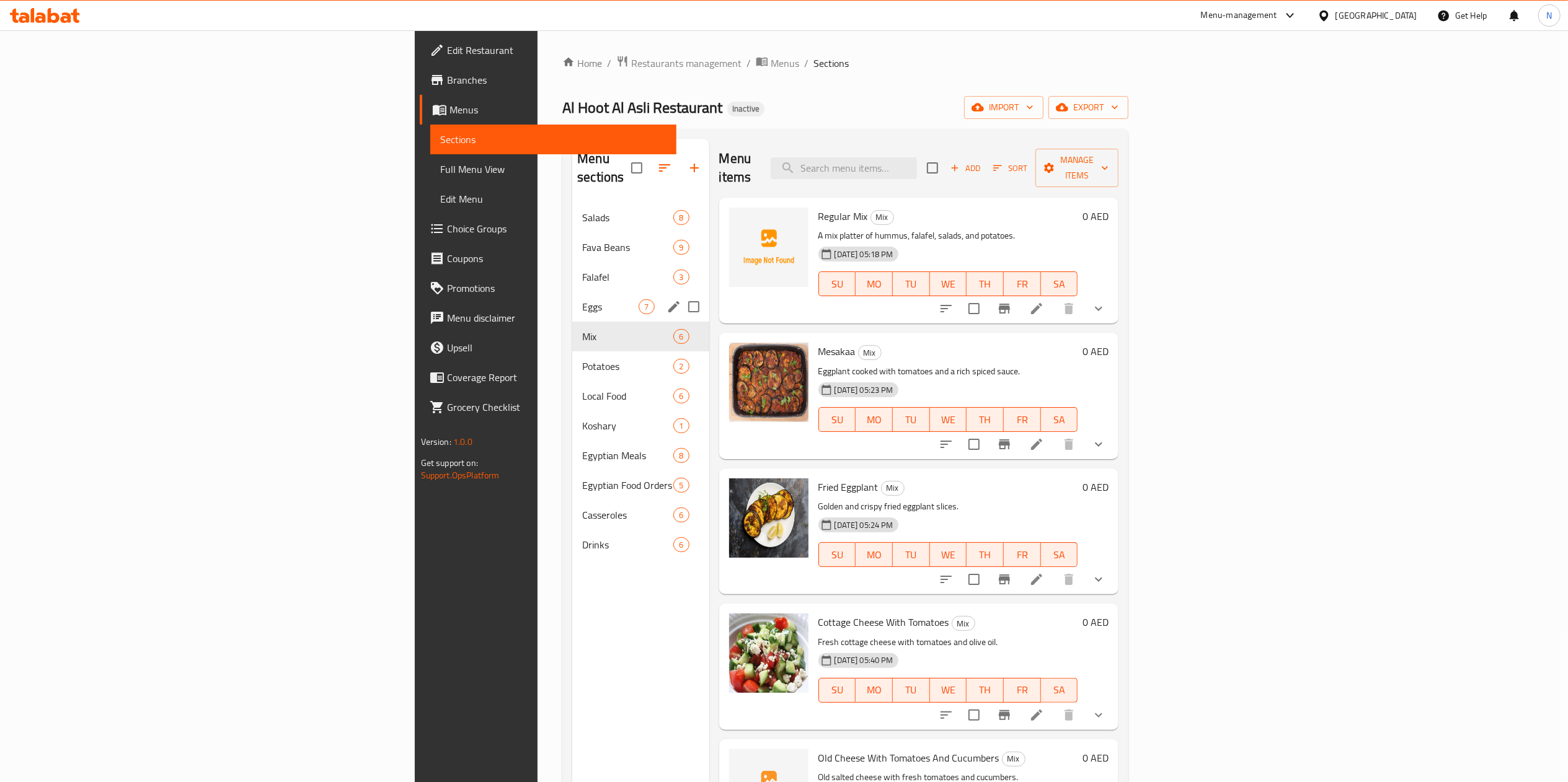
click at [572, 302] on div "Eggs 7" at bounding box center [640, 307] width 136 height 30
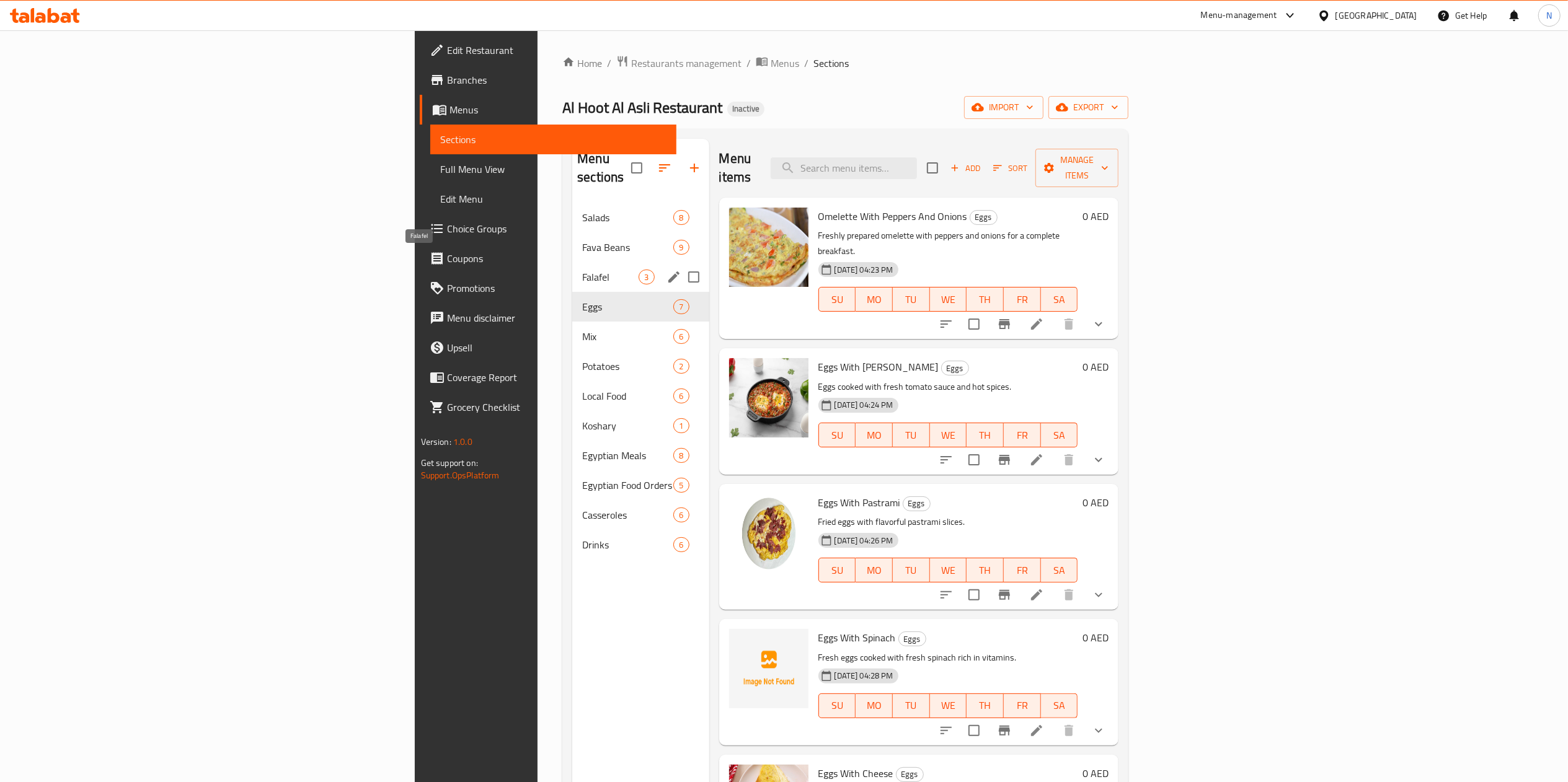
click at [583, 270] on span "Falafel" at bounding box center [610, 277] width 56 height 15
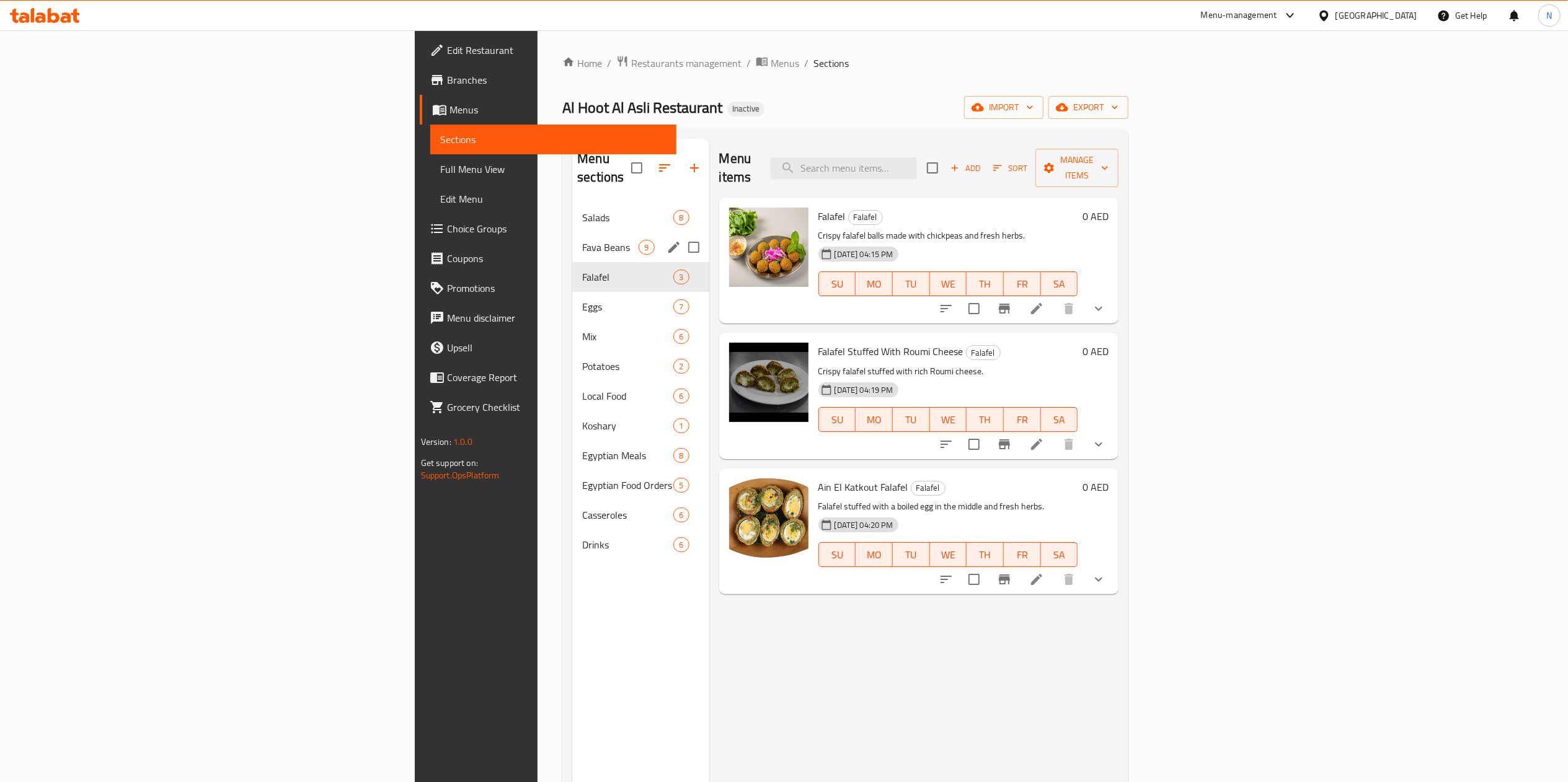
click at [583, 240] on span "Fava Beans" at bounding box center [610, 247] width 56 height 15
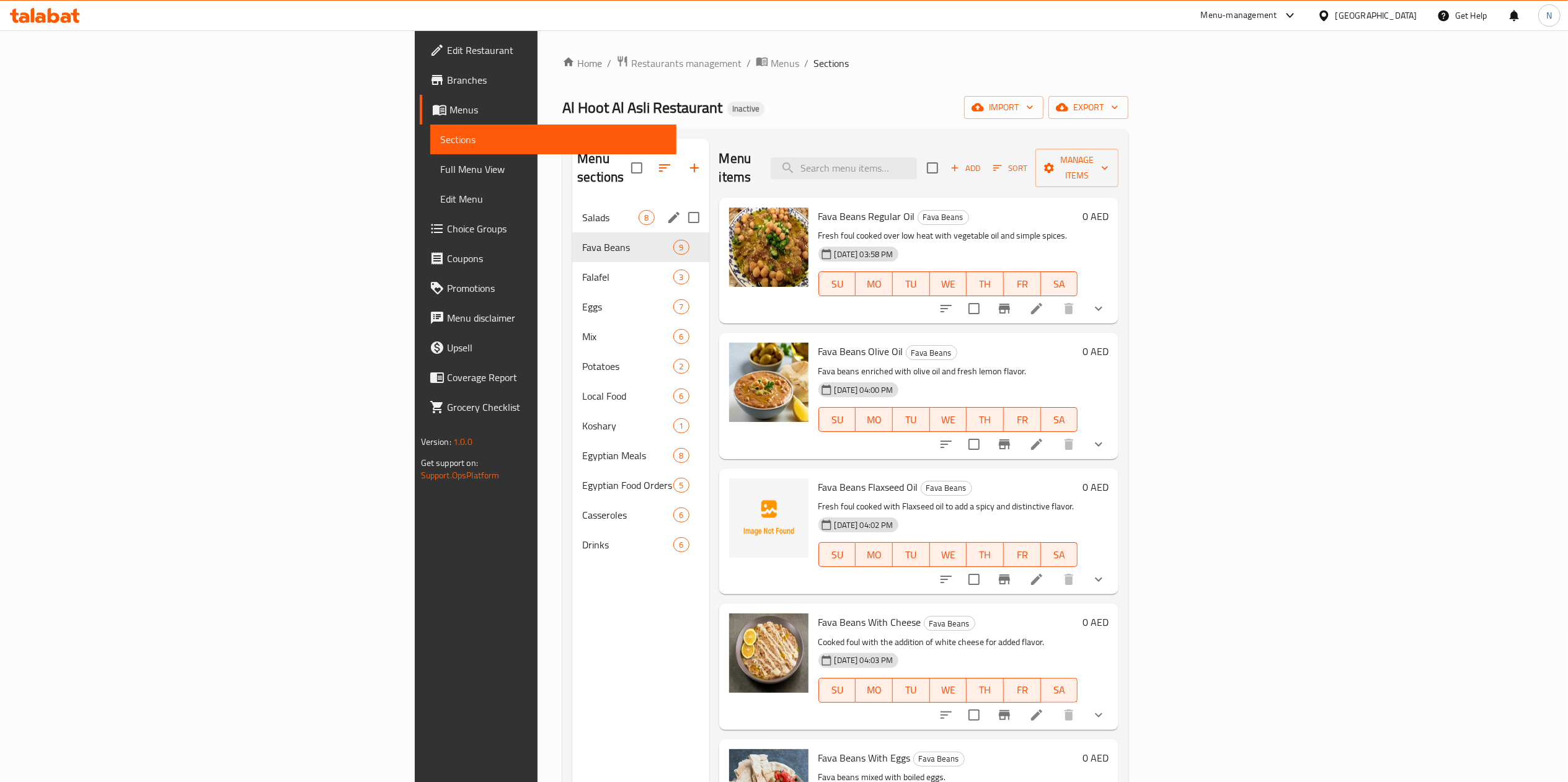
click at [572, 203] on div "Salads 8" at bounding box center [640, 218] width 136 height 30
